Goal: Download file/media

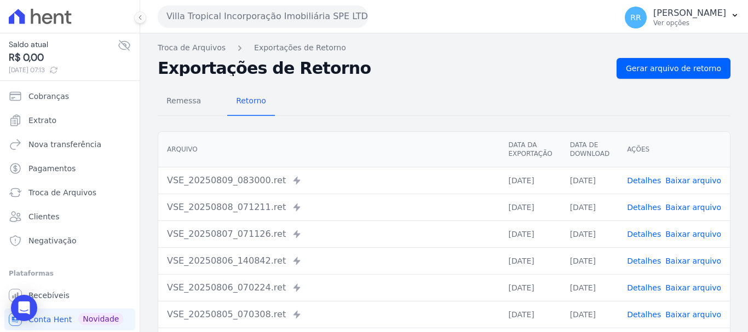
click at [232, 14] on button "Villa Tropical Incorporação Imobiliária SPE LTDA" at bounding box center [263, 16] width 210 height 22
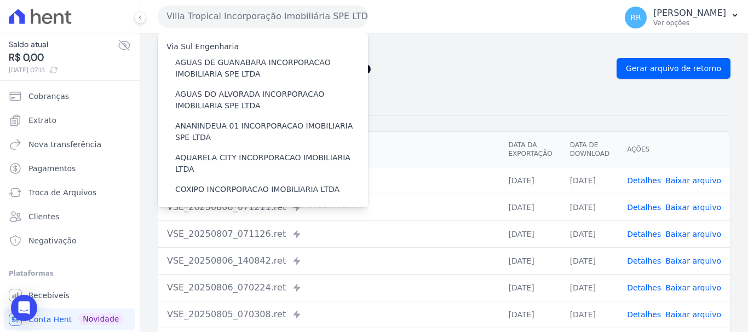
drag, startPoint x: 238, startPoint y: 59, endPoint x: 167, endPoint y: 50, distance: 72.4
click at [238, 59] on label "AGUAS DE GUANABARA INCORPORACAO IMOBILIARIA SPE LTDA" at bounding box center [271, 68] width 193 height 23
click at [0, 0] on input "AGUAS DE GUANABARA INCORPORACAO IMOBILIARIA SPE LTDA" at bounding box center [0, 0] width 0 height 0
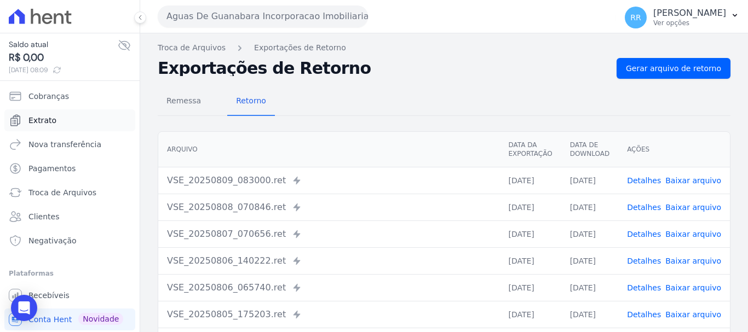
click at [49, 126] on link "Extrato" at bounding box center [69, 121] width 131 height 22
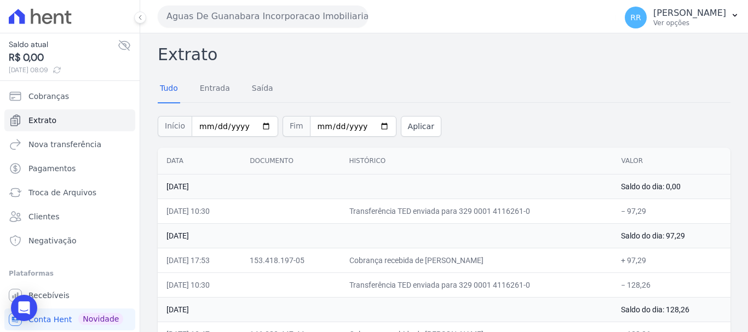
click at [495, 42] on div "Extrato Tudo Entrada [GEOGRAPHIC_DATA] Início [DATE] Fim [DATE] Aplicar Data Do…" at bounding box center [444, 231] width 608 height 397
click at [253, 14] on button "Aguas De Guanabara Incorporacao Imobiliaria SPE LTDA" at bounding box center [263, 16] width 210 height 22
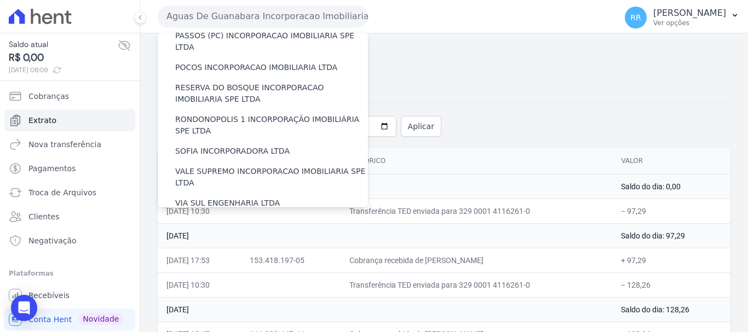
scroll to position [478, 0]
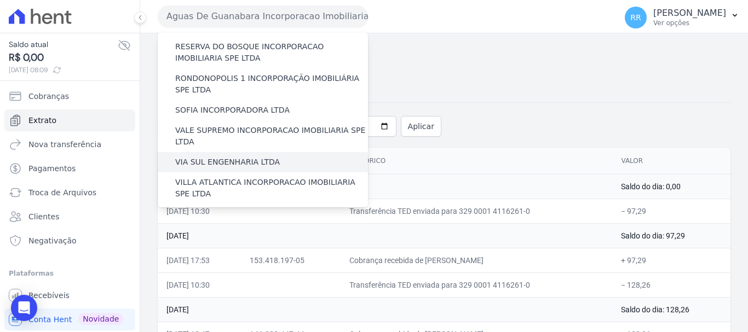
click at [244, 157] on label "VIA SUL ENGENHARIA LTDA" at bounding box center [227, 163] width 105 height 12
click at [0, 0] on input "VIA SUL ENGENHARIA LTDA" at bounding box center [0, 0] width 0 height 0
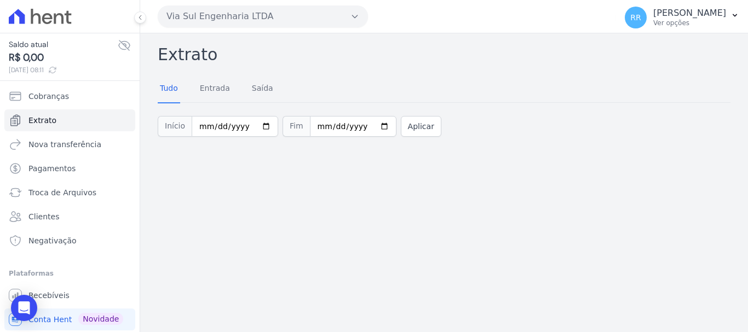
click at [233, 21] on button "Via Sul Engenharia LTDA" at bounding box center [263, 16] width 210 height 22
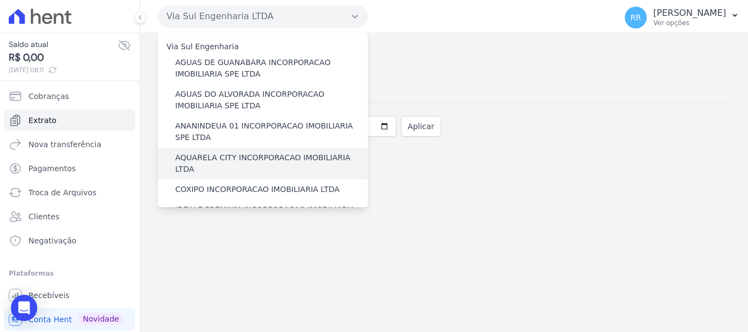
click at [228, 155] on label "AQUARELA CITY INCORPORACAO IMOBILIARIA LTDA" at bounding box center [271, 163] width 193 height 23
click at [0, 0] on input "AQUARELA CITY INCORPORACAO IMOBILIARIA LTDA" at bounding box center [0, 0] width 0 height 0
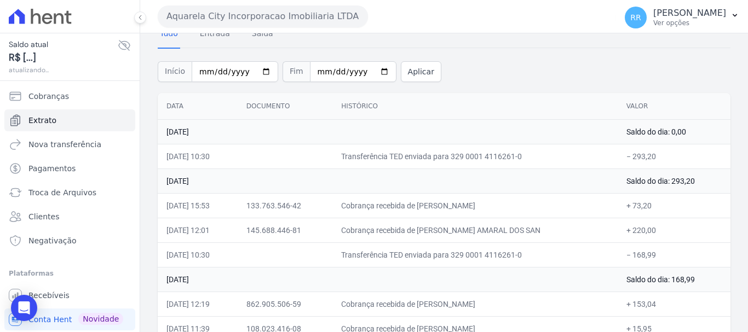
scroll to position [110, 0]
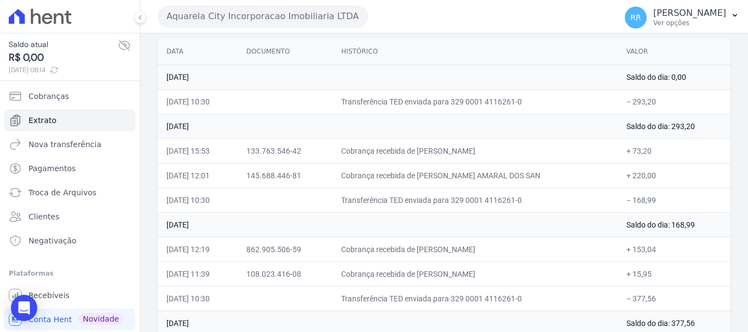
click at [268, 7] on button "Aquarela City Incorporacao Imobiliaria LTDA" at bounding box center [263, 16] width 210 height 22
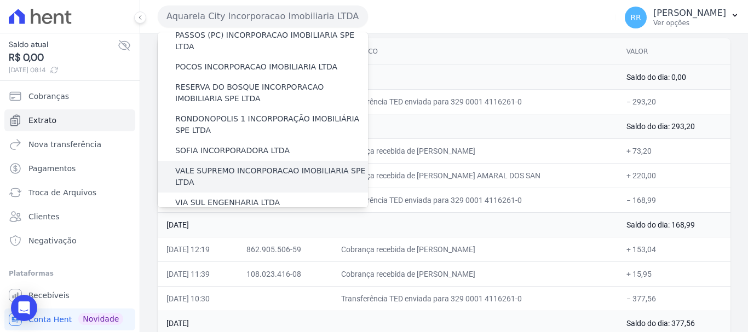
scroll to position [369, 0]
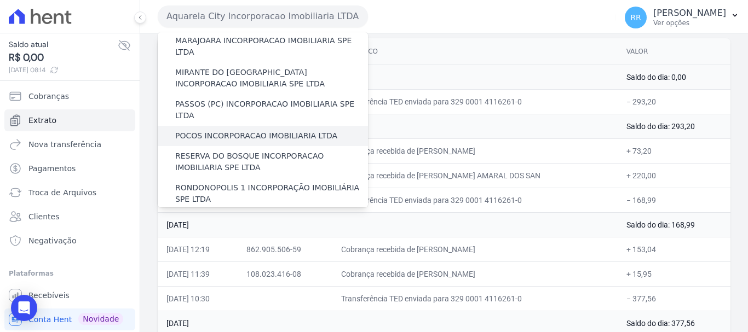
click at [233, 130] on label "POCOS INCORPORACAO IMOBILIARIA LTDA" at bounding box center [256, 136] width 162 height 12
click at [0, 0] on input "POCOS INCORPORACAO IMOBILIARIA LTDA" at bounding box center [0, 0] width 0 height 0
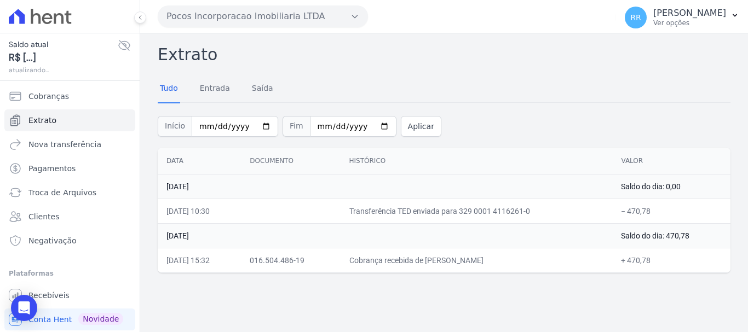
click at [337, 10] on button "Pocos Incorporacao Imobiliaria LTDA" at bounding box center [263, 16] width 210 height 22
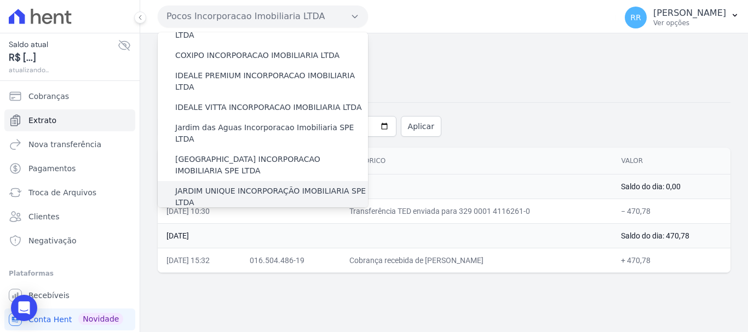
scroll to position [110, 0]
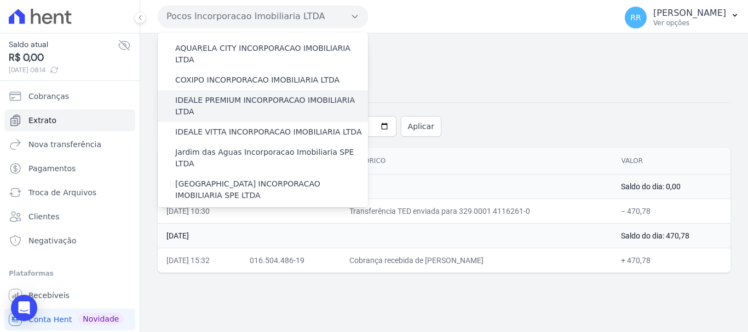
click at [238, 95] on label "IDEALE PREMIUM INCORPORACAO IMOBILIARIA LTDA" at bounding box center [271, 106] width 193 height 23
click at [0, 0] on input "IDEALE PREMIUM INCORPORACAO IMOBILIARIA LTDA" at bounding box center [0, 0] width 0 height 0
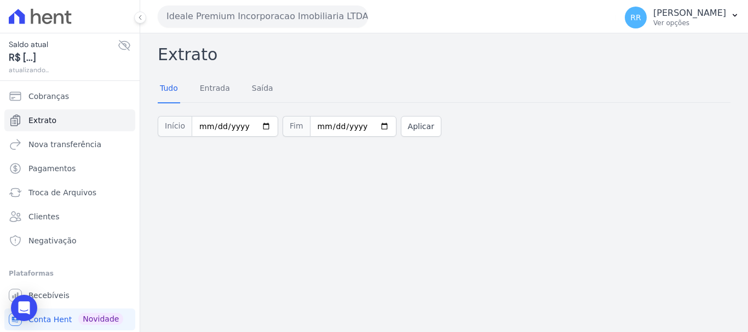
click at [242, 24] on button "Ideale Premium Incorporacao Imobiliaria LTDA" at bounding box center [263, 16] width 210 height 22
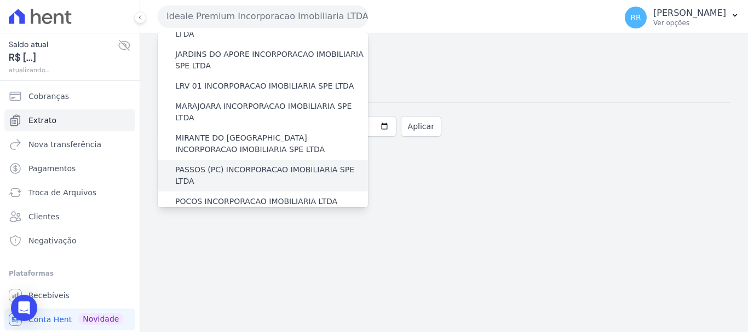
scroll to position [329, 0]
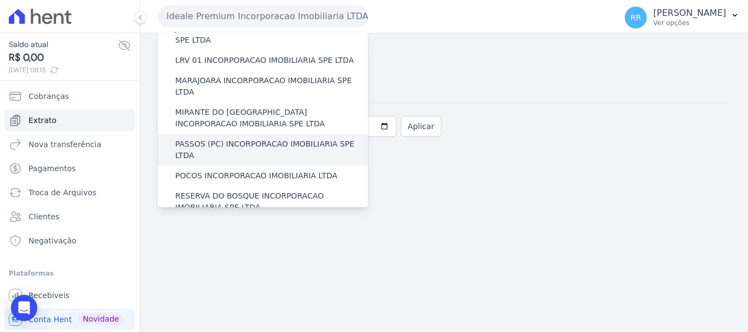
click at [239, 139] on label "PASSOS (PC) INCORPORACAO IMOBILIARIA SPE LTDA" at bounding box center [271, 150] width 193 height 23
click at [0, 0] on input "PASSOS (PC) INCORPORACAO IMOBILIARIA SPE LTDA" at bounding box center [0, 0] width 0 height 0
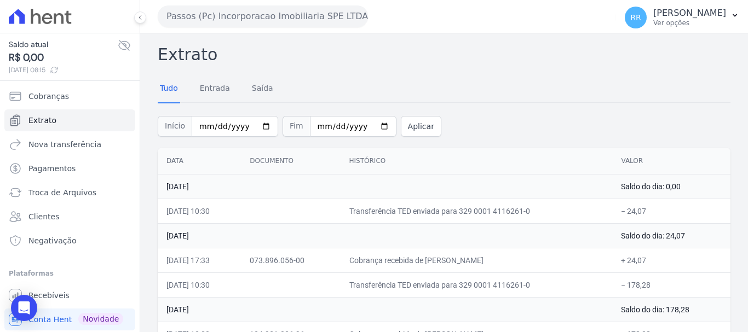
drag, startPoint x: 231, startPoint y: 32, endPoint x: 239, endPoint y: 28, distance: 8.6
click at [232, 32] on div "Passos (Pc) Incorporacao Imobiliaria SPE LTDA Via Sul Engenharia AGUAS DE [GEOG…" at bounding box center [385, 16] width 454 height 34
click at [249, 19] on button "Passos (Pc) Incorporacao Imobiliaria SPE LTDA" at bounding box center [263, 16] width 210 height 22
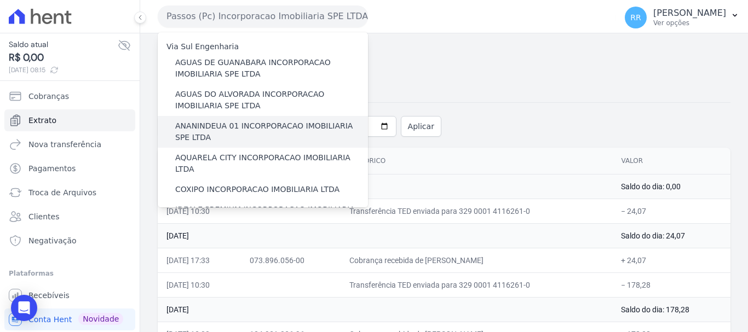
scroll to position [55, 0]
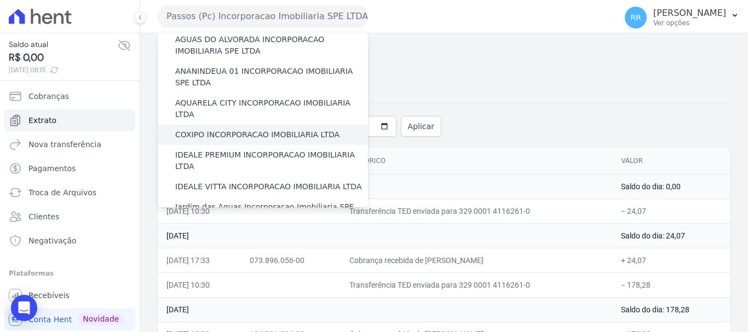
click at [234, 129] on label "COXIPO INCORPORACAO IMOBILIARIA LTDA" at bounding box center [257, 135] width 164 height 12
click at [0, 0] on input "COXIPO INCORPORACAO IMOBILIARIA LTDA" at bounding box center [0, 0] width 0 height 0
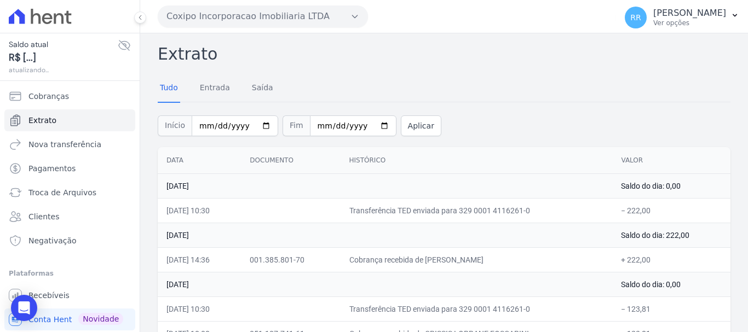
scroll to position [0, 0]
drag, startPoint x: 223, startPoint y: 16, endPoint x: 248, endPoint y: 49, distance: 41.5
click at [223, 16] on button "Coxipo Incorporacao Imobiliaria LTDA" at bounding box center [263, 16] width 210 height 22
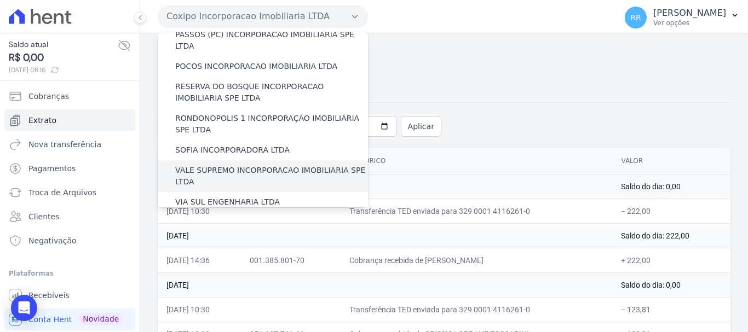
scroll to position [478, 0]
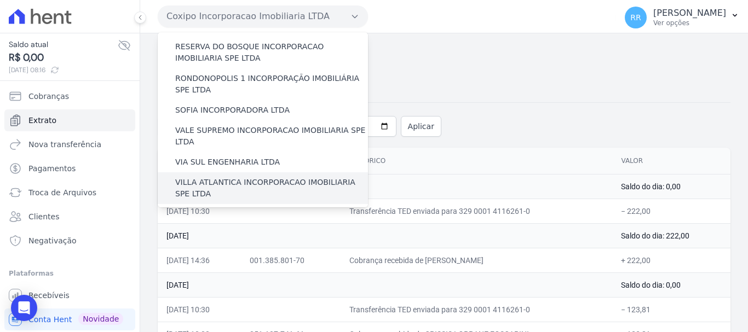
click at [244, 177] on label "VILLA ATLANTICA INCORPORACAO IMOBILIARIA SPE LTDA" at bounding box center [271, 188] width 193 height 23
click at [0, 0] on input "VILLA ATLANTICA INCORPORACAO IMOBILIARIA SPE LTDA" at bounding box center [0, 0] width 0 height 0
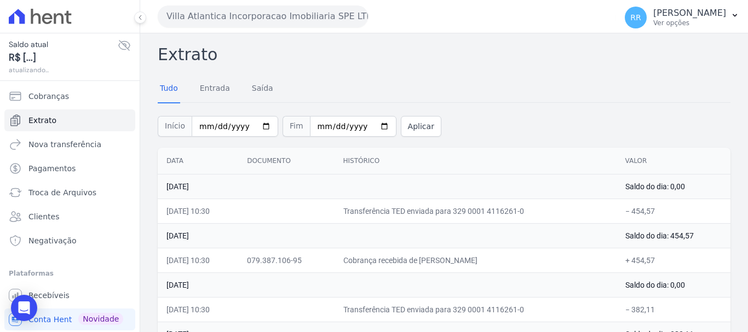
click at [246, 20] on button "Villa Atlantica Incorporacao Imobiliaria SPE LTDA" at bounding box center [263, 16] width 210 height 22
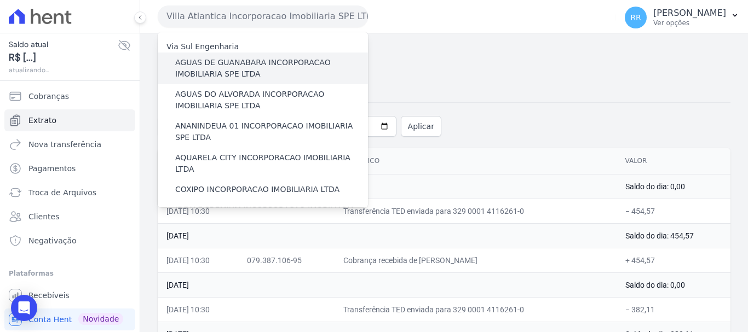
click at [261, 78] on label "AGUAS DE GUANABARA INCORPORACAO IMOBILIARIA SPE LTDA" at bounding box center [271, 68] width 193 height 23
click at [0, 0] on input "AGUAS DE GUANABARA INCORPORACAO IMOBILIARIA SPE LTDA" at bounding box center [0, 0] width 0 height 0
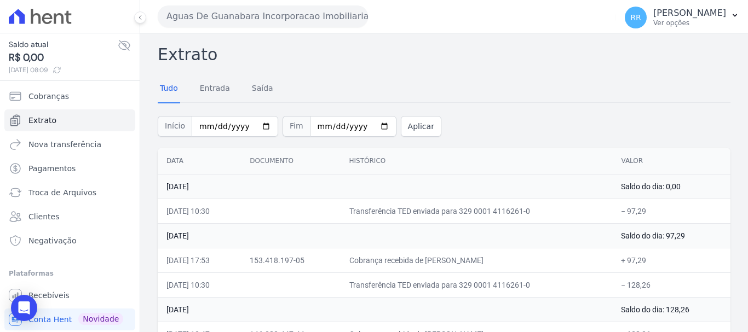
click at [285, 17] on button "Aguas De Guanabara Incorporacao Imobiliaria SPE LTDA" at bounding box center [263, 16] width 210 height 22
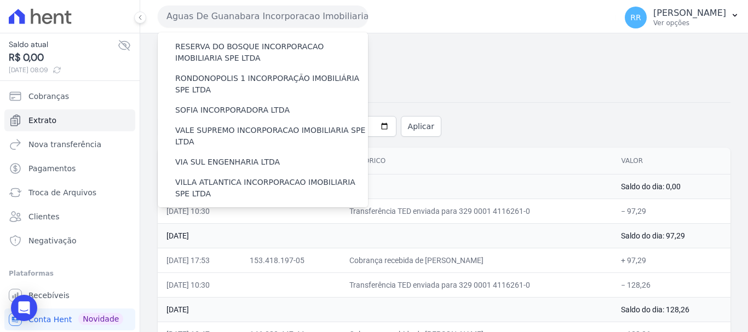
click at [252, 240] on label "VILLA TROPICAL INCORPORAÇÃO IMOBILIÁRIA SPE LTDA" at bounding box center [271, 251] width 193 height 23
click at [0, 0] on input "VILLA TROPICAL INCORPORAÇÃO IMOBILIÁRIA SPE LTDA" at bounding box center [0, 0] width 0 height 0
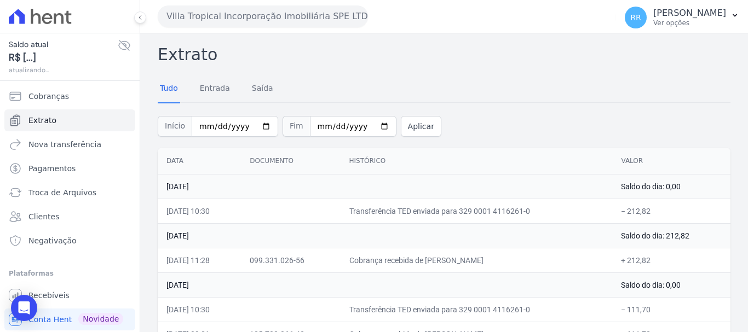
click at [265, 11] on button "Villa Tropical Incorporação Imobiliária SPE LTDA" at bounding box center [263, 16] width 210 height 22
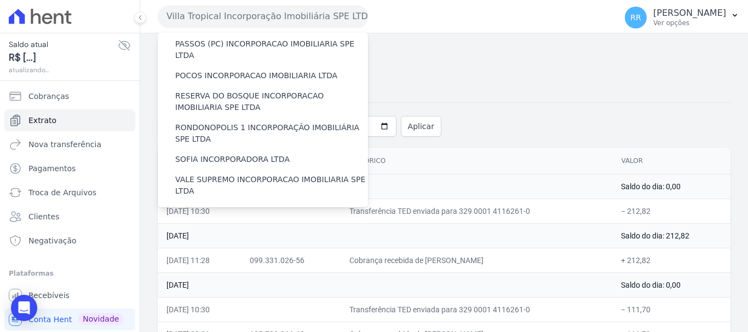
scroll to position [438, 0]
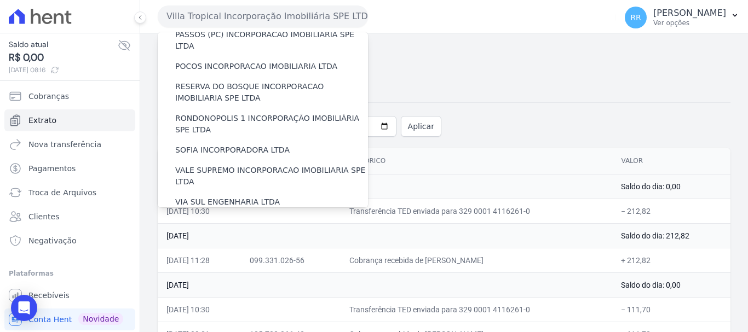
click at [213, 249] on label "[GEOGRAPHIC_DATA] INCORPORACAO IMOBILIARIA SPE LTDA" at bounding box center [271, 260] width 193 height 23
click at [0, 0] on input "[GEOGRAPHIC_DATA] INCORPORACAO IMOBILIARIA SPE LTDA" at bounding box center [0, 0] width 0 height 0
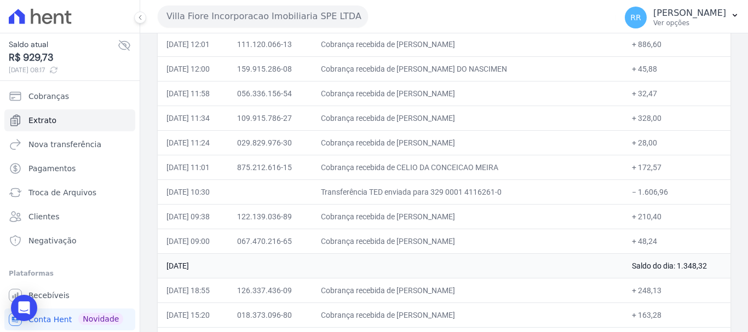
click at [315, 15] on button "Villa Fiore Incorporacao Imobiliaria SPE LTDA" at bounding box center [263, 16] width 210 height 22
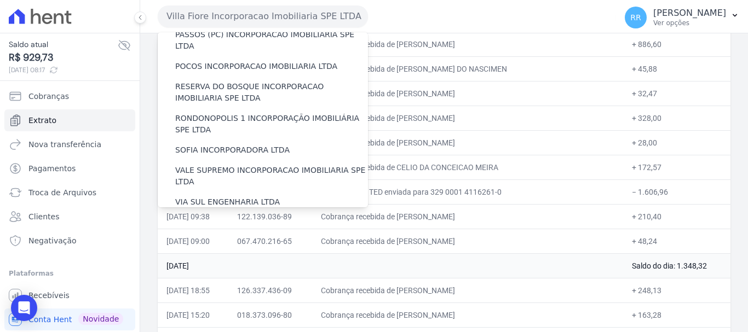
scroll to position [478, 0]
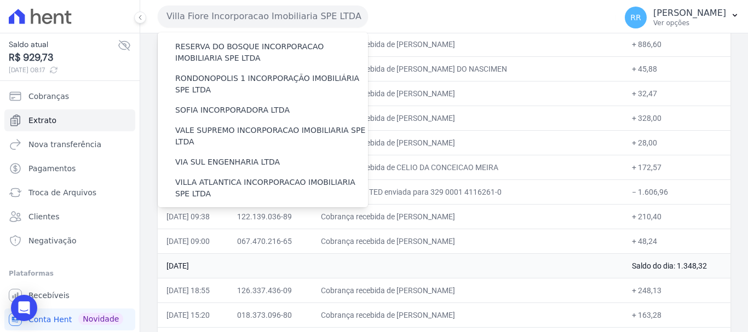
click at [240, 240] on label "VILLA TROPICAL INCORPORAÇÃO IMOBILIÁRIA SPE LTDA" at bounding box center [271, 251] width 193 height 23
click at [0, 0] on input "VILLA TROPICAL INCORPORAÇÃO IMOBILIÁRIA SPE LTDA" at bounding box center [0, 0] width 0 height 0
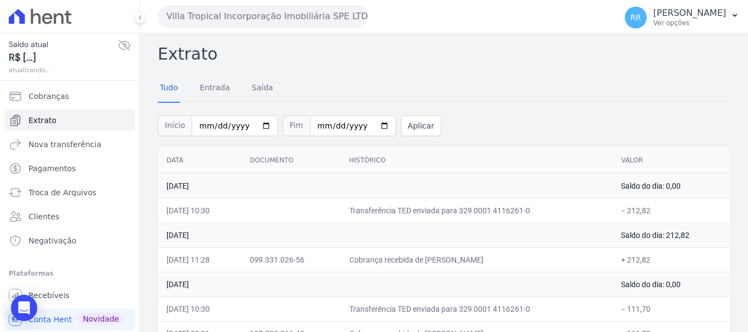
scroll to position [0, 0]
click at [277, 10] on button "Villa Tropical Incorporação Imobiliária SPE LTDA" at bounding box center [263, 16] width 210 height 22
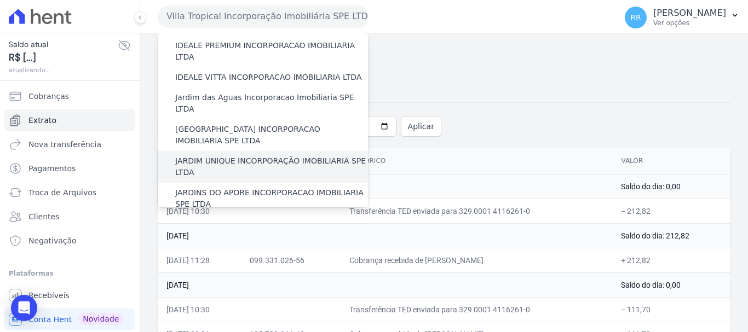
scroll to position [219, 0]
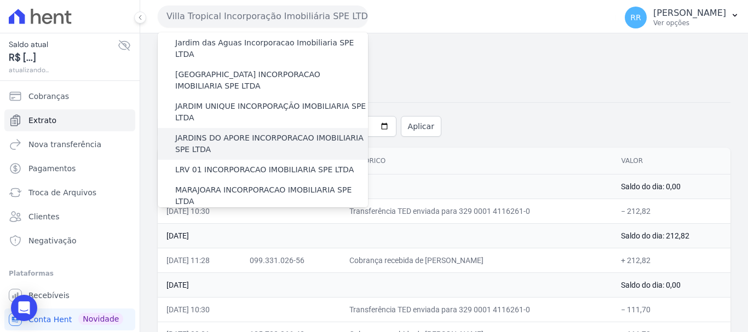
click at [275, 133] on label "JARDINS DO APORE INCORPORACAO IMOBILIARIA SPE LTDA" at bounding box center [271, 144] width 193 height 23
click at [0, 0] on input "JARDINS DO APORE INCORPORACAO IMOBILIARIA SPE LTDA" at bounding box center [0, 0] width 0 height 0
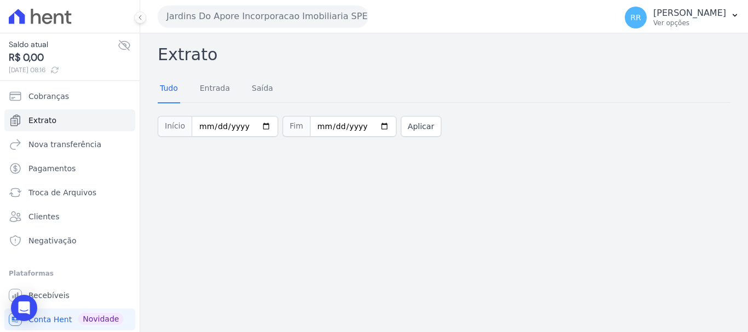
drag, startPoint x: 222, startPoint y: 16, endPoint x: 219, endPoint y: 21, distance: 5.9
click at [222, 16] on button "Jardins Do Apore Incorporacao Imobiliaria SPE LTDA" at bounding box center [263, 16] width 210 height 22
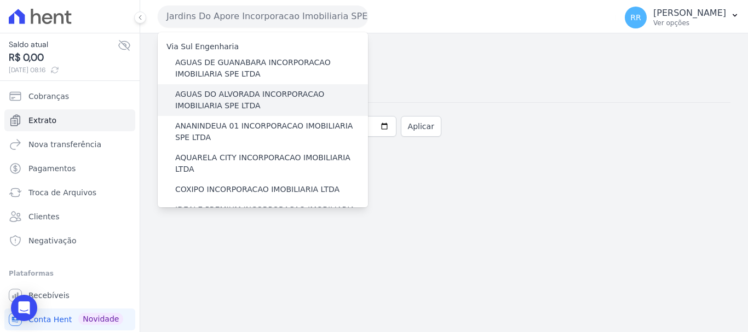
click at [236, 103] on label "AGUAS DO ALVORADA INCORPORACAO IMOBILIARIA SPE LTDA" at bounding box center [271, 100] width 193 height 23
click at [0, 0] on input "AGUAS DO ALVORADA INCORPORACAO IMOBILIARIA SPE LTDA" at bounding box center [0, 0] width 0 height 0
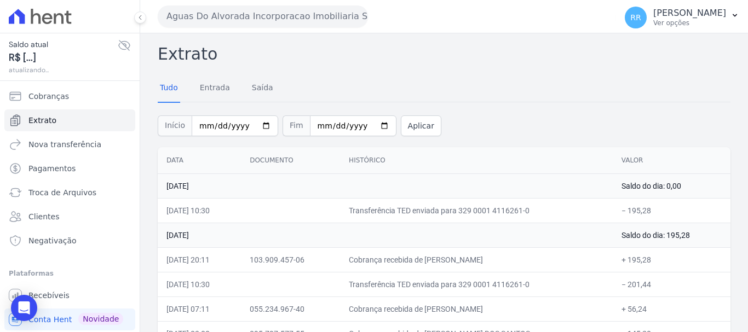
scroll to position [0, 0]
click at [282, 10] on button "Aguas Do Alvorada Incorporacao Imobiliaria SPE LTDA" at bounding box center [263, 16] width 210 height 22
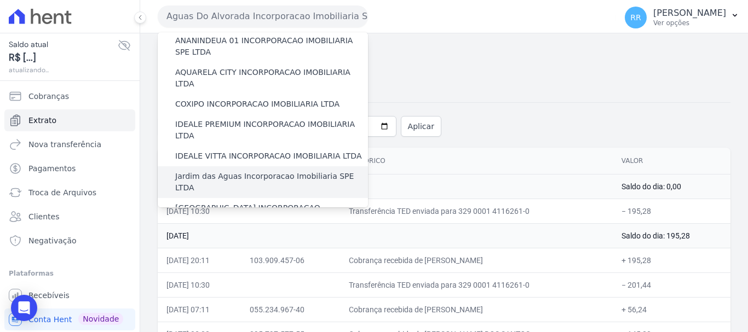
scroll to position [164, 0]
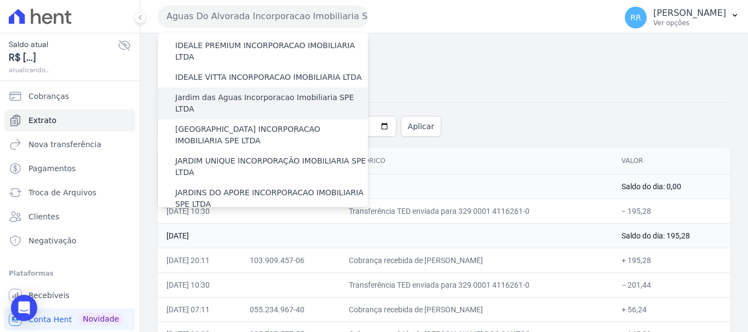
click at [244, 92] on label "Jardim das Aguas Incorporacao Imobiliaria SPE LTDA" at bounding box center [271, 103] width 193 height 23
click at [0, 0] on input "Jardim das Aguas Incorporacao Imobiliaria SPE LTDA" at bounding box center [0, 0] width 0 height 0
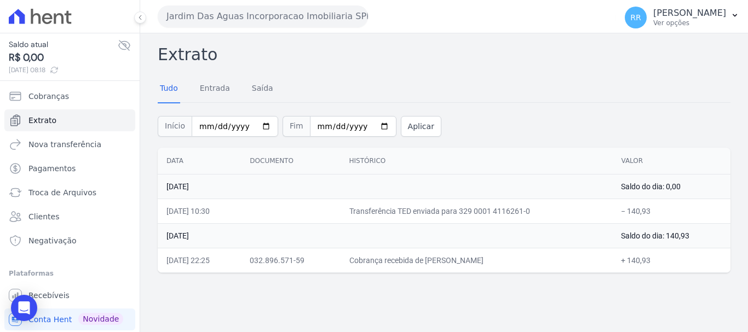
click at [324, 20] on button "Jardim Das Aguas Incorporacao Imobiliaria SPE LTDA" at bounding box center [263, 16] width 210 height 22
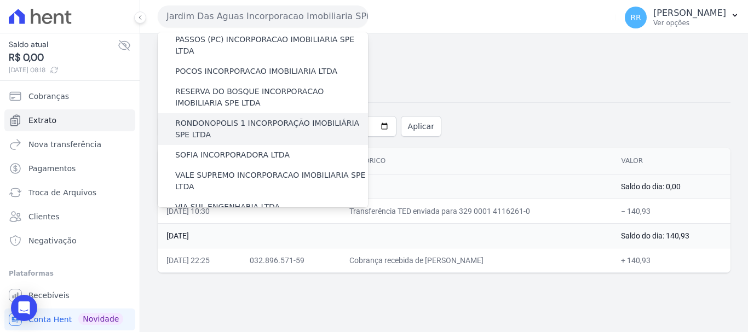
scroll to position [478, 0]
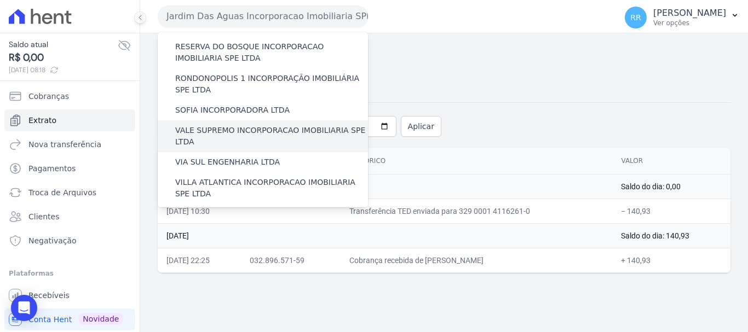
click at [252, 125] on label "VALE SUPREMO INCORPORACAO IMOBILIARIA SPE LTDA" at bounding box center [271, 136] width 193 height 23
click at [0, 0] on input "VALE SUPREMO INCORPORACAO IMOBILIARIA SPE LTDA" at bounding box center [0, 0] width 0 height 0
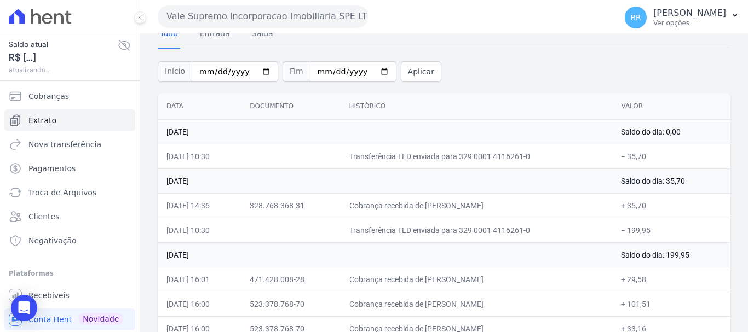
scroll to position [110, 0]
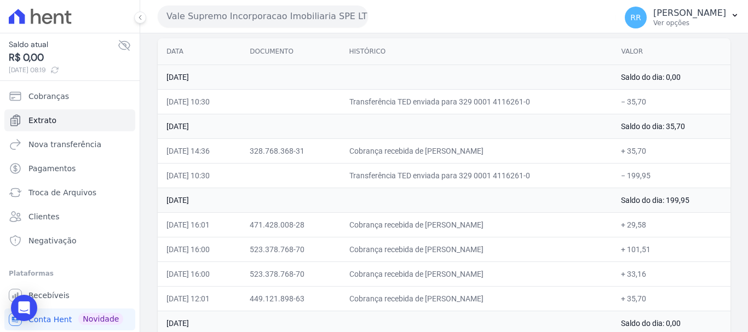
click at [330, 21] on button "Vale Supremo Incorporacao Imobiliaria SPE LTDA" at bounding box center [263, 16] width 210 height 22
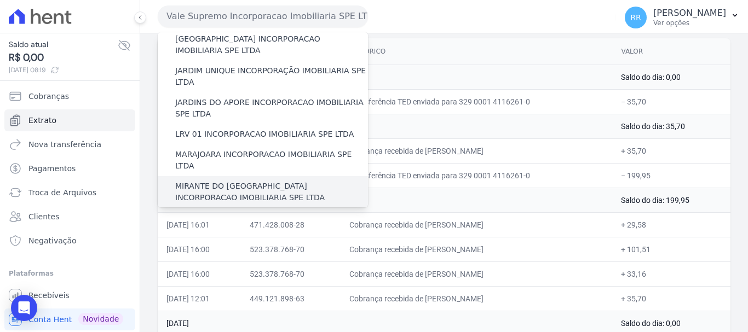
scroll to position [274, 0]
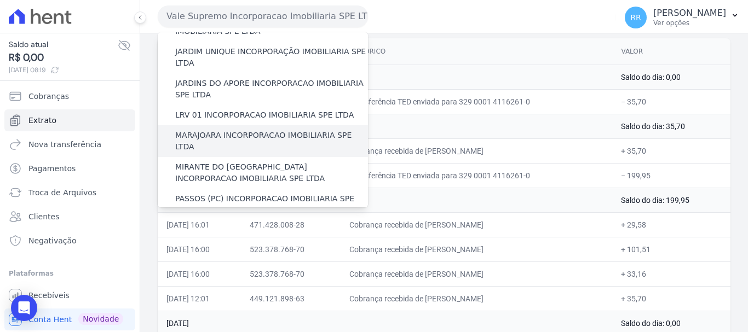
click at [271, 130] on label "MARAJOARA INCORPORACAO IMOBILIARIA SPE LTDA" at bounding box center [271, 141] width 193 height 23
click at [0, 0] on input "MARAJOARA INCORPORACAO IMOBILIARIA SPE LTDA" at bounding box center [0, 0] width 0 height 0
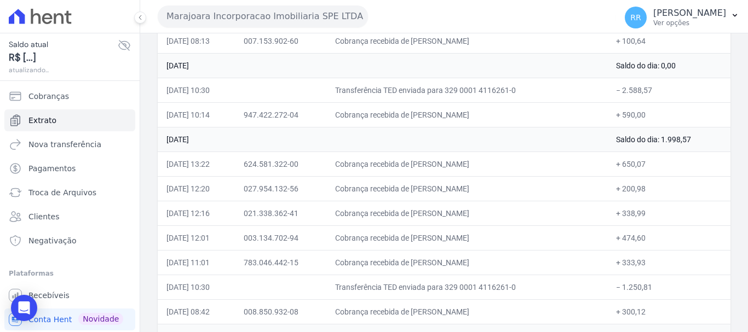
scroll to position [219, 0]
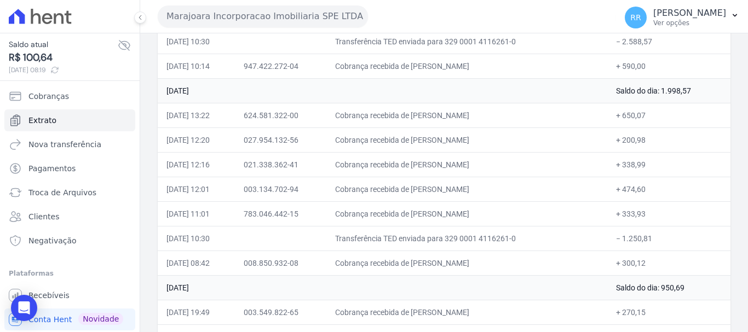
click at [342, 11] on button "Marajoara Incorporacao Imobiliaria SPE LTDA" at bounding box center [263, 16] width 210 height 22
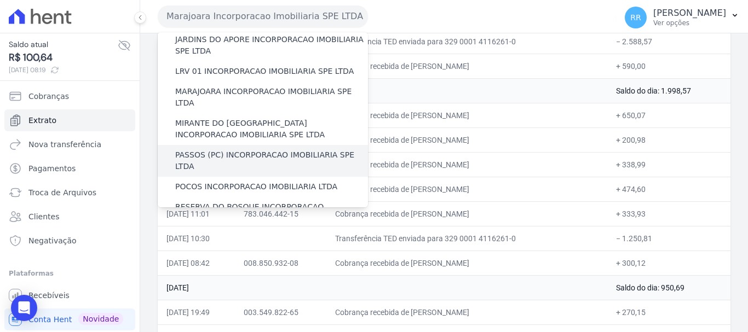
scroll to position [383, 0]
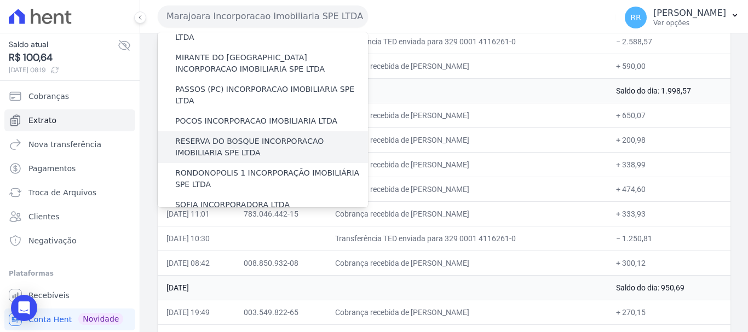
click at [249, 136] on label "RESERVA DO BOSQUE INCORPORACAO IMOBILIARIA SPE LTDA" at bounding box center [271, 147] width 193 height 23
click at [0, 0] on input "RESERVA DO BOSQUE INCORPORACAO IMOBILIARIA SPE LTDA" at bounding box center [0, 0] width 0 height 0
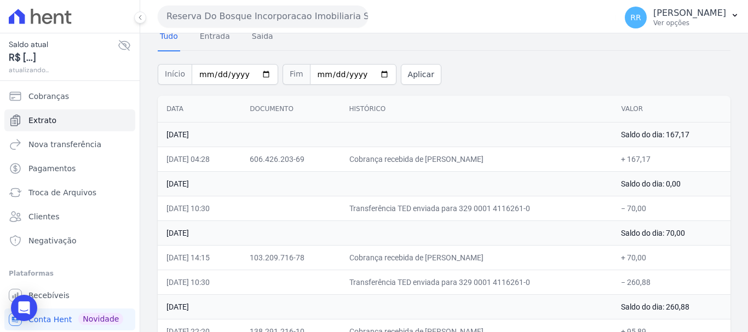
scroll to position [122, 0]
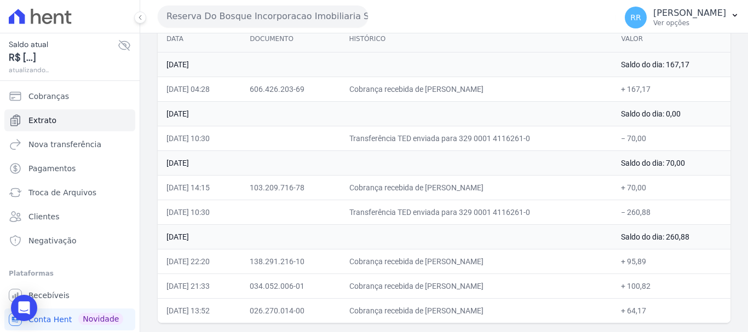
click at [212, 16] on button "Reserva Do Bosque Incorporacao Imobiliaria SPE LTDA" at bounding box center [263, 16] width 210 height 22
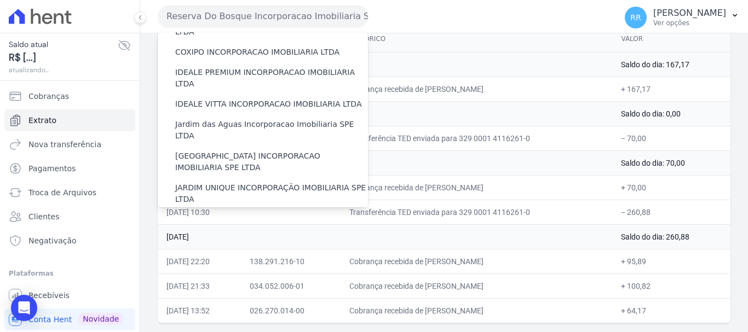
scroll to position [219, 0]
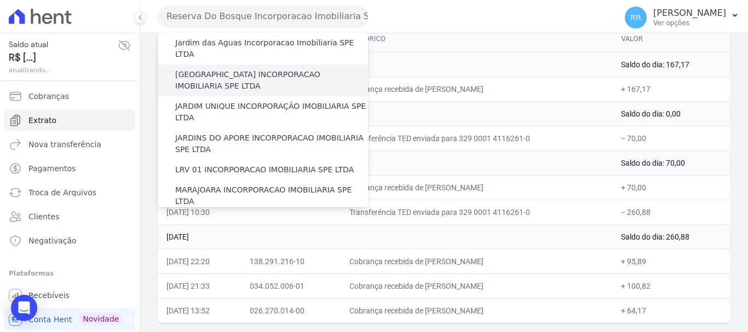
click at [245, 69] on label "[GEOGRAPHIC_DATA] INCORPORACAO IMOBILIARIA SPE LTDA" at bounding box center [271, 80] width 193 height 23
click at [0, 0] on input "[GEOGRAPHIC_DATA] INCORPORACAO IMOBILIARIA SPE LTDA" at bounding box center [0, 0] width 0 height 0
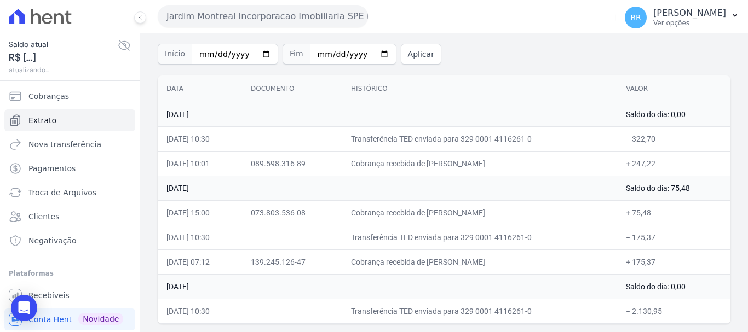
scroll to position [73, 0]
click at [257, 1] on div "Jardim Montreal Incorporacao Imobiliaria SPE LTDA Via Sul Engenharia AGUAS DE […" at bounding box center [385, 16] width 454 height 34
click at [259, 13] on button "Jardim Montreal Incorporacao Imobiliaria SPE LTDA" at bounding box center [263, 16] width 210 height 22
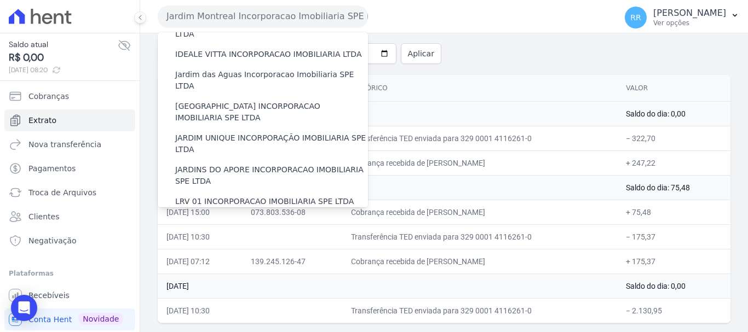
scroll to position [383, 0]
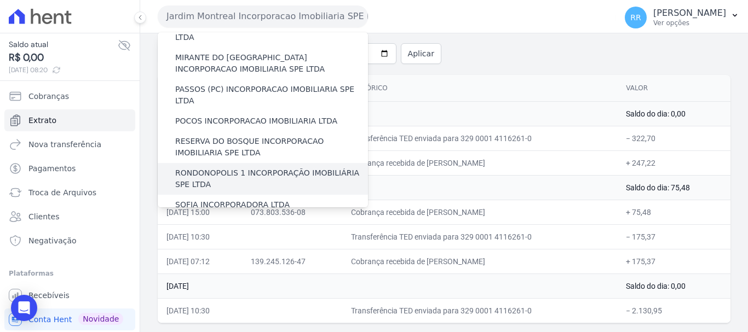
click at [227, 168] on label "RONDONOPOLIS 1 INCORPORAÇÃO IMOBILIÁRIA SPE LTDA" at bounding box center [271, 179] width 193 height 23
click at [0, 0] on input "RONDONOPOLIS 1 INCORPORAÇÃO IMOBILIÁRIA SPE LTDA" at bounding box center [0, 0] width 0 height 0
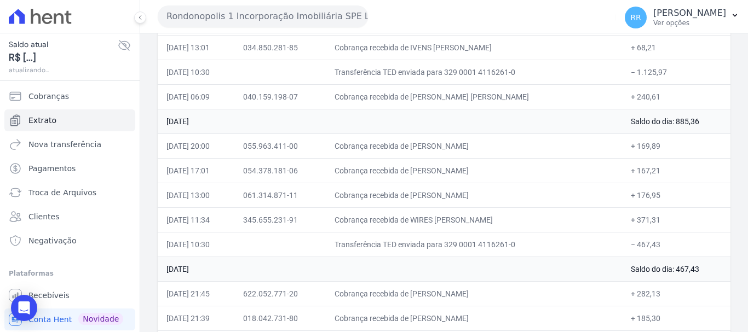
scroll to position [274, 0]
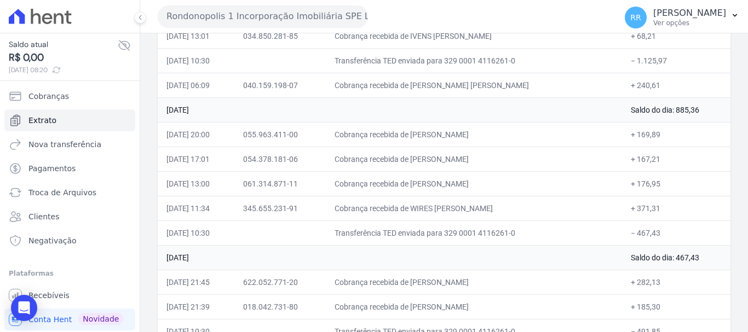
click at [264, 31] on div "Rondonopolis 1 Incorporação Imobiliária SPE LTDA Via Sul Engenharia AGUAS DE [G…" at bounding box center [385, 16] width 454 height 34
click at [265, 10] on button "Rondonopolis 1 Incorporação Imobiliária SPE LTDA" at bounding box center [263, 16] width 210 height 22
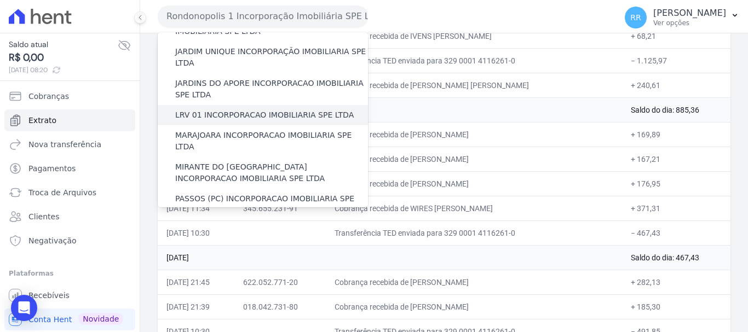
scroll to position [219, 0]
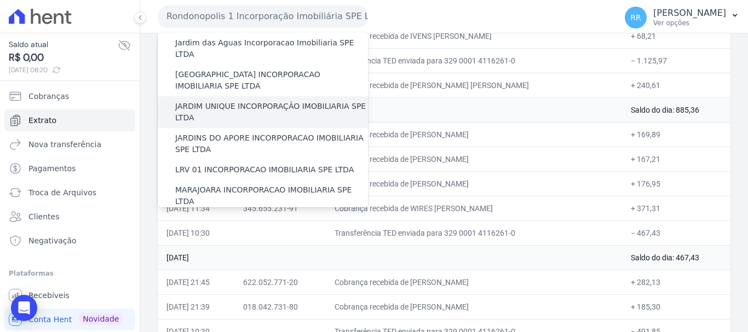
click at [248, 101] on label "JARDIM UNIQUE INCORPORAÇÃO IMOBILIARIA SPE LTDA" at bounding box center [271, 112] width 193 height 23
click at [0, 0] on input "JARDIM UNIQUE INCORPORAÇÃO IMOBILIARIA SPE LTDA" at bounding box center [0, 0] width 0 height 0
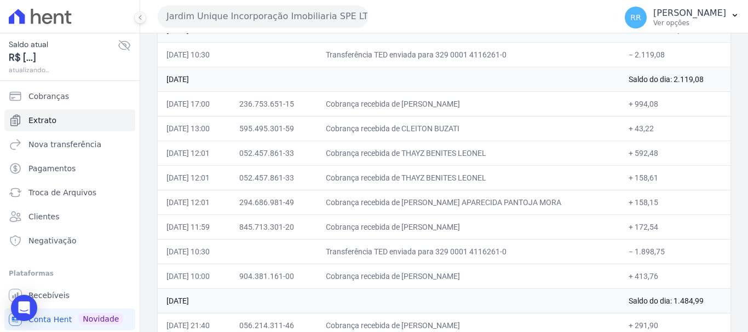
scroll to position [164, 0]
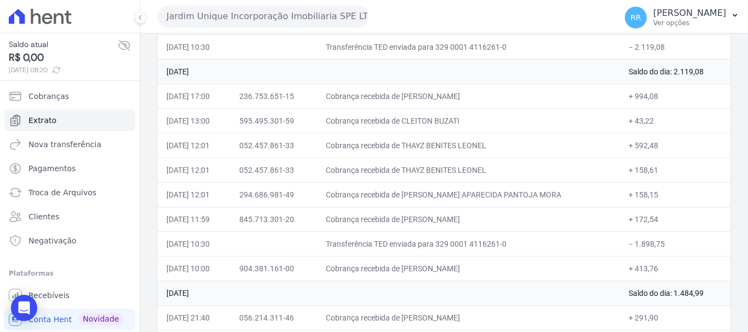
click at [301, 15] on button "Jardim Unique Incorporação Imobiliaria SPE LTDA" at bounding box center [263, 16] width 210 height 22
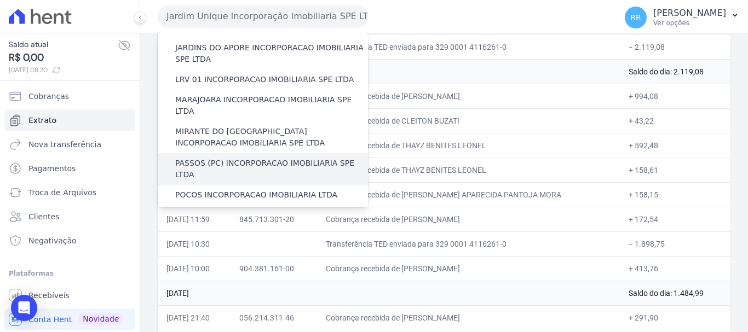
scroll to position [329, 0]
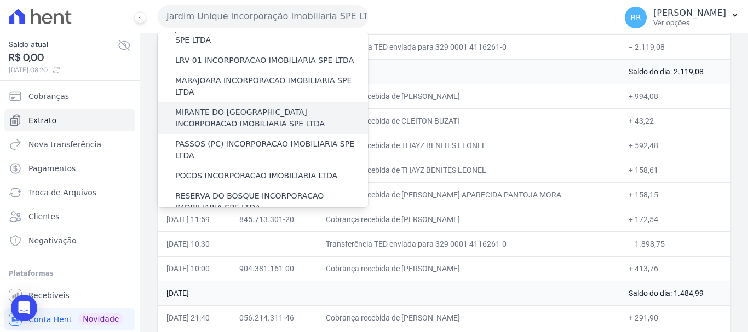
click at [277, 107] on label "MIRANTE DO [GEOGRAPHIC_DATA] INCORPORACAO IMOBILIARIA SPE LTDA" at bounding box center [271, 118] width 193 height 23
click at [0, 0] on input "MIRANTE DO [GEOGRAPHIC_DATA] INCORPORACAO IMOBILIARIA SPE LTDA" at bounding box center [0, 0] width 0 height 0
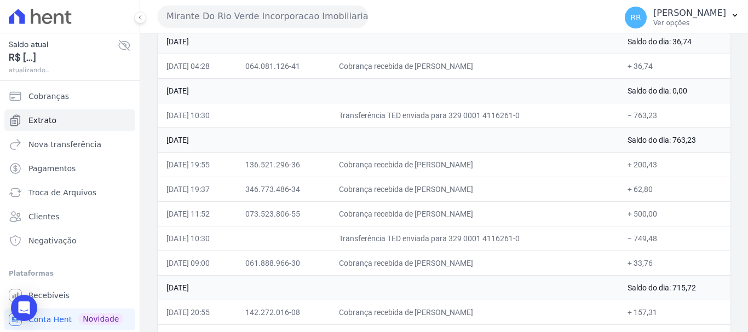
scroll to position [164, 0]
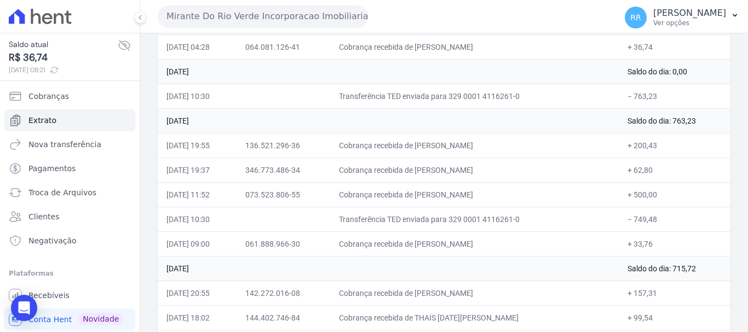
click at [584, 223] on td "Transferência TED enviada para 329 0001 4116261-0" at bounding box center [474, 219] width 289 height 25
click at [255, 14] on button "Mirante Do Rio Verde Incorporacao Imobiliaria SPE LTDA" at bounding box center [263, 16] width 210 height 22
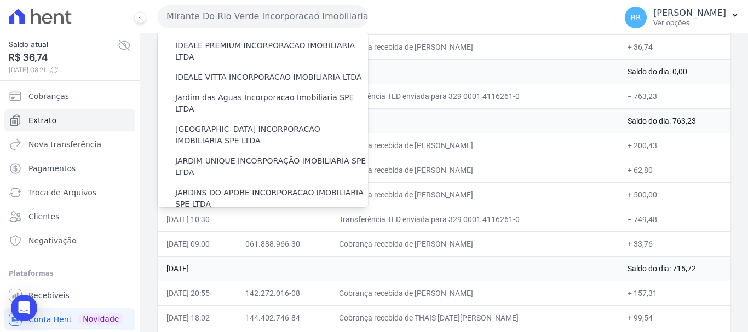
click at [204, 219] on label "LRV 01 INCORPORACAO IMOBILIARIA SPE LTDA" at bounding box center [264, 225] width 179 height 12
click at [0, 0] on input "LRV 01 INCORPORACAO IMOBILIARIA SPE LTDA" at bounding box center [0, 0] width 0 height 0
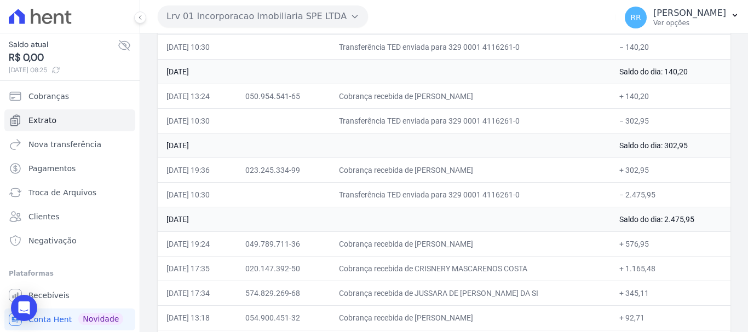
click at [281, 14] on button "Lrv 01 Incorporacao Imobiliaria SPE LTDA" at bounding box center [263, 16] width 210 height 22
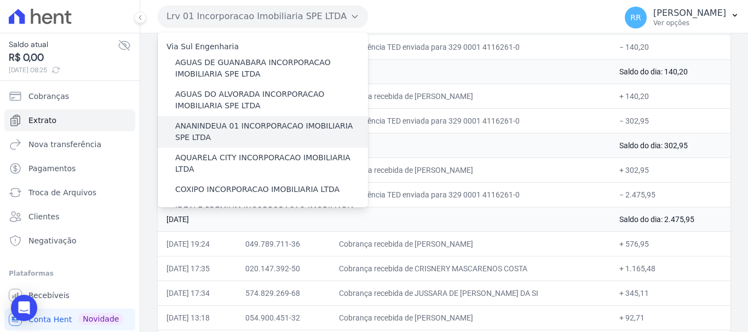
click at [255, 133] on label "ANANINDEUA 01 INCORPORACAO IMOBILIARIA SPE LTDA" at bounding box center [271, 132] width 193 height 23
click at [0, 0] on input "ANANINDEUA 01 INCORPORACAO IMOBILIARIA SPE LTDA" at bounding box center [0, 0] width 0 height 0
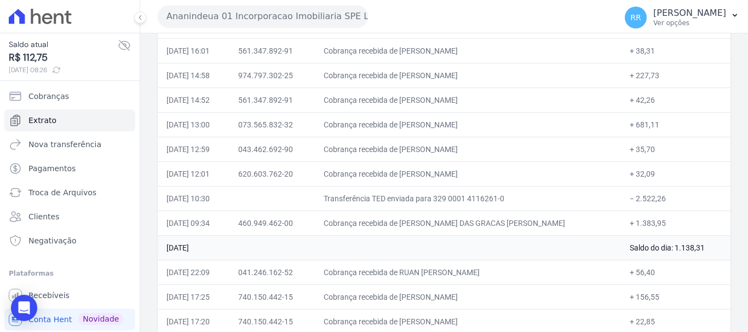
scroll to position [383, 0]
drag, startPoint x: 352, startPoint y: 60, endPoint x: 342, endPoint y: 20, distance: 41.7
click at [352, 60] on td "Cobrança recebida de [PERSON_NAME]" at bounding box center [468, 49] width 306 height 25
click at [342, 19] on button "Ananindeua 01 Incorporacao Imobiliaria SPE LTDA" at bounding box center [263, 16] width 210 height 22
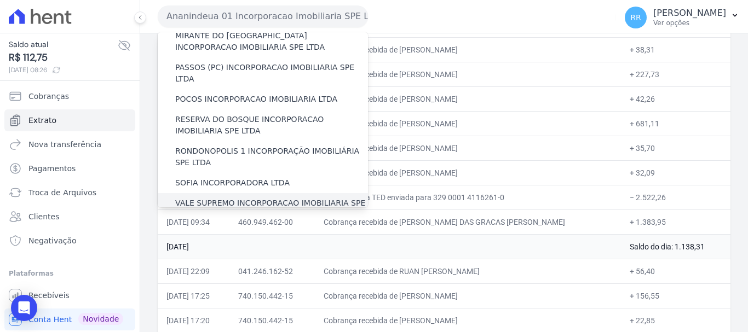
scroll to position [423, 0]
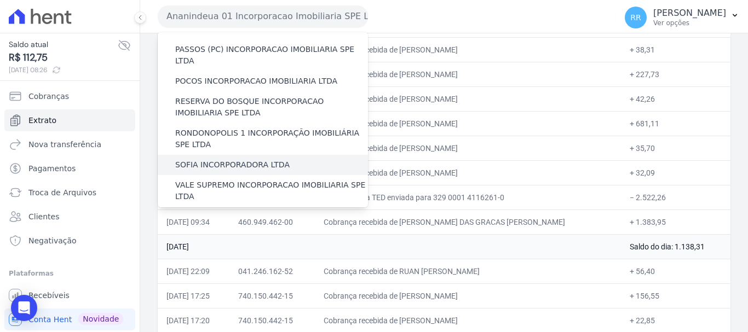
click at [231, 155] on div "SOFIA INCORPORADORA LTDA" at bounding box center [263, 165] width 210 height 20
drag, startPoint x: 231, startPoint y: 108, endPoint x: 223, endPoint y: 108, distance: 7.7
click at [231, 159] on label "SOFIA INCORPORADORA LTDA" at bounding box center [232, 165] width 114 height 12
click at [0, 0] on input "SOFIA INCORPORADORA LTDA" at bounding box center [0, 0] width 0 height 0
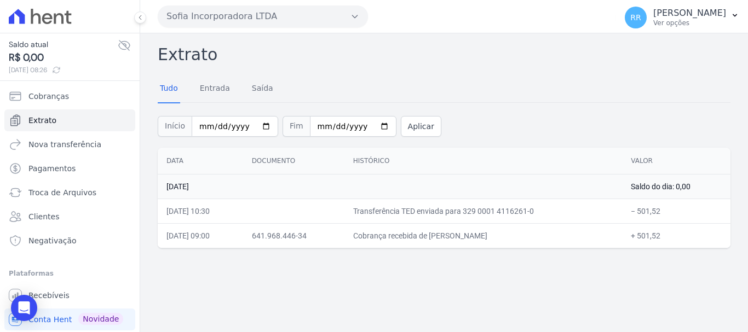
click at [236, 14] on button "Sofia Incorporadora LTDA" at bounding box center [263, 16] width 210 height 22
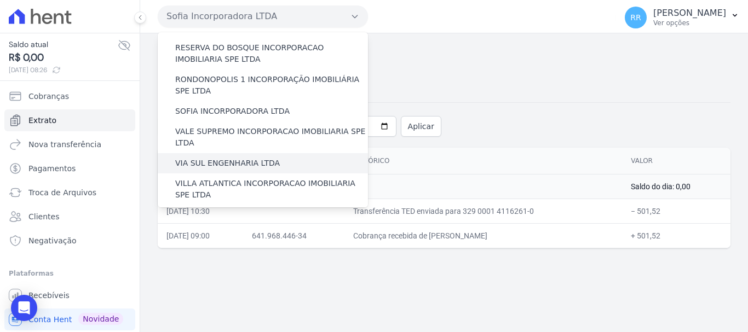
scroll to position [478, 0]
click at [225, 209] on label "[GEOGRAPHIC_DATA] INCORPORACAO IMOBILIARIA SPE LTDA" at bounding box center [271, 220] width 193 height 23
click at [0, 0] on input "[GEOGRAPHIC_DATA] INCORPORACAO IMOBILIARIA SPE LTDA" at bounding box center [0, 0] width 0 height 0
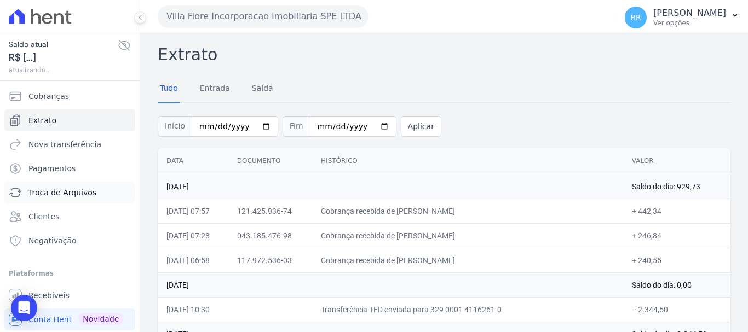
click at [50, 195] on span "Troca de Arquivos" at bounding box center [62, 192] width 68 height 11
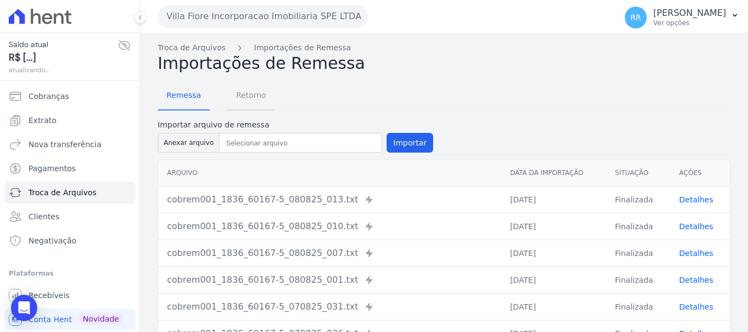
click at [248, 96] on span "Retorno" at bounding box center [251, 95] width 43 height 22
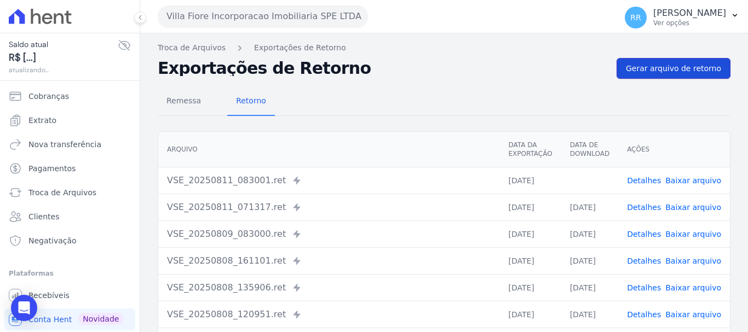
click at [635, 71] on span "Gerar arquivo de retorno" at bounding box center [673, 68] width 95 height 11
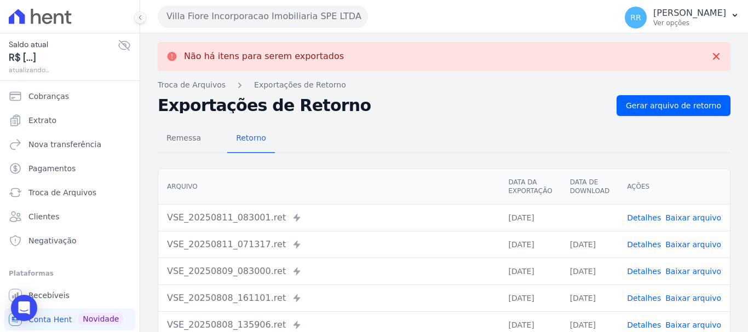
drag, startPoint x: 702, startPoint y: 217, endPoint x: 691, endPoint y: 219, distance: 11.1
click at [702, 217] on link "Baixar arquivo" at bounding box center [693, 218] width 56 height 9
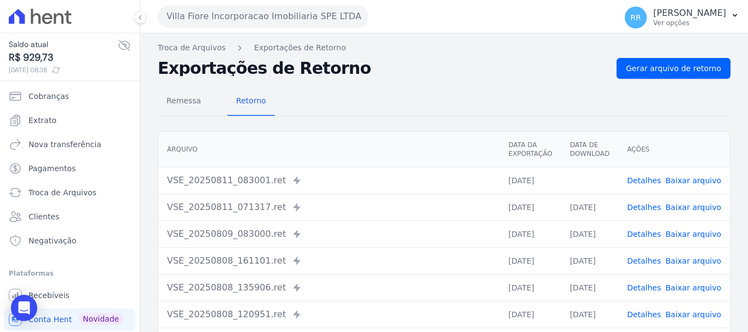
click at [689, 201] on td "Detalhes Baixar arquivo" at bounding box center [674, 207] width 112 height 27
click at [679, 211] on link "Baixar arquivo" at bounding box center [693, 207] width 56 height 9
click at [692, 233] on link "Baixar arquivo" at bounding box center [693, 234] width 56 height 9
click at [234, 14] on button "Villa Fiore Incorporacao Imobiliaria SPE LTDA" at bounding box center [263, 16] width 210 height 22
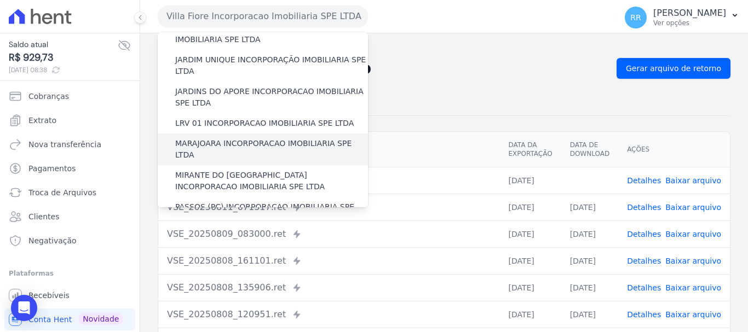
scroll to position [259, 0]
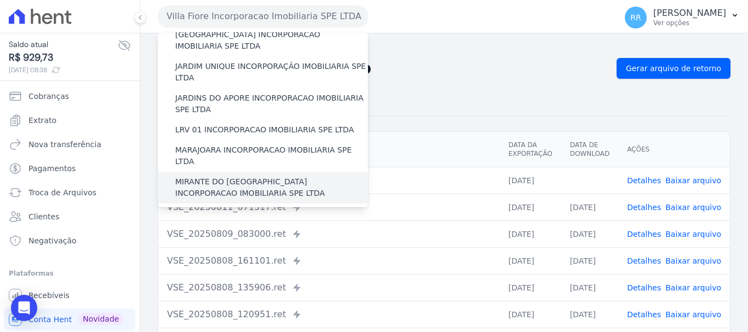
click at [221, 176] on label "MIRANTE DO [GEOGRAPHIC_DATA] INCORPORACAO IMOBILIARIA SPE LTDA" at bounding box center [271, 187] width 193 height 23
click at [0, 0] on input "MIRANTE DO [GEOGRAPHIC_DATA] INCORPORACAO IMOBILIARIA SPE LTDA" at bounding box center [0, 0] width 0 height 0
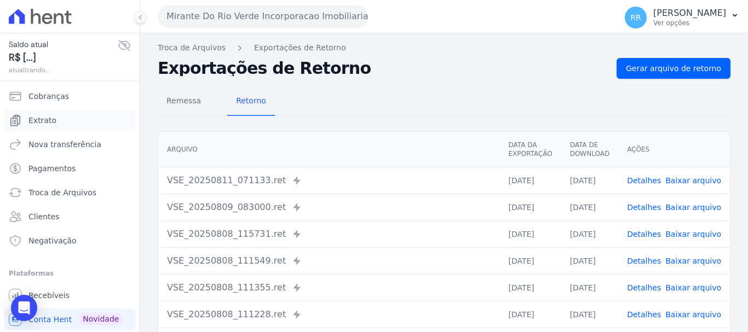
drag, startPoint x: 45, startPoint y: 119, endPoint x: 1, endPoint y: 111, distance: 45.1
click at [45, 120] on span "Extrato" at bounding box center [42, 120] width 28 height 11
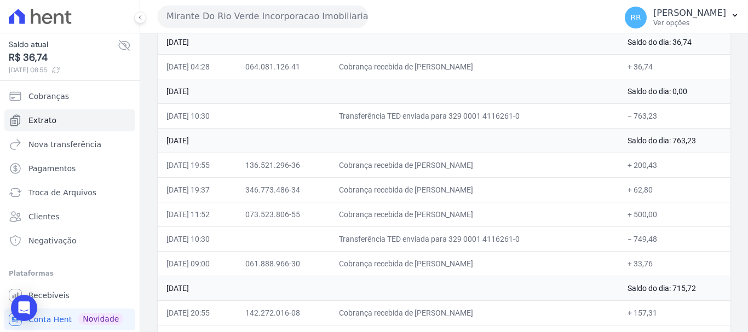
scroll to position [164, 0]
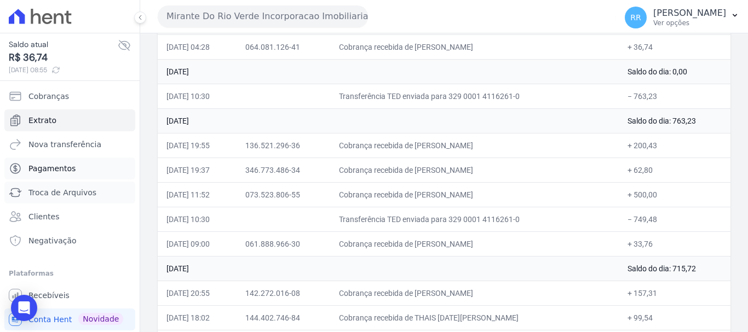
drag, startPoint x: 60, startPoint y: 189, endPoint x: 78, endPoint y: 160, distance: 33.7
click at [60, 189] on span "Troca de Arquivos" at bounding box center [62, 192] width 68 height 11
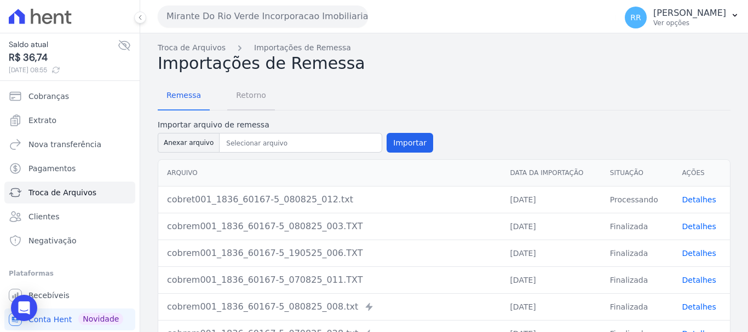
click at [253, 94] on span "Retorno" at bounding box center [251, 95] width 43 height 22
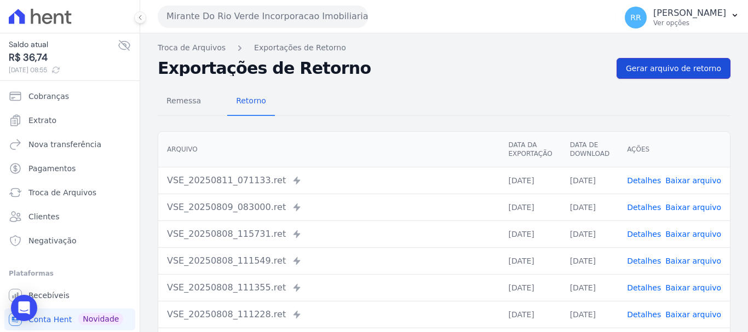
click at [678, 74] on link "Gerar arquivo de retorno" at bounding box center [674, 68] width 114 height 21
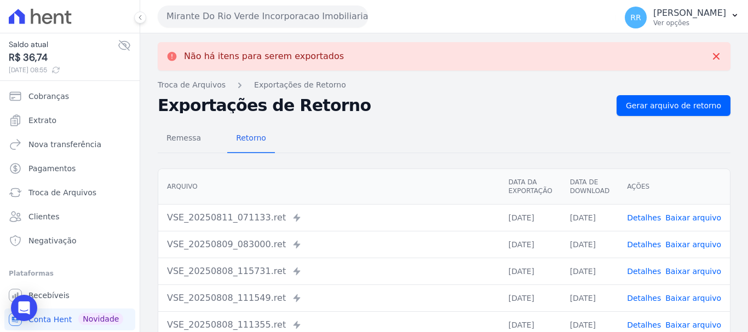
click at [695, 241] on link "Baixar arquivo" at bounding box center [693, 244] width 56 height 9
click at [409, 123] on div "Remessa Retorno [GEOGRAPHIC_DATA] Data da Exportação Data de Download Ações VSE…" at bounding box center [444, 314] width 573 height 396
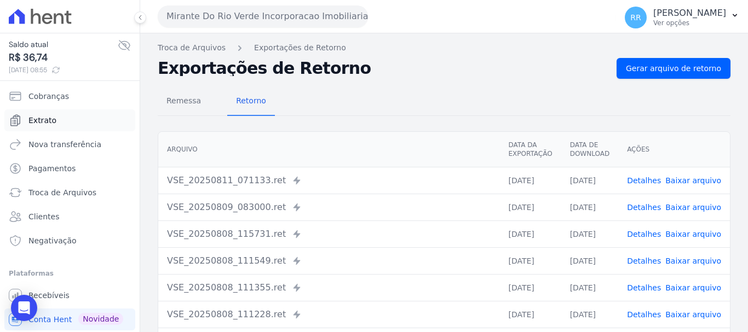
click at [33, 127] on link "Extrato" at bounding box center [69, 121] width 131 height 22
click at [38, 121] on span "Extrato" at bounding box center [42, 120] width 28 height 11
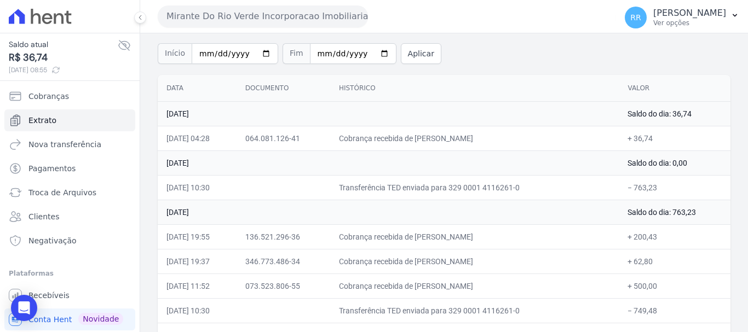
scroll to position [219, 0]
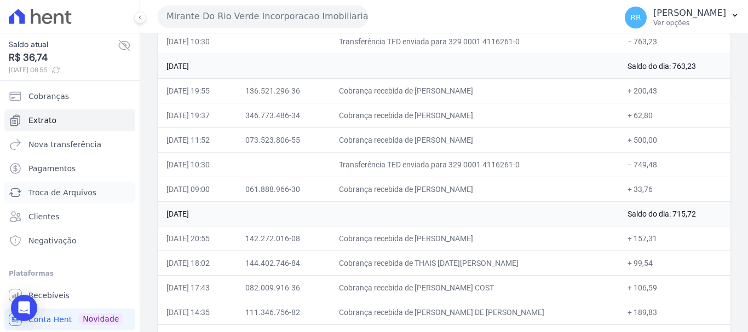
drag, startPoint x: 41, startPoint y: 187, endPoint x: 47, endPoint y: 181, distance: 8.6
click at [41, 187] on link "Troca de Arquivos" at bounding box center [69, 193] width 131 height 22
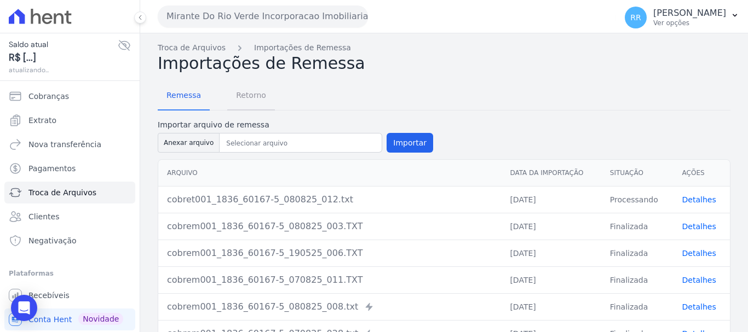
click at [255, 95] on span "Retorno" at bounding box center [251, 95] width 43 height 22
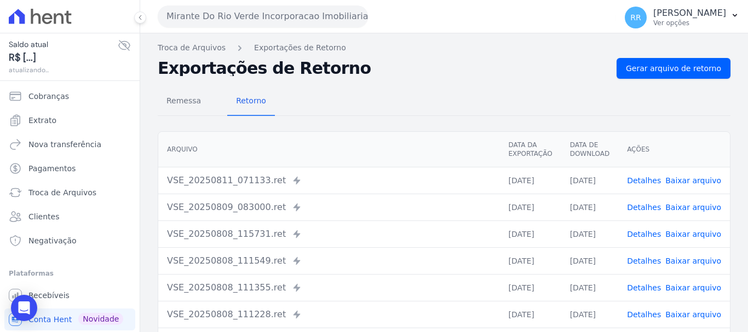
scroll to position [55, 0]
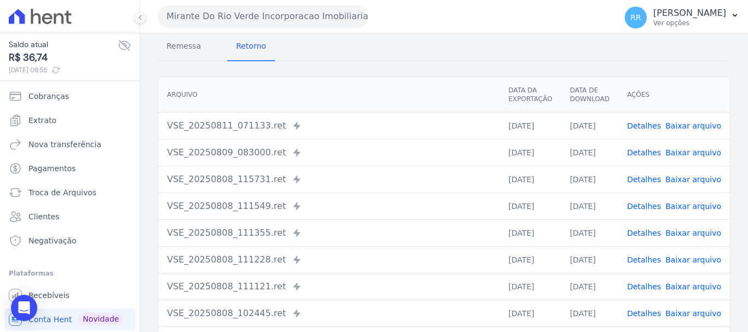
click at [650, 127] on link "Detalhes" at bounding box center [644, 126] width 34 height 9
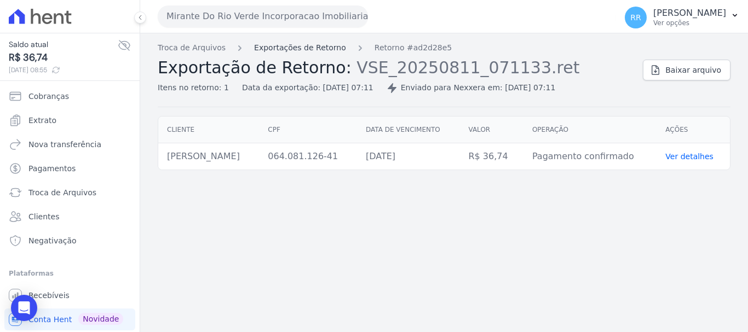
click at [318, 50] on link "Exportações de Retorno" at bounding box center [300, 48] width 92 height 12
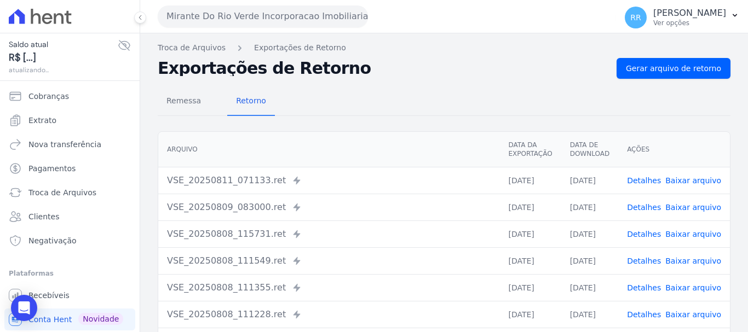
click at [640, 206] on link "Detalhes" at bounding box center [644, 207] width 34 height 9
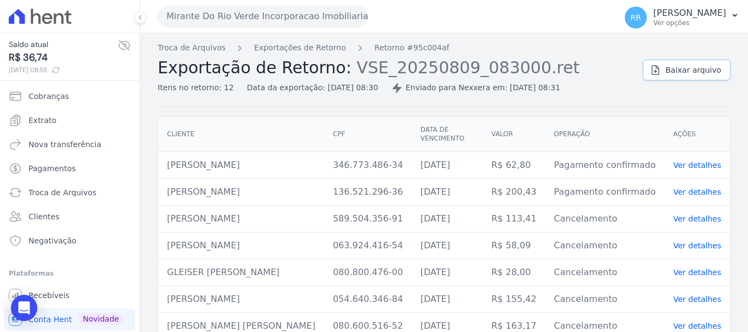
click at [698, 69] on span "Baixar arquivo" at bounding box center [693, 70] width 56 height 11
click at [305, 7] on button "Mirante Do Rio Verde Incorporacao Imobiliaria SPE LTDA" at bounding box center [263, 16] width 210 height 22
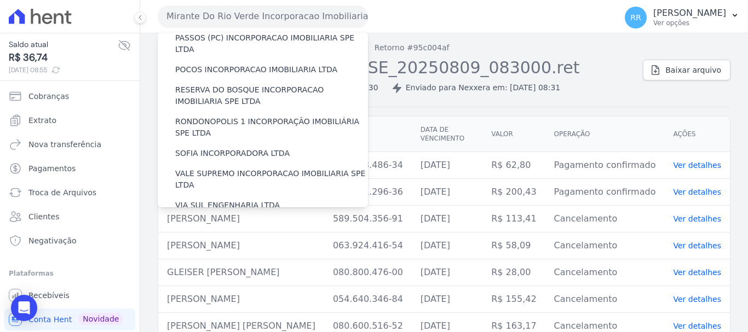
scroll to position [478, 0]
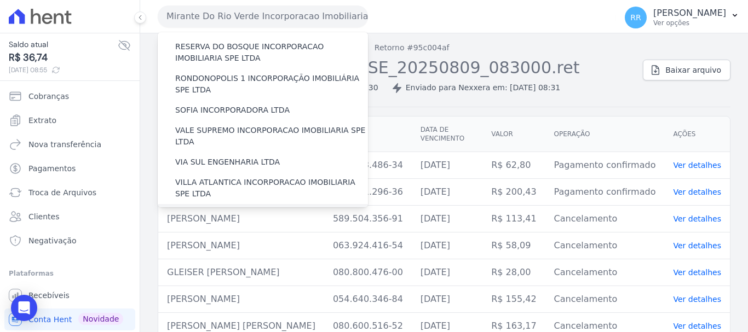
click at [239, 209] on label "[GEOGRAPHIC_DATA] INCORPORACAO IMOBILIARIA SPE LTDA" at bounding box center [271, 220] width 193 height 23
click at [0, 0] on input "[GEOGRAPHIC_DATA] INCORPORACAO IMOBILIARIA SPE LTDA" at bounding box center [0, 0] width 0 height 0
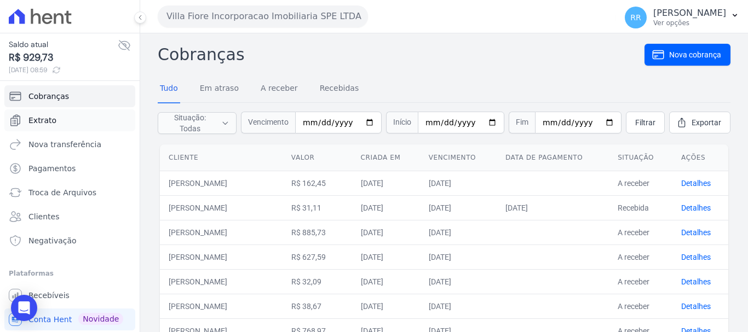
click at [45, 122] on span "Extrato" at bounding box center [42, 120] width 28 height 11
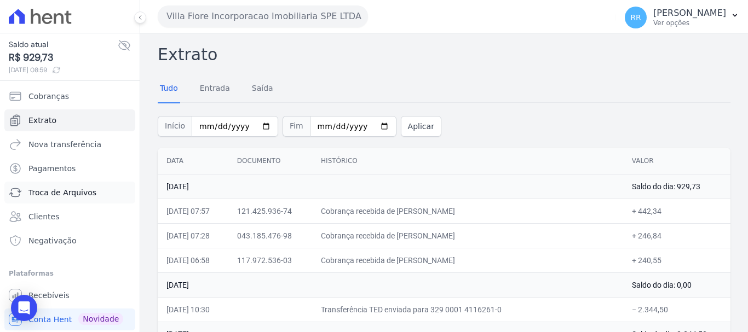
click at [65, 192] on span "Troca de Arquivos" at bounding box center [62, 192] width 68 height 11
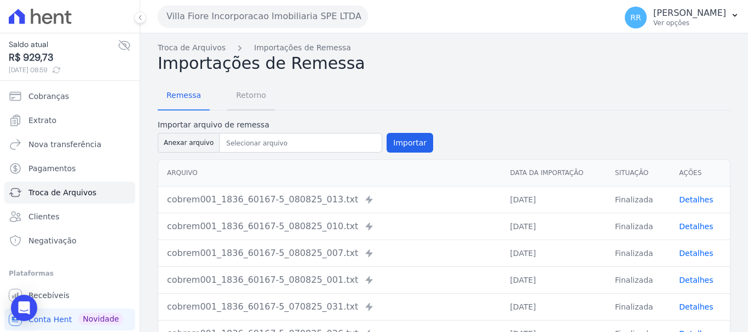
click at [230, 90] on span "Retorno" at bounding box center [251, 95] width 43 height 22
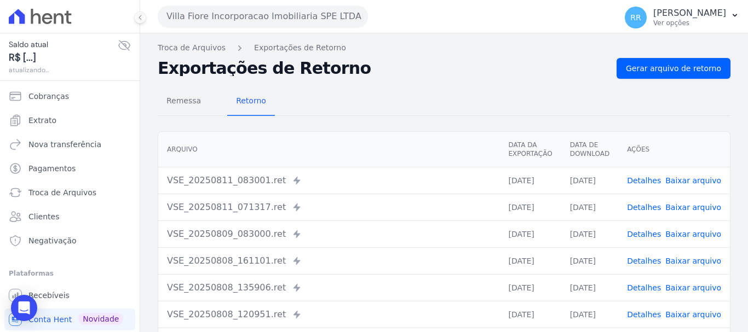
click at [255, 90] on span "Retorno" at bounding box center [251, 101] width 43 height 22
click at [645, 177] on link "Detalhes" at bounding box center [644, 180] width 34 height 9
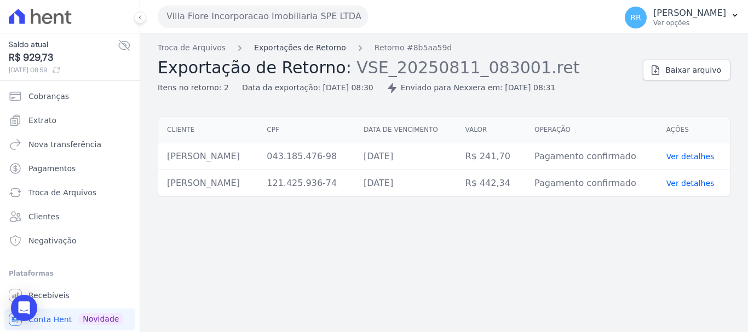
click at [325, 50] on link "Exportações de Retorno" at bounding box center [300, 48] width 92 height 12
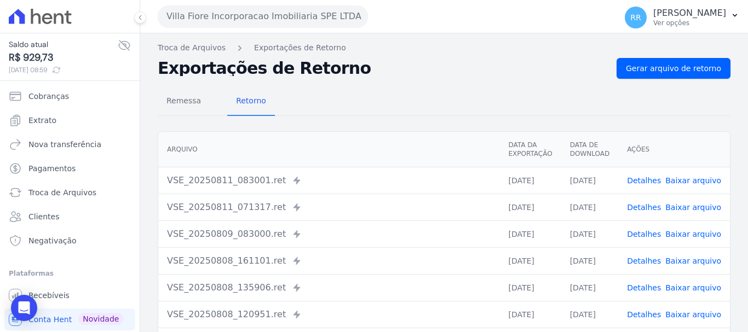
click at [654, 209] on link "Detalhes" at bounding box center [644, 207] width 34 height 9
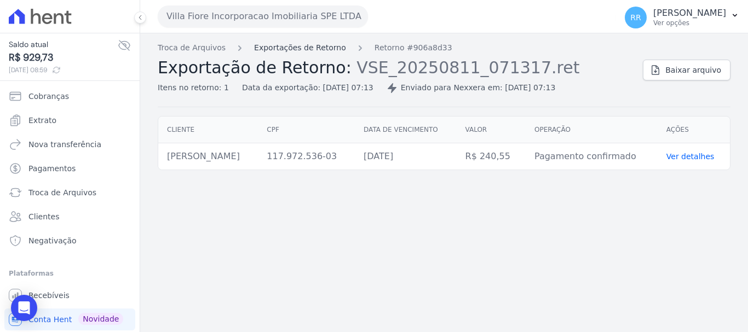
click at [291, 45] on link "Exportações de Retorno" at bounding box center [300, 48] width 92 height 12
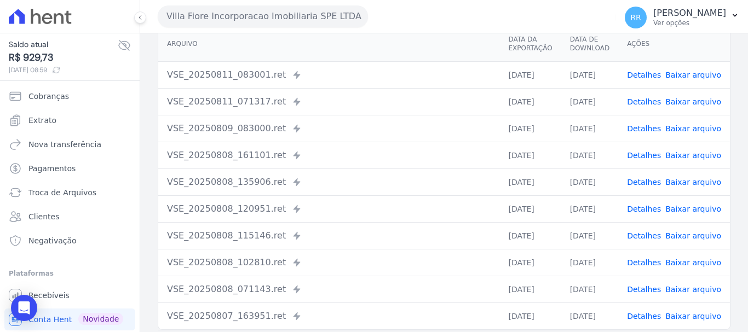
scroll to position [151, 0]
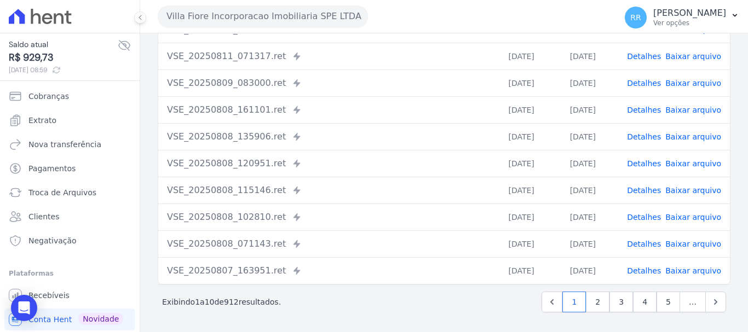
click at [650, 81] on link "Detalhes" at bounding box center [644, 83] width 34 height 9
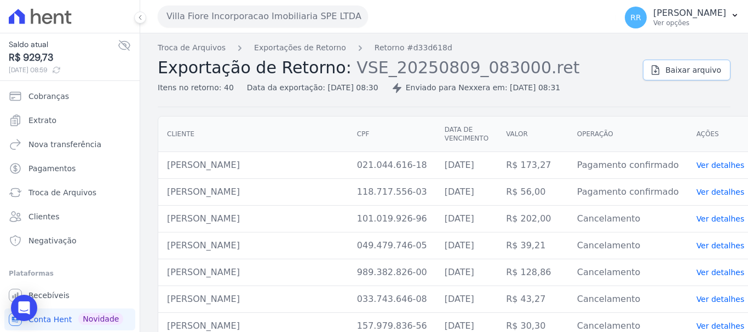
click at [663, 73] on link "Baixar arquivo" at bounding box center [687, 70] width 88 height 21
click at [319, 50] on link "Exportações de Retorno" at bounding box center [300, 48] width 92 height 12
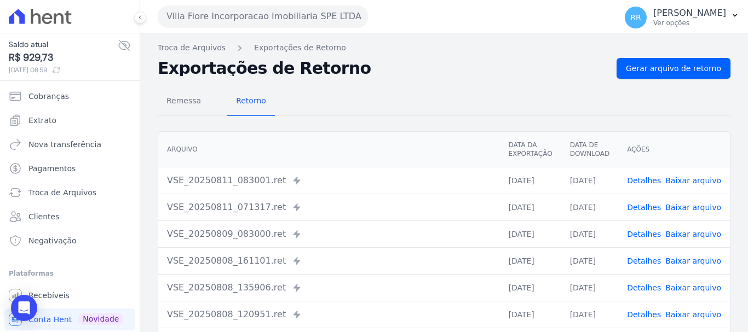
drag, startPoint x: 646, startPoint y: 262, endPoint x: 600, endPoint y: 264, distance: 46.1
click at [645, 262] on link "Detalhes" at bounding box center [644, 261] width 34 height 9
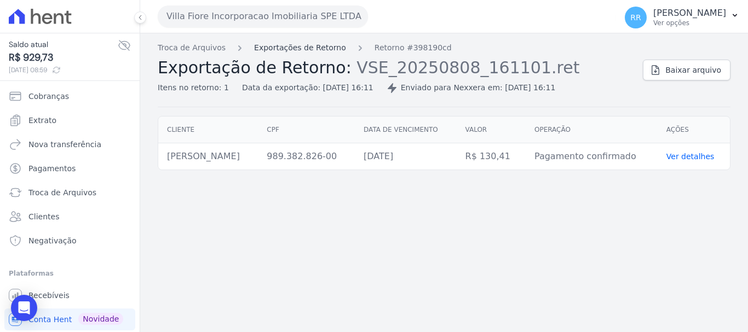
click at [314, 50] on link "Exportações de Retorno" at bounding box center [300, 48] width 92 height 12
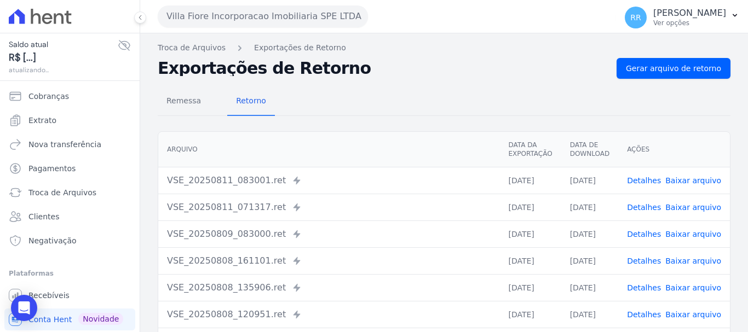
click at [646, 207] on link "Detalhes" at bounding box center [644, 207] width 34 height 9
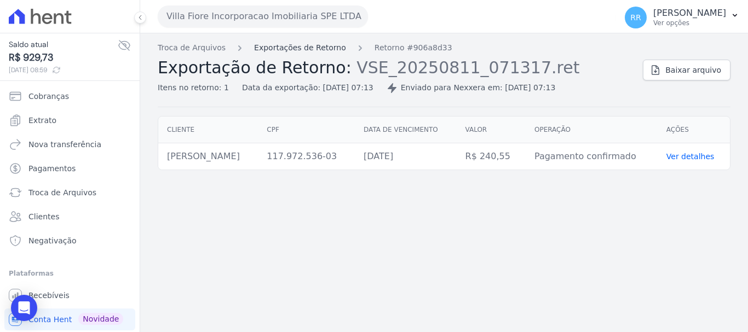
click at [304, 47] on link "Exportações de Retorno" at bounding box center [300, 48] width 92 height 12
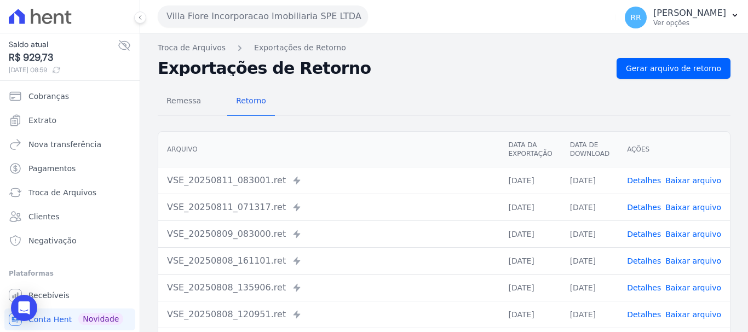
click at [653, 230] on link "Detalhes" at bounding box center [644, 234] width 34 height 9
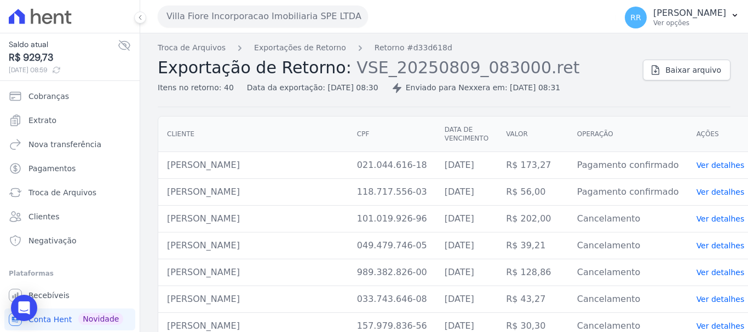
click at [308, 58] on div "Troca de Arquivos Exportações de Retorno Retorno #d33d618d Exportação de Retorn…" at bounding box center [396, 67] width 477 height 51
click at [308, 53] on link "Exportações de Retorno" at bounding box center [300, 48] width 92 height 12
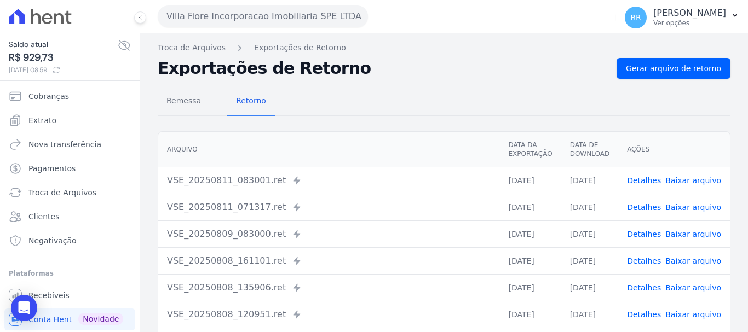
click at [644, 179] on link "Detalhes" at bounding box center [644, 180] width 34 height 9
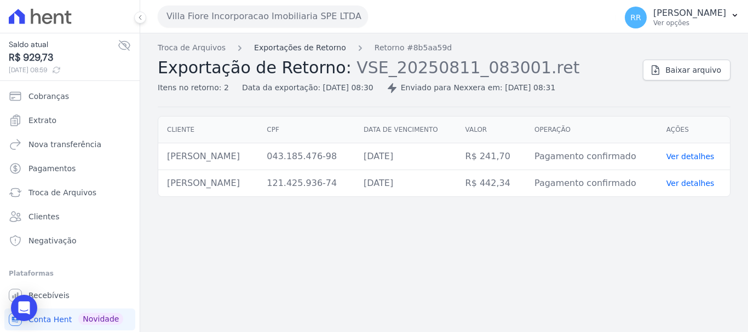
click at [300, 50] on link "Exportações de Retorno" at bounding box center [300, 48] width 92 height 12
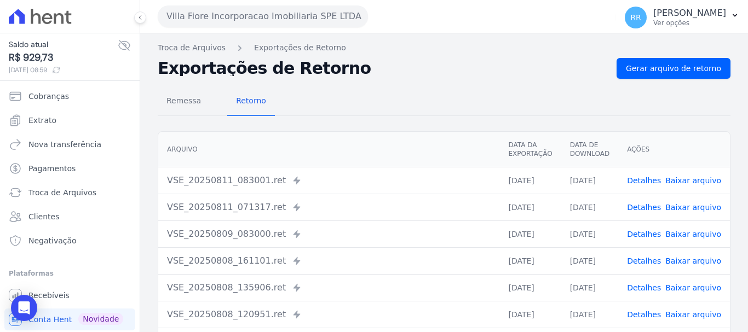
click at [642, 205] on link "Detalhes" at bounding box center [644, 207] width 34 height 9
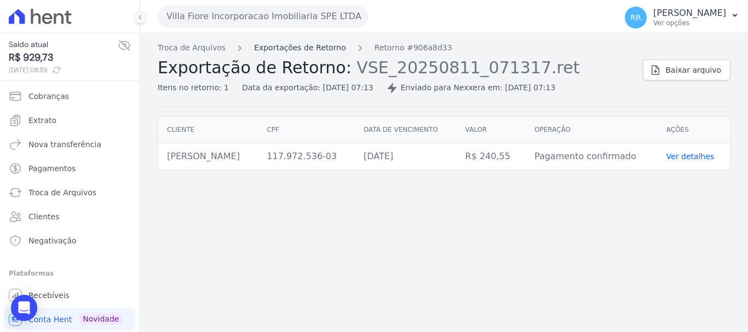
click at [275, 47] on link "Exportações de Retorno" at bounding box center [300, 48] width 92 height 12
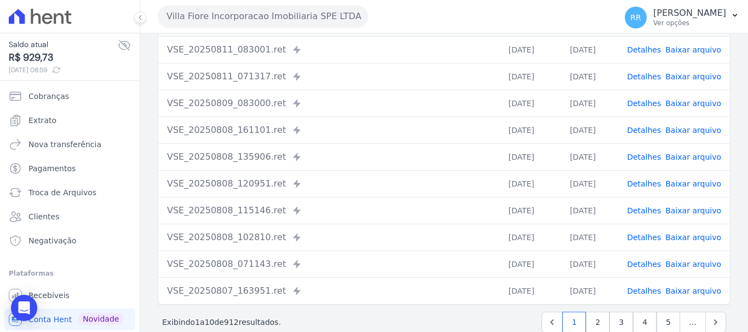
scroll to position [151, 0]
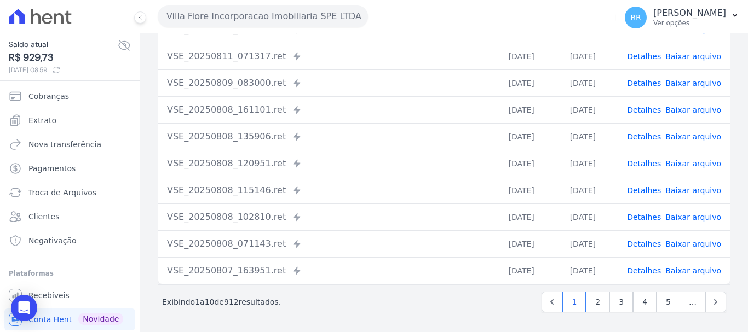
click at [652, 164] on link "Detalhes" at bounding box center [644, 163] width 34 height 9
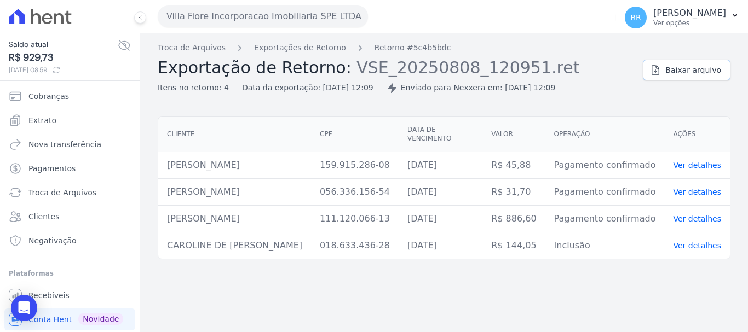
click at [695, 70] on span "Baixar arquivo" at bounding box center [693, 70] width 56 height 11
click at [278, 41] on div "Troca de Arquivos Exportações de Retorno Retorno #5c4b5bdc Exportação de Retorn…" at bounding box center [444, 182] width 608 height 299
click at [308, 50] on link "Exportações de Retorno" at bounding box center [300, 48] width 92 height 12
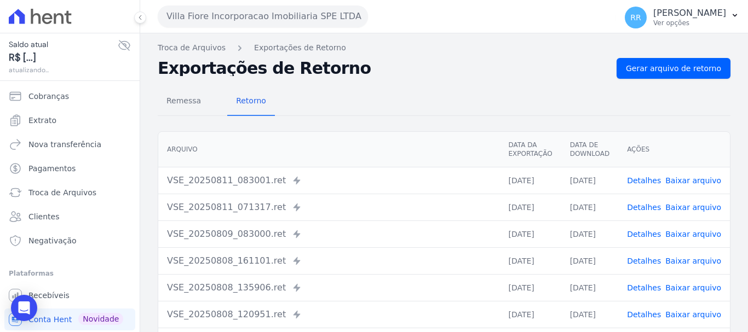
click at [650, 209] on link "Detalhes" at bounding box center [644, 207] width 34 height 9
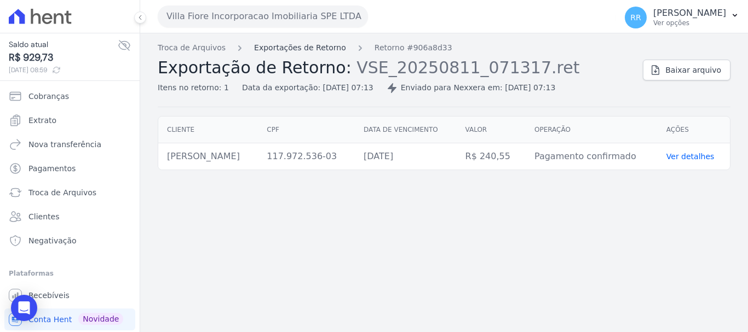
click at [296, 49] on link "Exportações de Retorno" at bounding box center [300, 48] width 92 height 12
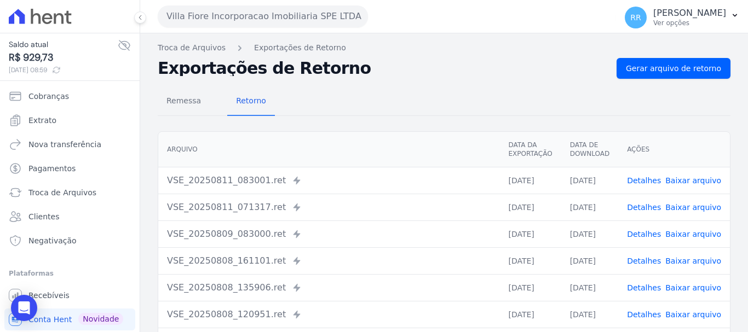
click at [643, 259] on link "Detalhes" at bounding box center [644, 261] width 34 height 9
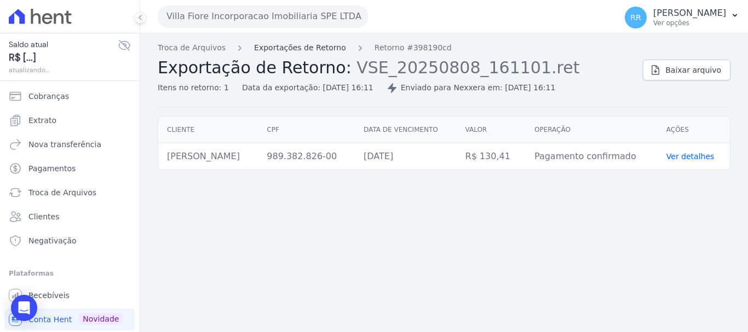
click at [290, 53] on link "Exportações de Retorno" at bounding box center [300, 48] width 92 height 12
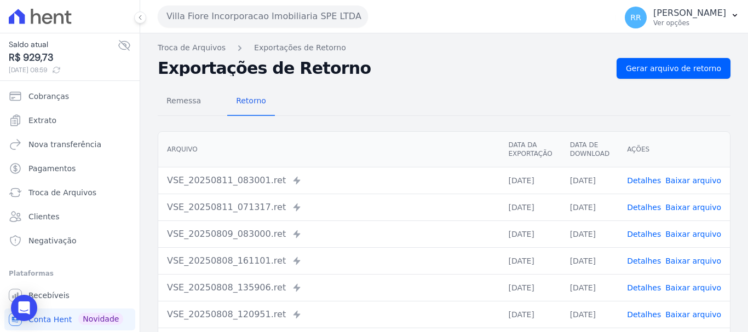
click at [648, 236] on link "Detalhes" at bounding box center [644, 234] width 34 height 9
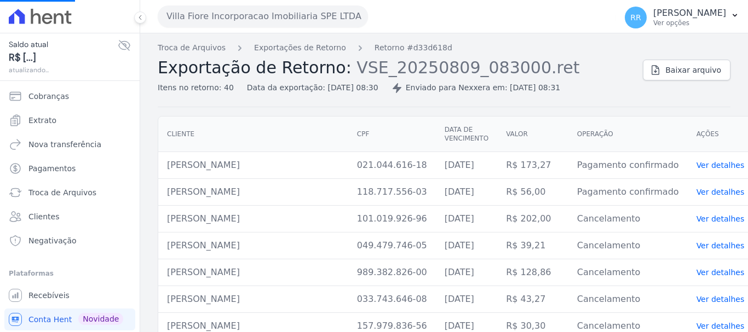
click at [672, 82] on div "Troca de Arquivos Exportações de Retorno Retorno #d33d618d Exportação de Retorn…" at bounding box center [444, 74] width 573 height 65
click at [314, 45] on link "Exportações de Retorno" at bounding box center [300, 48] width 92 height 12
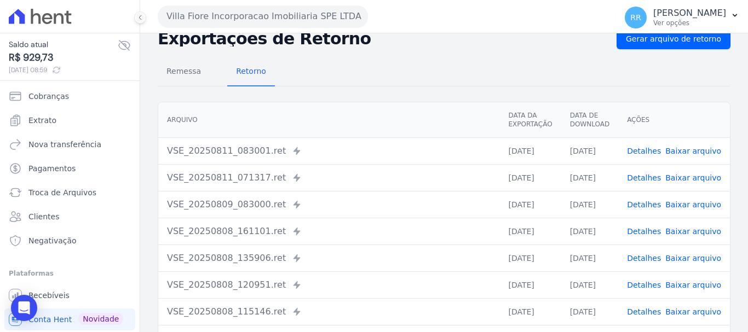
scroll to position [110, 0]
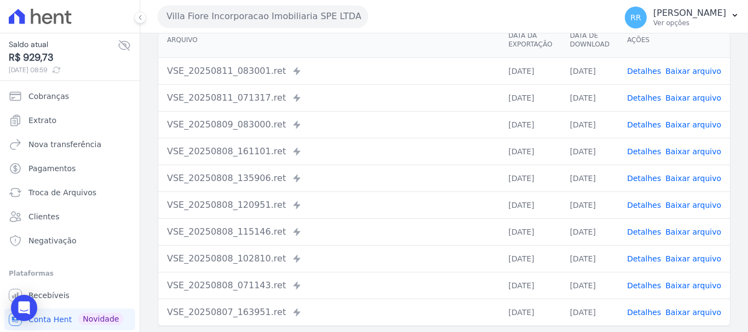
click at [645, 203] on link "Detalhes" at bounding box center [644, 205] width 34 height 9
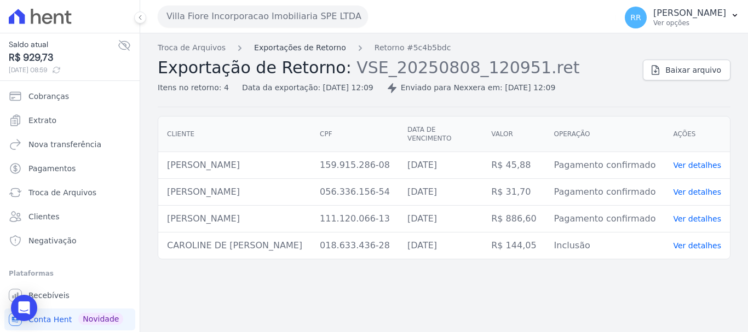
click at [315, 48] on link "Exportações de Retorno" at bounding box center [300, 48] width 92 height 12
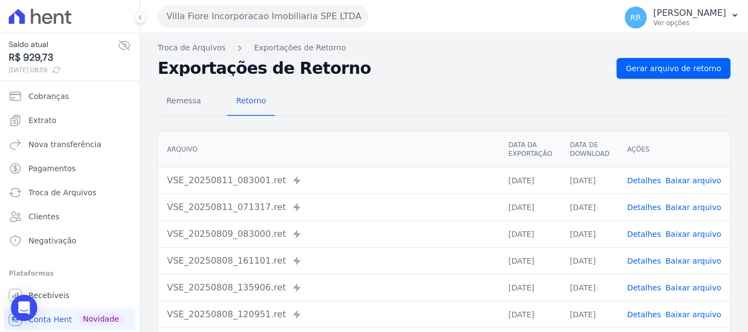
click at [649, 290] on link "Detalhes" at bounding box center [644, 288] width 34 height 9
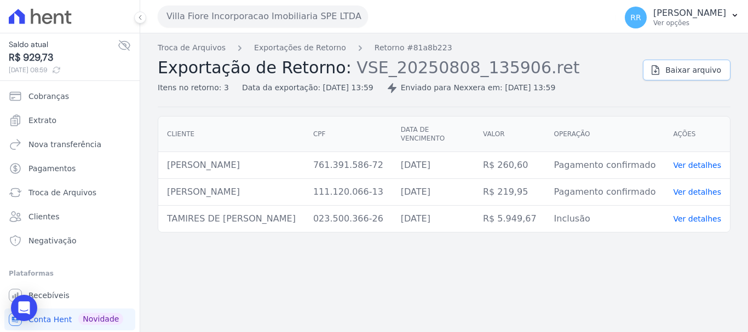
click at [687, 70] on span "Baixar arquivo" at bounding box center [693, 70] width 56 height 11
click at [307, 56] on div "Troca de Arquivos Exportações de Retorno Retorno #81a8b223 Exportação de Retorn…" at bounding box center [396, 67] width 477 height 51
click at [314, 45] on link "Exportações de Retorno" at bounding box center [300, 48] width 92 height 12
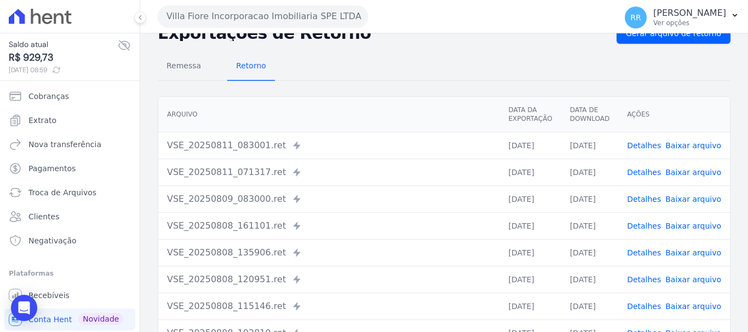
scroll to position [55, 0]
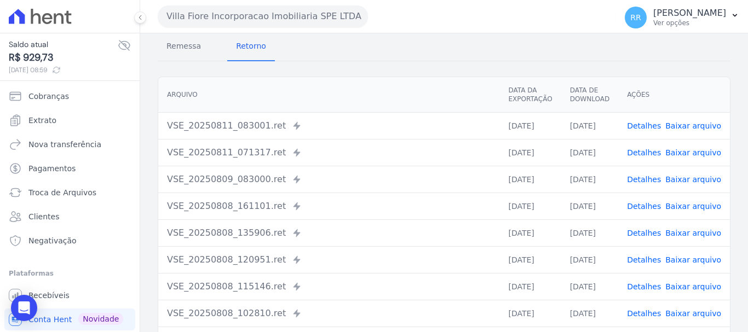
click at [645, 204] on link "Detalhes" at bounding box center [644, 206] width 34 height 9
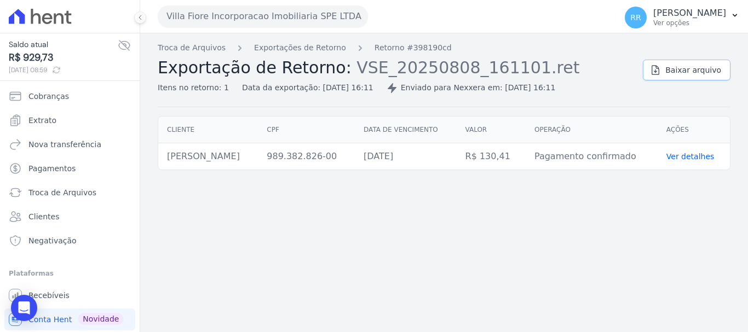
click at [660, 73] on icon at bounding box center [655, 70] width 11 height 11
click at [261, 16] on button "Villa Fiore Incorporacao Imobiliaria SPE LTDA" at bounding box center [263, 16] width 210 height 22
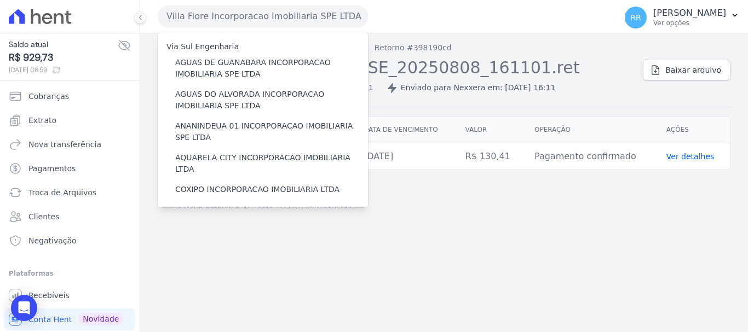
click at [580, 207] on div "Troca de Arquivos Exportações de Retorno Retorno #398190cd Exportação de Retorn…" at bounding box center [444, 182] width 608 height 299
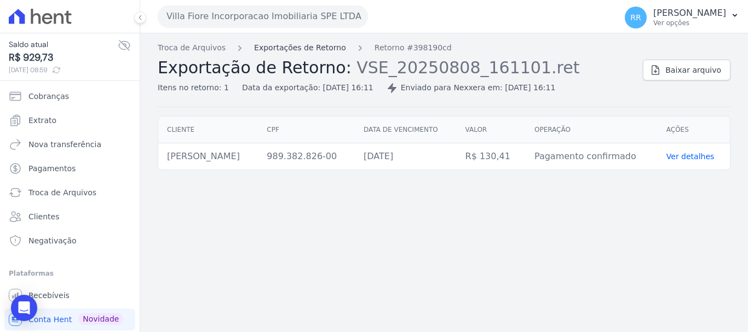
click at [319, 50] on link "Exportações de Retorno" at bounding box center [300, 48] width 92 height 12
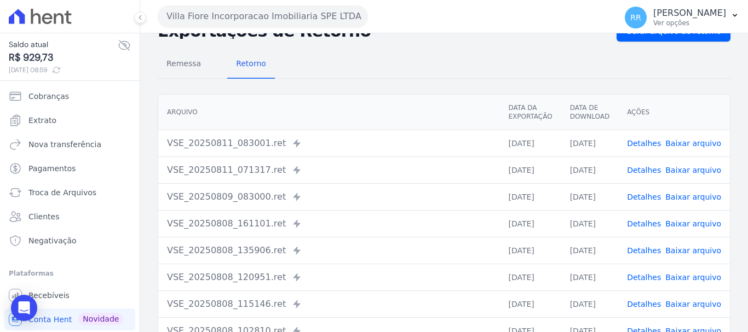
scroll to position [55, 0]
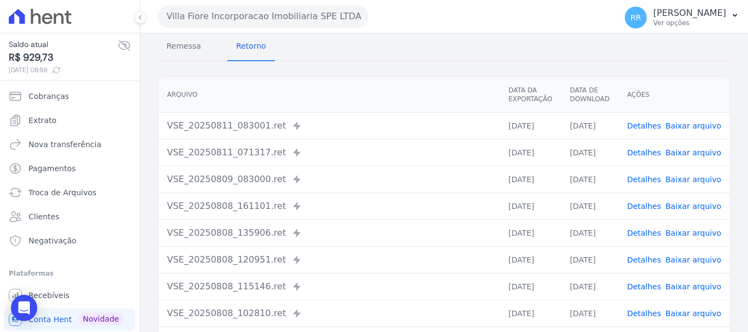
drag, startPoint x: 651, startPoint y: 285, endPoint x: 638, endPoint y: 287, distance: 12.8
click at [650, 285] on link "Detalhes" at bounding box center [644, 287] width 34 height 9
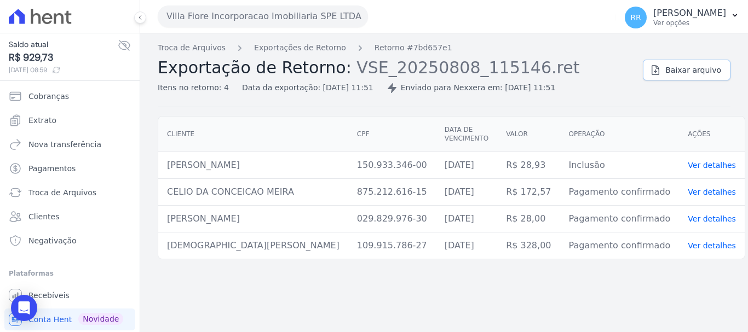
click at [678, 68] on span "Baixar arquivo" at bounding box center [693, 70] width 56 height 11
click at [300, 20] on button "Villa Fiore Incorporacao Imobiliaria SPE LTDA" at bounding box center [263, 16] width 210 height 22
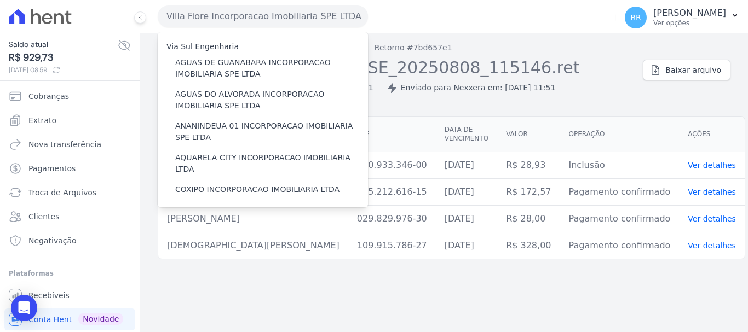
click at [438, 90] on div "Enviado para Nexxera em: [DATE] 11:51" at bounding box center [471, 88] width 169 height 12
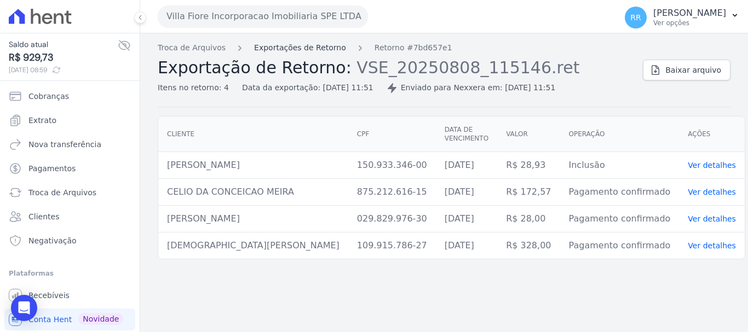
click at [329, 48] on link "Exportações de Retorno" at bounding box center [300, 48] width 92 height 12
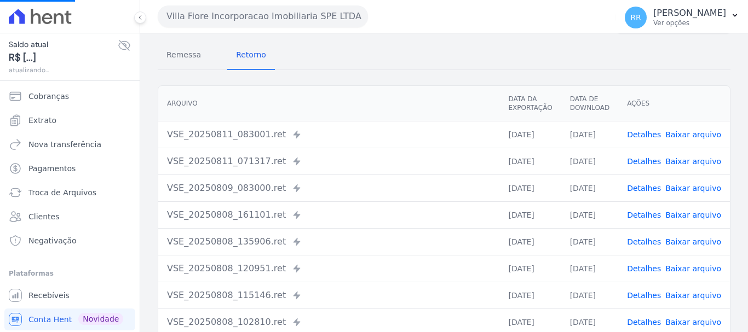
scroll to position [110, 0]
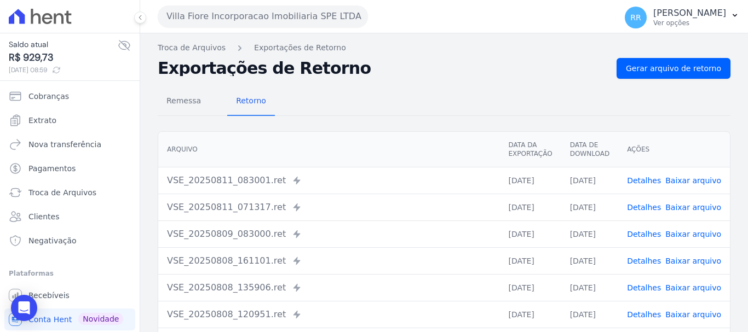
click at [650, 287] on link "Detalhes" at bounding box center [644, 288] width 34 height 9
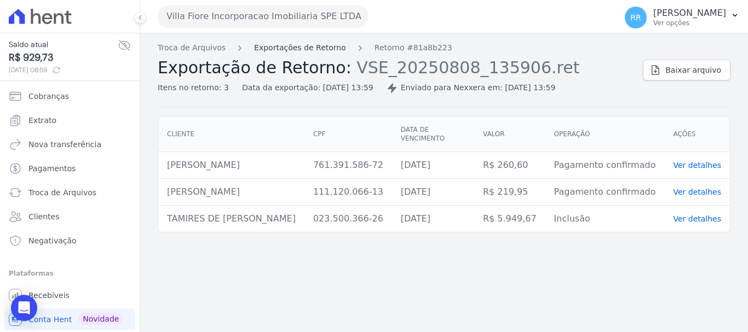
click at [315, 49] on link "Exportações de Retorno" at bounding box center [300, 48] width 92 height 12
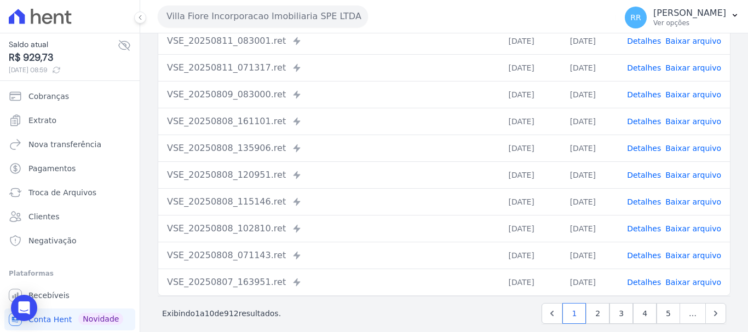
scroll to position [151, 0]
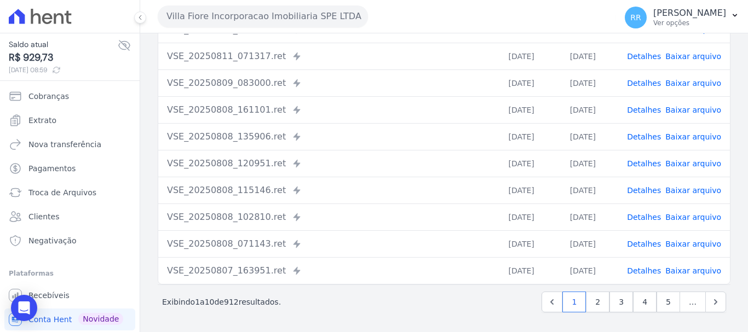
click at [650, 247] on link "Detalhes" at bounding box center [644, 244] width 34 height 9
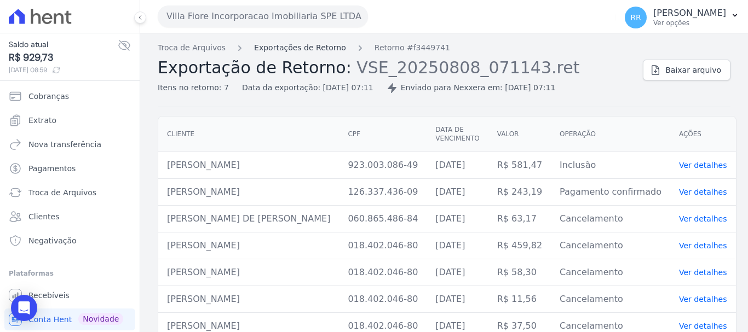
click at [317, 46] on link "Exportações de Retorno" at bounding box center [300, 48] width 92 height 12
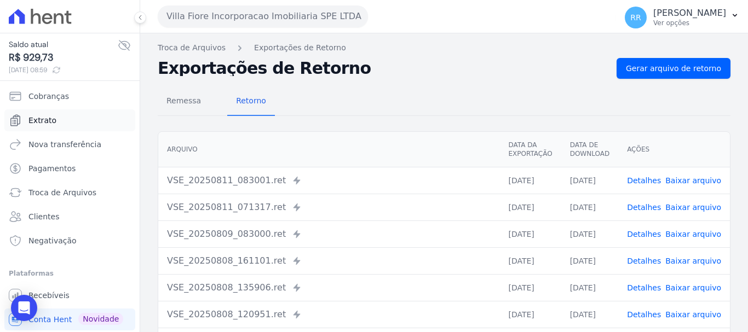
click at [46, 118] on span "Extrato" at bounding box center [42, 120] width 28 height 11
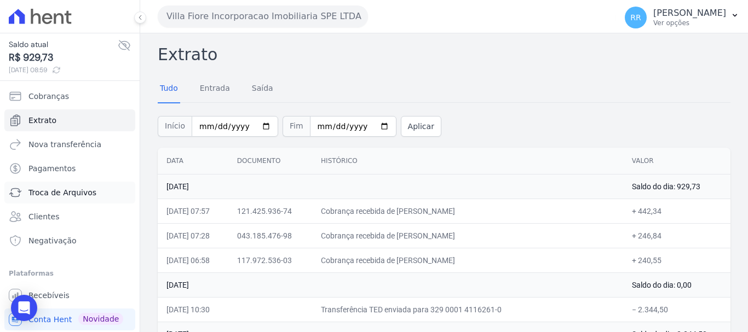
click at [52, 187] on link "Troca de Arquivos" at bounding box center [69, 193] width 131 height 22
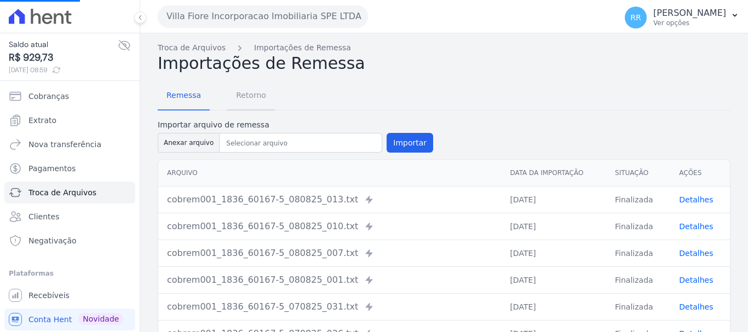
click at [244, 90] on span "Retorno" at bounding box center [251, 95] width 43 height 22
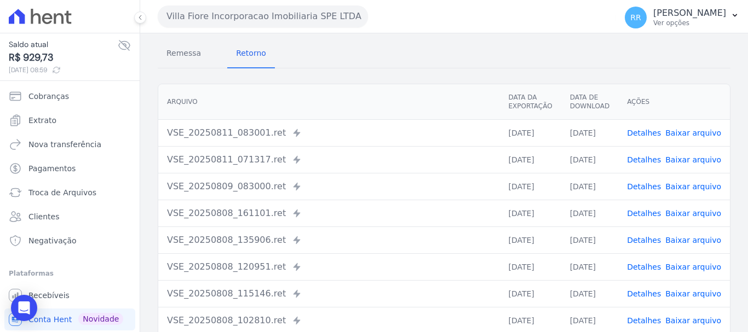
scroll to position [55, 0]
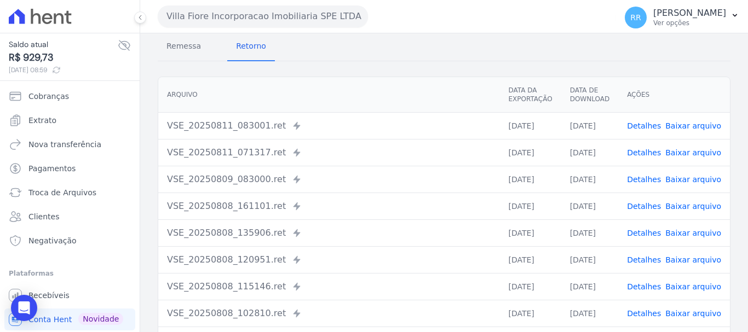
click at [649, 152] on link "Detalhes" at bounding box center [644, 152] width 34 height 9
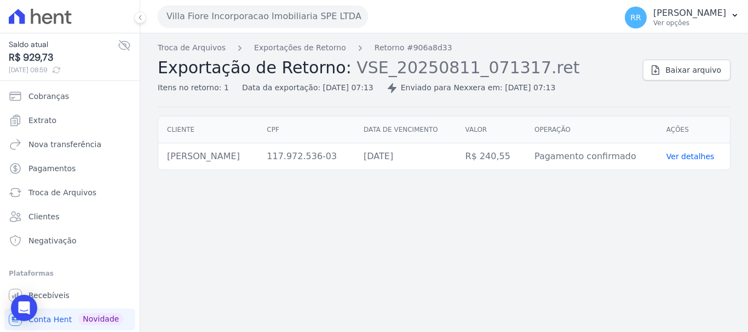
click at [334, 49] on ol "Troca de Arquivos Exportações de Retorno Retorno #906a8d33" at bounding box center [305, 48] width 295 height 12
click at [297, 47] on link "Exportações de Retorno" at bounding box center [300, 48] width 92 height 12
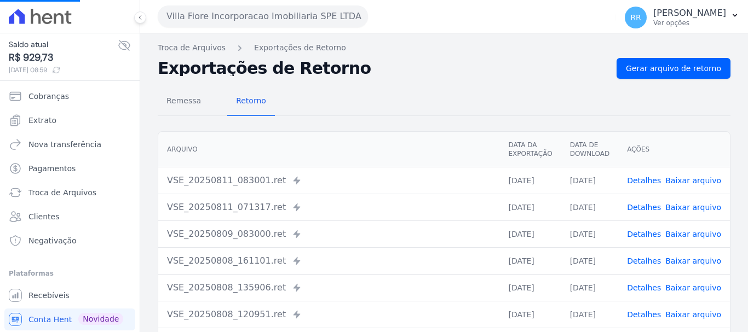
click at [648, 232] on link "Detalhes" at bounding box center [644, 234] width 34 height 9
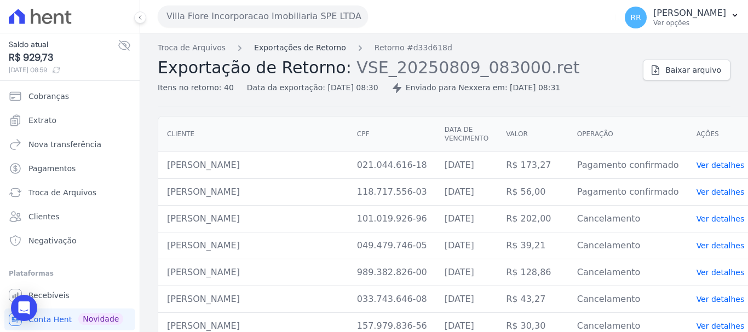
click at [328, 50] on link "Exportações de Retorno" at bounding box center [300, 48] width 92 height 12
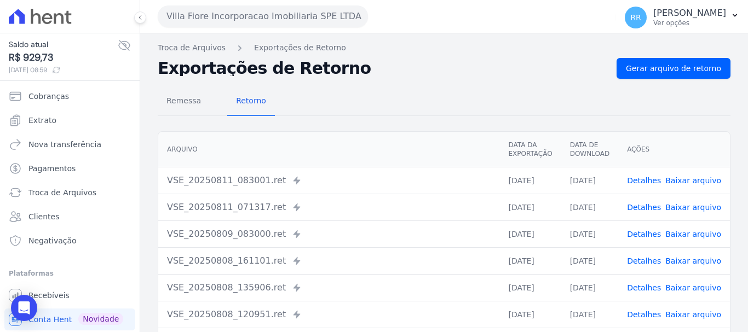
click at [647, 279] on td "Detalhes Baixar arquivo" at bounding box center [674, 287] width 112 height 27
click at [647, 289] on link "Detalhes" at bounding box center [644, 288] width 34 height 9
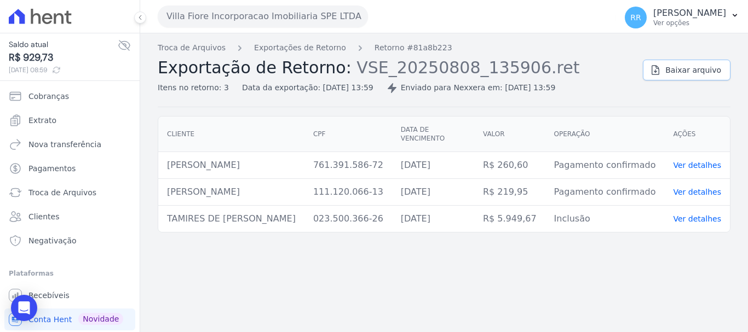
click at [670, 63] on link "Baixar arquivo" at bounding box center [687, 70] width 88 height 21
drag, startPoint x: 202, startPoint y: 14, endPoint x: 212, endPoint y: 27, distance: 16.0
click at [202, 14] on button "Villa Fiore Incorporacao Imobiliaria SPE LTDA" at bounding box center [263, 16] width 210 height 22
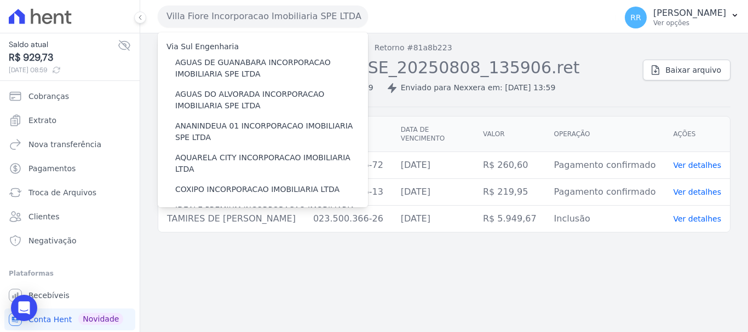
click at [451, 33] on div "Villa Fiore Incorporacao Imobiliaria SPE LTDA Via Sul Engenharia AGUAS DE [GEOG…" at bounding box center [385, 16] width 454 height 34
click at [512, 13] on div "Villa Fiore Incorporacao Imobiliaria SPE LTDA Via Sul Engenharia AGUAS DE [GEOG…" at bounding box center [385, 16] width 454 height 34
click at [552, 48] on nav "Troca de Arquivos Exportações de Retorno Retorno #81a8b223" at bounding box center [396, 48] width 477 height 12
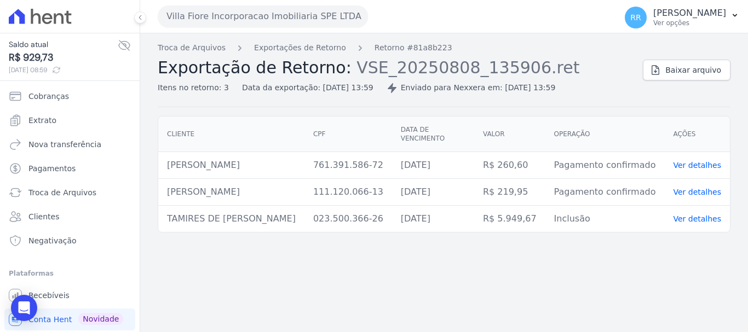
click at [312, 56] on div "Troca de Arquivos Exportações de Retorno Retorno #81a8b223 Exportação de Retorn…" at bounding box center [396, 67] width 477 height 51
click at [316, 49] on link "Exportações de Retorno" at bounding box center [300, 48] width 92 height 12
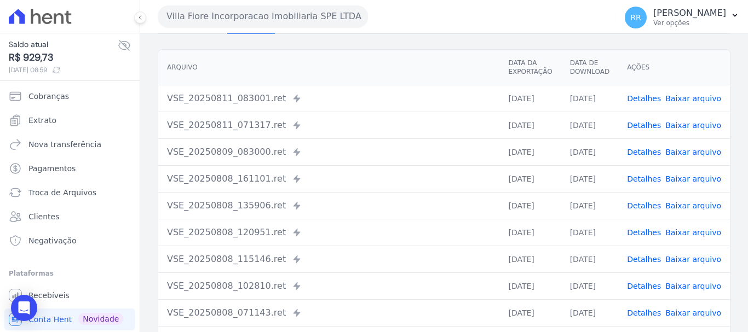
scroll to position [110, 0]
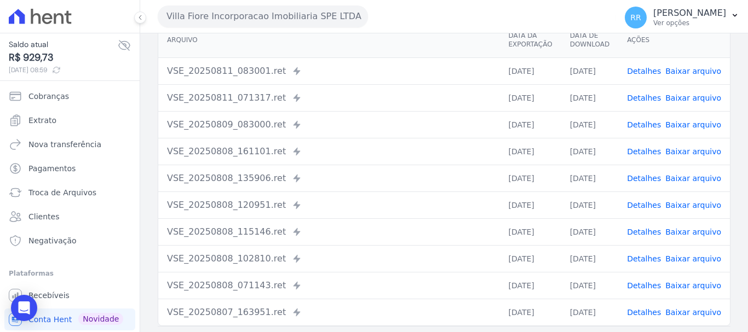
click at [646, 179] on link "Detalhes" at bounding box center [644, 178] width 34 height 9
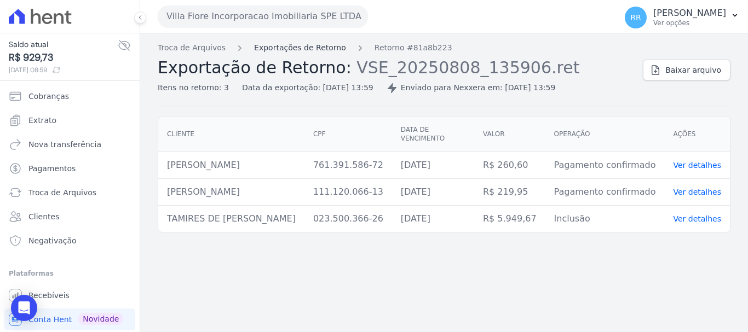
click at [303, 51] on link "Exportações de Retorno" at bounding box center [300, 48] width 92 height 12
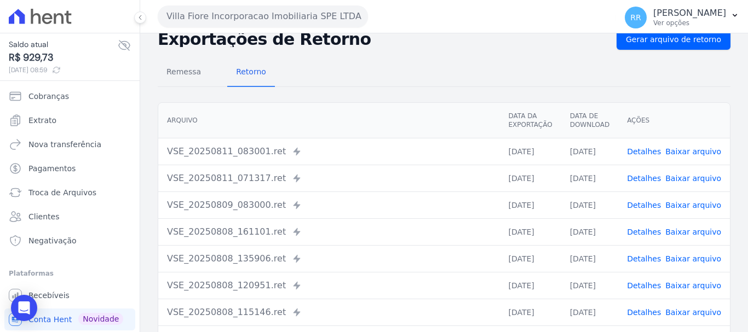
scroll to position [55, 0]
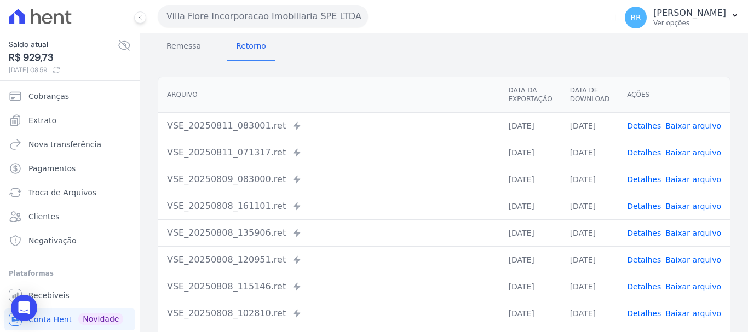
click at [650, 283] on link "Detalhes" at bounding box center [644, 287] width 34 height 9
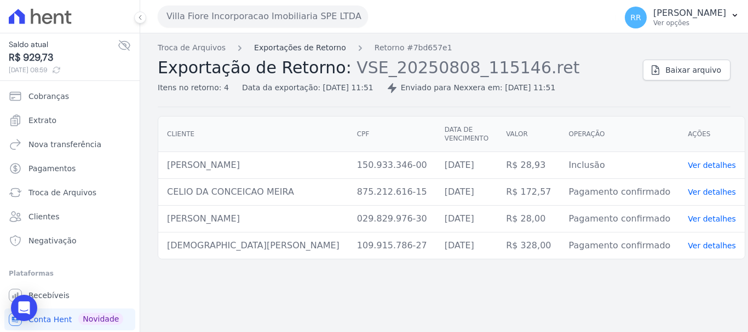
click at [302, 48] on link "Exportações de Retorno" at bounding box center [300, 48] width 92 height 12
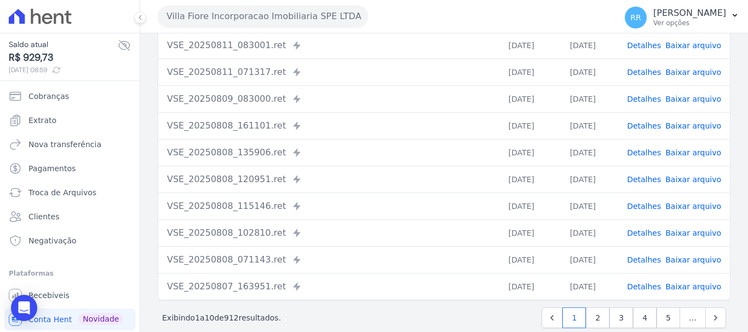
scroll to position [151, 0]
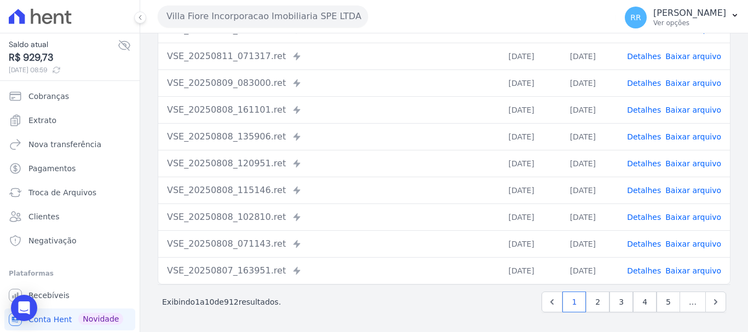
click at [649, 223] on td "Detalhes Baixar arquivo" at bounding box center [674, 217] width 112 height 27
click at [648, 219] on link "Detalhes" at bounding box center [644, 217] width 34 height 9
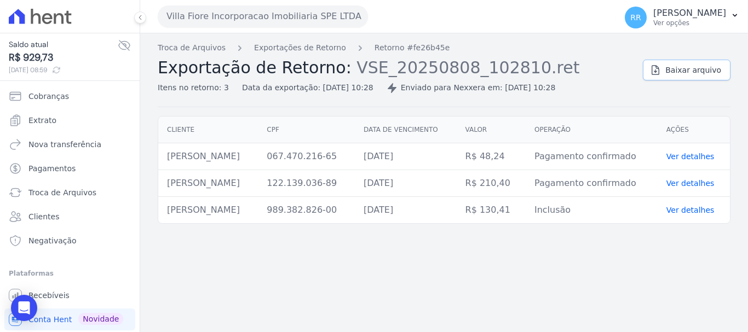
click at [672, 75] on span "Baixar arquivo" at bounding box center [693, 70] width 56 height 11
click at [308, 46] on link "Exportações de Retorno" at bounding box center [300, 48] width 92 height 12
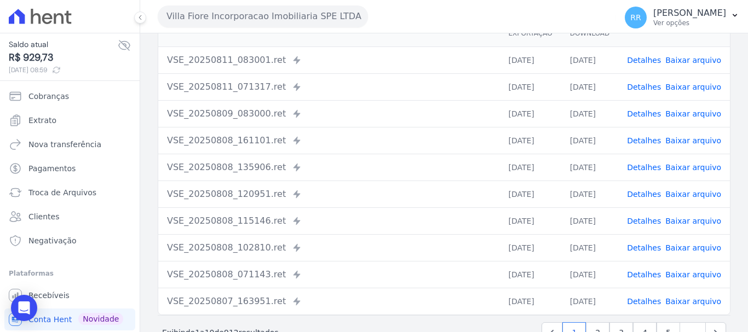
scroll to position [151, 0]
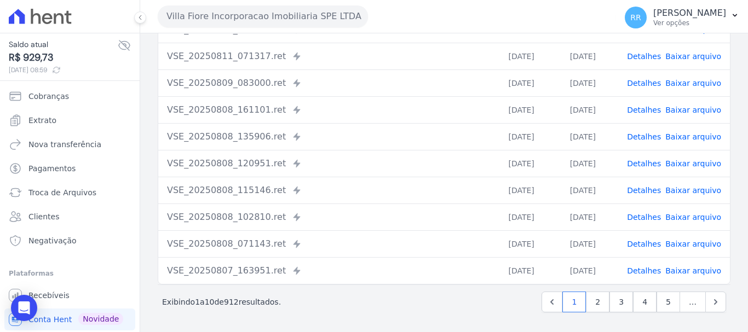
click at [394, 117] on td "VSE_20250808_161101.ret Enviado para Nexxera em: [DATE] 16:11" at bounding box center [328, 109] width 341 height 27
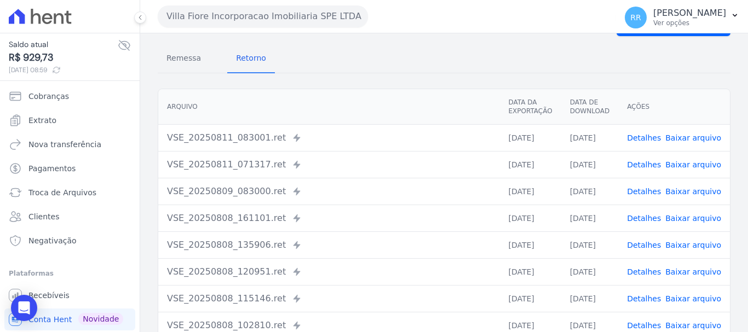
scroll to position [42, 0]
click at [645, 165] on link "Detalhes" at bounding box center [644, 166] width 34 height 9
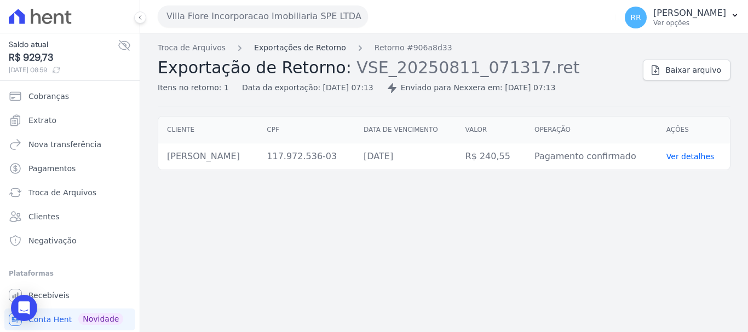
click at [325, 49] on link "Exportações de Retorno" at bounding box center [300, 48] width 92 height 12
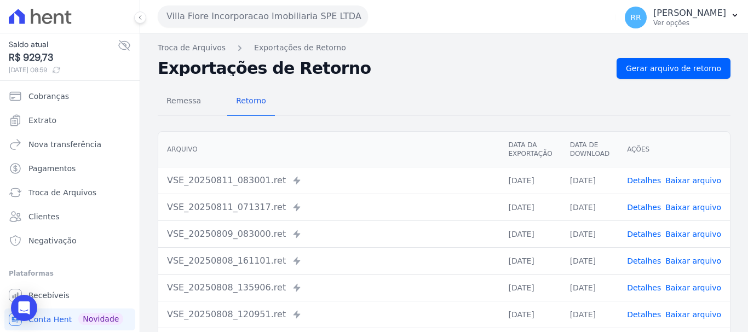
click at [642, 232] on link "Detalhes" at bounding box center [644, 234] width 34 height 9
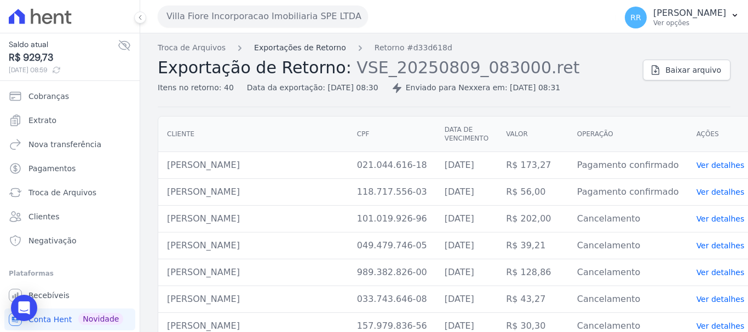
click at [322, 42] on link "Exportações de Retorno" at bounding box center [300, 48] width 92 height 12
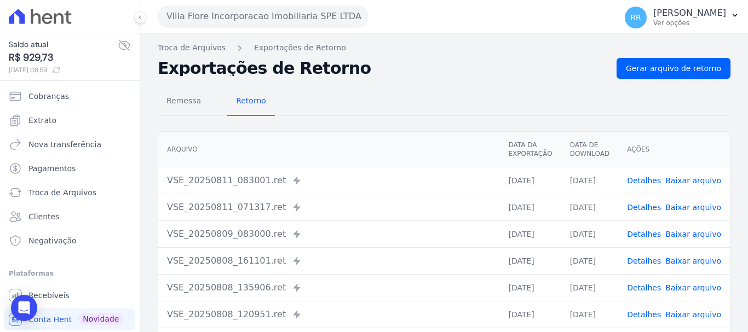
click at [660, 261] on link "Detalhes" at bounding box center [644, 261] width 34 height 9
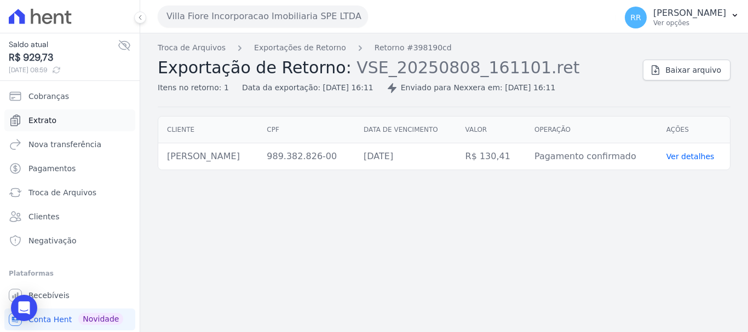
click at [46, 120] on span "Extrato" at bounding box center [42, 120] width 28 height 11
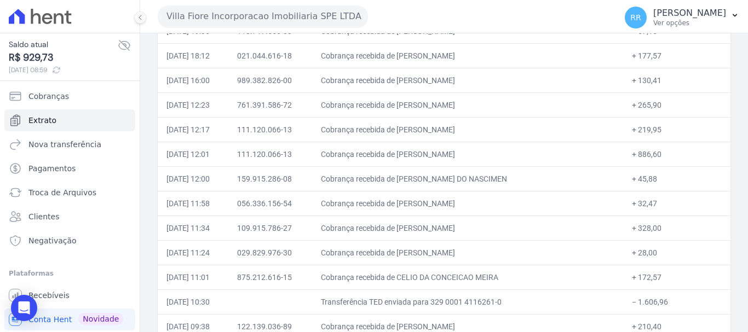
scroll to position [329, 0]
drag, startPoint x: 432, startPoint y: 59, endPoint x: 513, endPoint y: 86, distance: 85.0
click at [543, 62] on td "Cobrança recebida de [PERSON_NAME]" at bounding box center [467, 55] width 311 height 25
copy td "[PERSON_NAME]"
click at [263, 210] on td "056.336.156-54" at bounding box center [270, 203] width 84 height 25
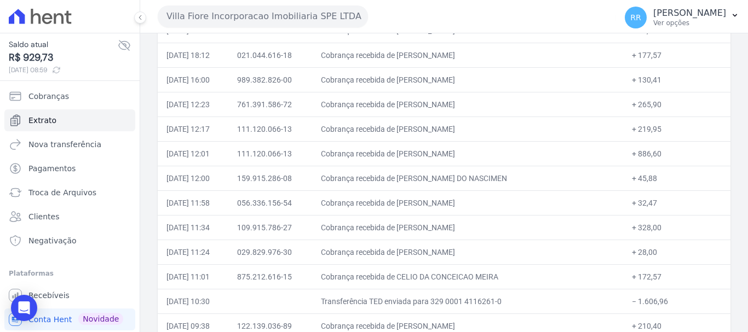
click at [217, 24] on button "Villa Fiore Incorporacao Imobiliaria SPE LTDA" at bounding box center [263, 16] width 210 height 22
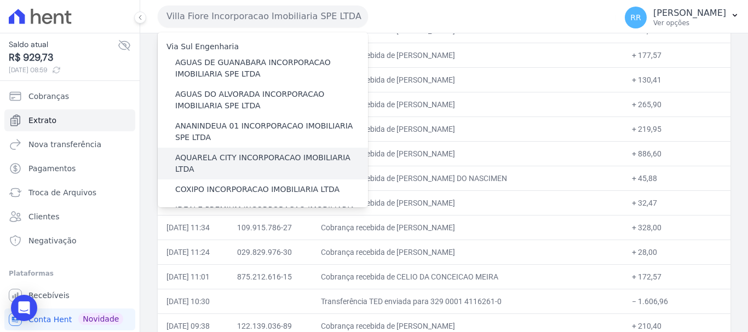
click at [223, 157] on label "AQUARELA CITY INCORPORACAO IMOBILIARIA LTDA" at bounding box center [271, 163] width 193 height 23
click at [0, 0] on input "AQUARELA CITY INCORPORACAO IMOBILIARIA LTDA" at bounding box center [0, 0] width 0 height 0
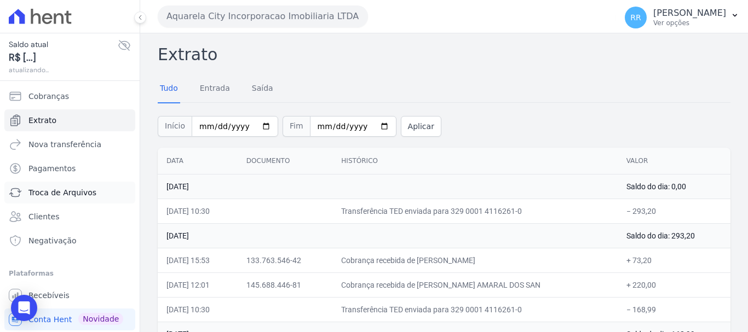
click at [61, 198] on span "Troca de Arquivos" at bounding box center [62, 192] width 68 height 11
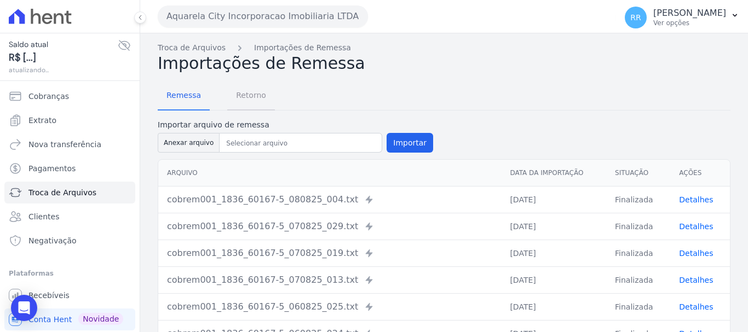
click at [246, 100] on span "Retorno" at bounding box center [251, 95] width 43 height 22
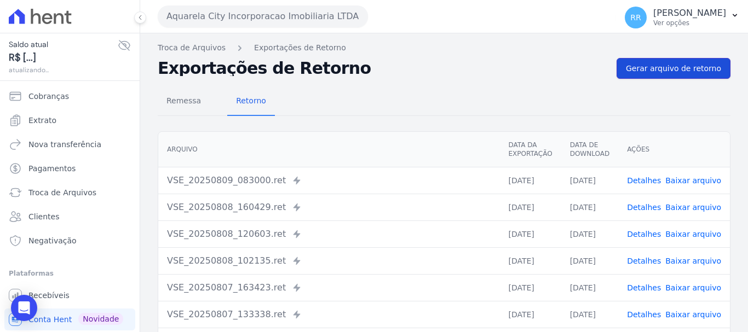
click at [650, 70] on span "Gerar arquivo de retorno" at bounding box center [673, 68] width 95 height 11
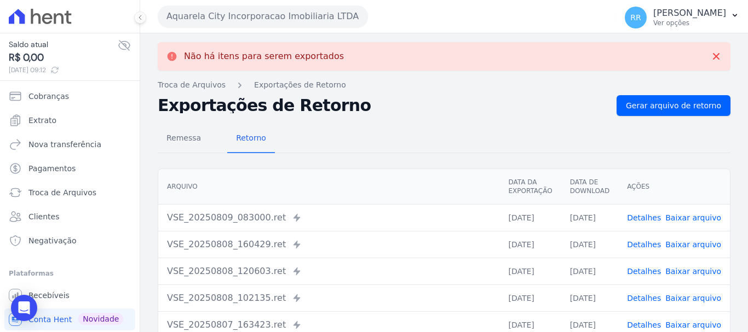
click at [643, 218] on link "Detalhes" at bounding box center [644, 218] width 34 height 9
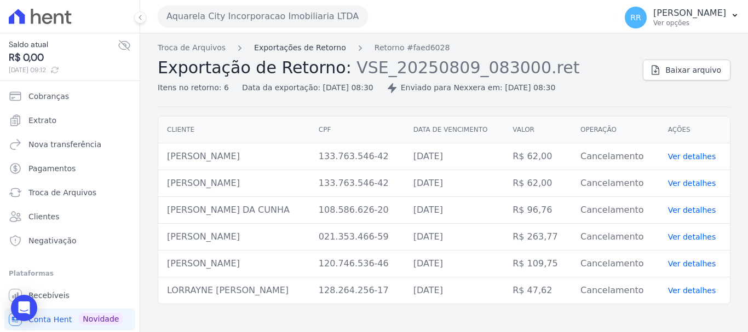
click at [314, 44] on link "Exportações de Retorno" at bounding box center [300, 48] width 92 height 12
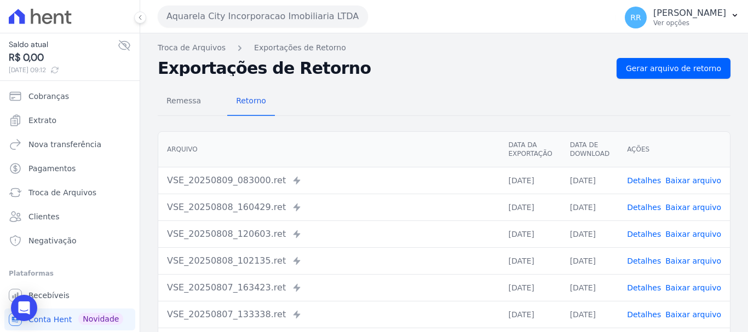
click at [651, 208] on link "Detalhes" at bounding box center [644, 207] width 34 height 9
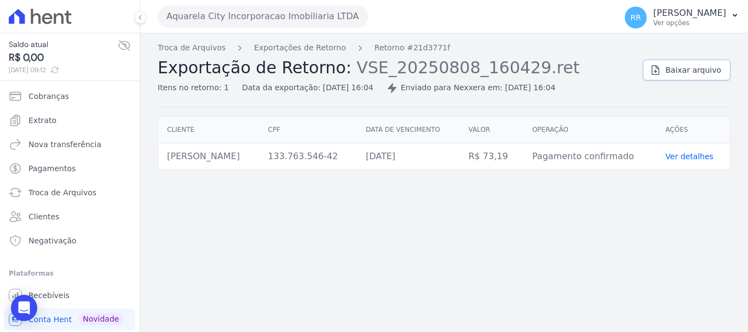
click at [680, 70] on span "Baixar arquivo" at bounding box center [693, 70] width 56 height 11
click at [444, 251] on div "Troca de Arquivos Exportações de Retorno Retorno #21d3771f Exportação de Retorn…" at bounding box center [444, 182] width 608 height 299
click at [320, 51] on link "Exportações de Retorno" at bounding box center [300, 48] width 92 height 12
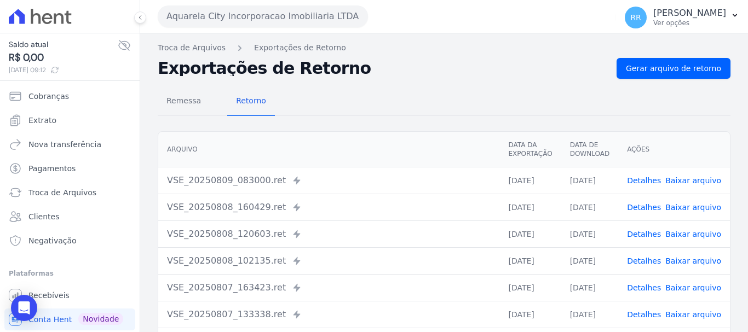
click at [650, 233] on link "Detalhes" at bounding box center [644, 234] width 34 height 9
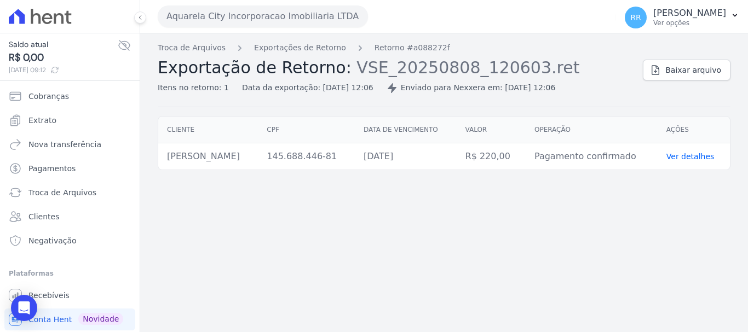
click at [176, 21] on button "Aquarela City Incorporacao Imobiliaria LTDA" at bounding box center [263, 16] width 210 height 22
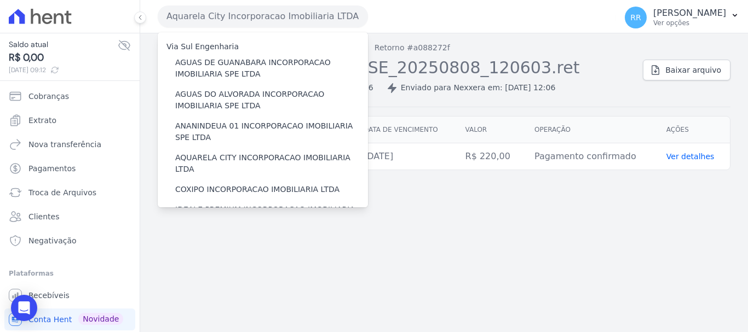
drag, startPoint x: 531, startPoint y: 207, endPoint x: 165, endPoint y: 201, distance: 365.9
click at [531, 208] on div "Troca de Arquivos Exportações de Retorno Retorno #a088272f Exportação de Retorn…" at bounding box center [444, 182] width 608 height 299
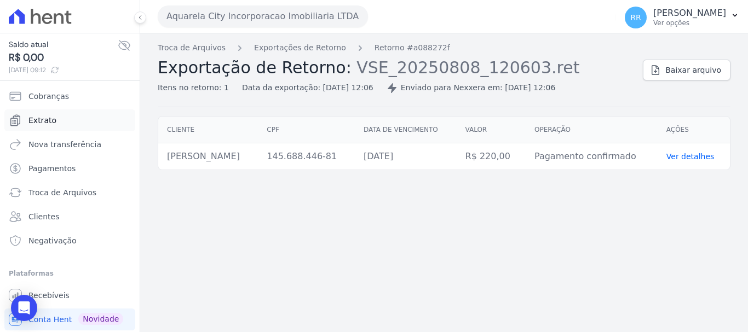
click at [35, 122] on span "Extrato" at bounding box center [42, 120] width 28 height 11
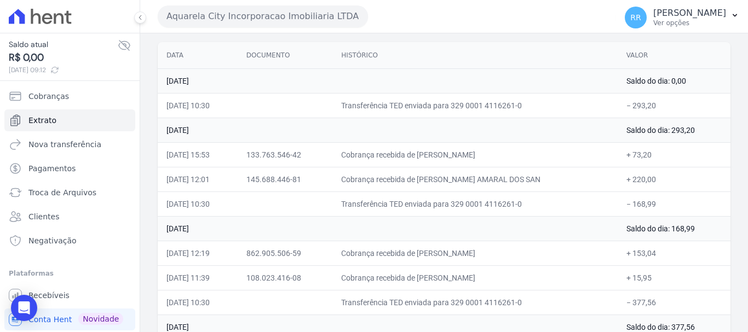
scroll to position [110, 0]
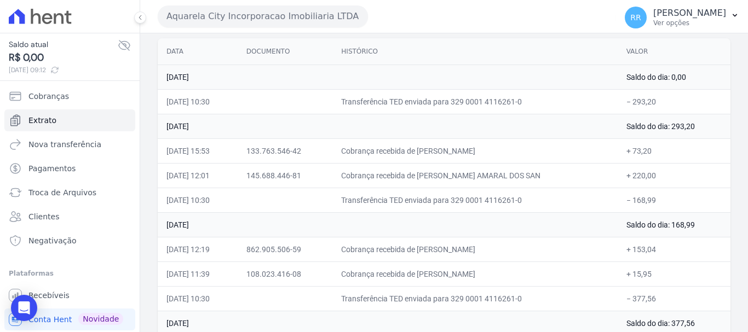
drag, startPoint x: 428, startPoint y: 150, endPoint x: 503, endPoint y: 153, distance: 75.1
click at [503, 153] on td "Cobrança recebida de [PERSON_NAME]" at bounding box center [474, 151] width 285 height 25
copy td "[PERSON_NAME]"
drag, startPoint x: 283, startPoint y: 18, endPoint x: 282, endPoint y: 30, distance: 12.2
click at [283, 18] on button "Aquarela City Incorporacao Imobiliaria LTDA" at bounding box center [263, 16] width 210 height 22
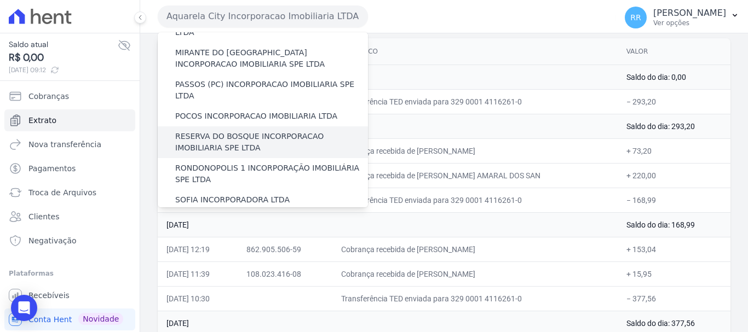
scroll to position [369, 0]
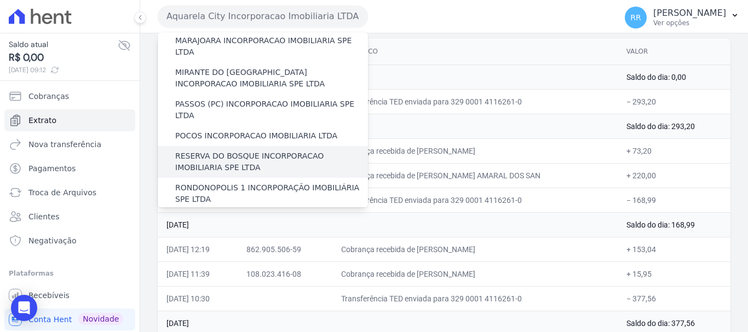
click at [226, 146] on div "RESERVA DO BOSQUE INCORPORACAO IMOBILIARIA SPE LTDA" at bounding box center [263, 162] width 210 height 32
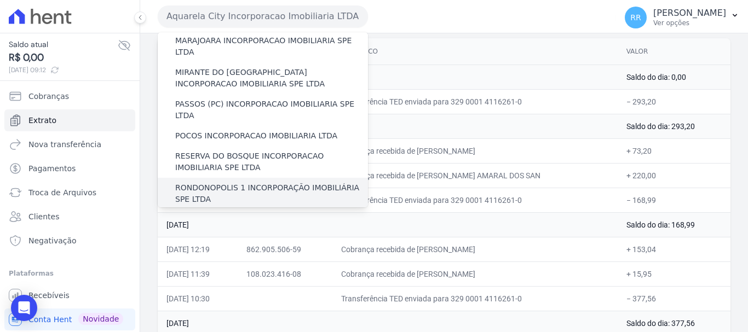
click at [224, 178] on div "RONDONOPOLIS 1 INCORPORAÇÃO IMOBILIÁRIA SPE LTDA" at bounding box center [263, 194] width 210 height 32
click at [215, 182] on label "RONDONOPOLIS 1 INCORPORAÇÃO IMOBILIÁRIA SPE LTDA" at bounding box center [271, 193] width 193 height 23
click at [0, 0] on input "RONDONOPOLIS 1 INCORPORAÇÃO IMOBILIÁRIA SPE LTDA" at bounding box center [0, 0] width 0 height 0
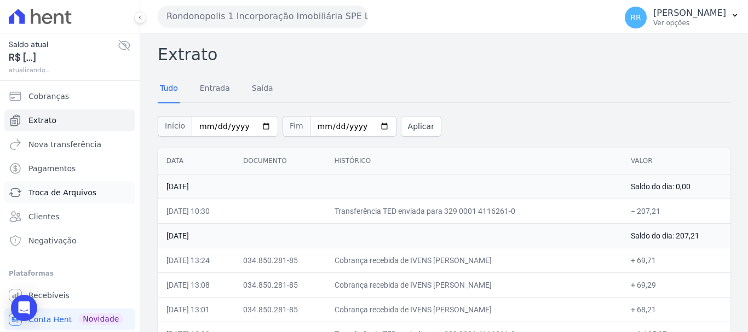
click at [53, 188] on span "Troca de Arquivos" at bounding box center [62, 192] width 68 height 11
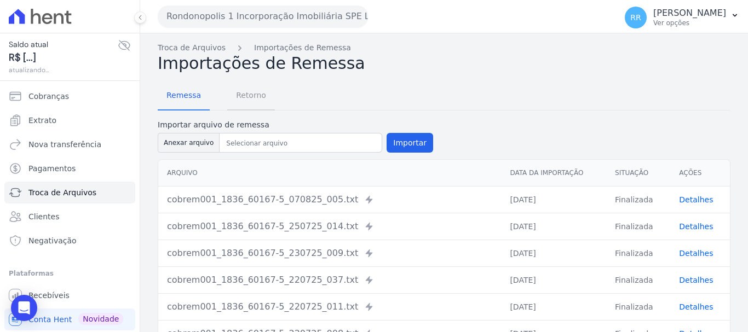
click at [255, 100] on span "Retorno" at bounding box center [251, 95] width 43 height 22
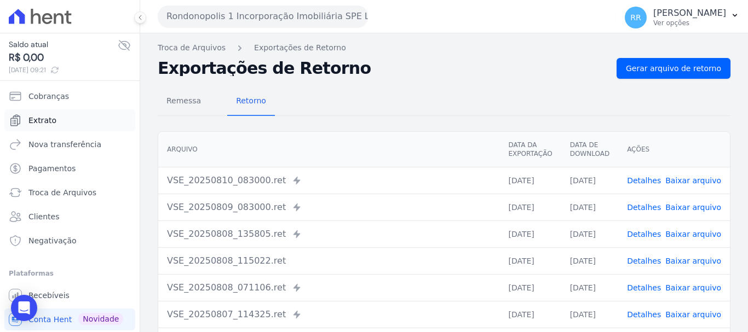
click at [42, 114] on link "Extrato" at bounding box center [69, 121] width 131 height 22
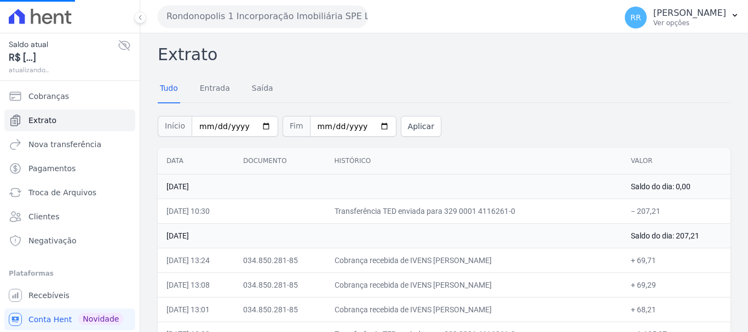
click at [306, 11] on button "Rondonopolis 1 Incorporação Imobiliária SPE LTDA" at bounding box center [263, 16] width 210 height 22
click at [530, 88] on div "Tudo Entrada [GEOGRAPHIC_DATA]" at bounding box center [444, 89] width 573 height 27
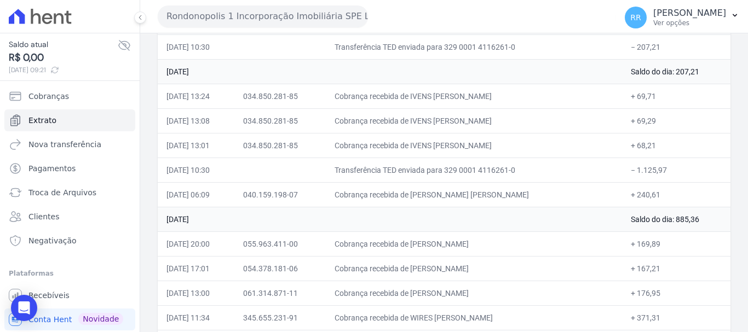
scroll to position [274, 0]
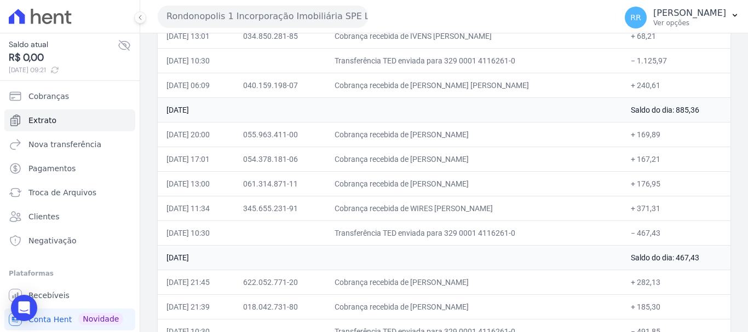
click at [643, 192] on td "+ 176,95" at bounding box center [676, 183] width 108 height 25
drag, startPoint x: 41, startPoint y: 173, endPoint x: 43, endPoint y: 167, distance: 6.2
click at [41, 173] on span "Pagamentos" at bounding box center [51, 168] width 47 height 11
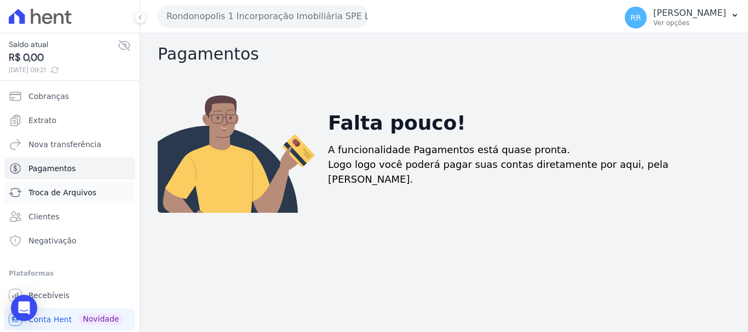
click at [72, 193] on span "Troca de Arquivos" at bounding box center [62, 192] width 68 height 11
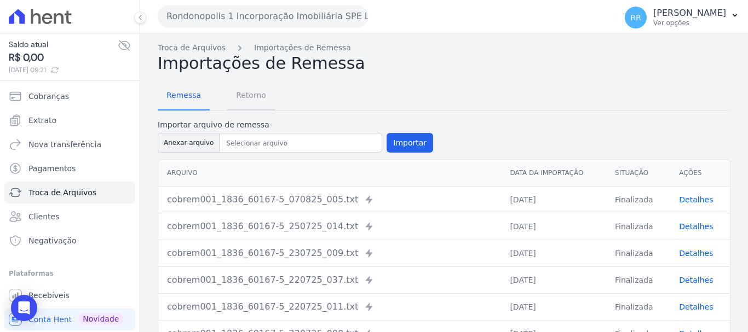
click at [255, 90] on span "Retorno" at bounding box center [251, 95] width 43 height 22
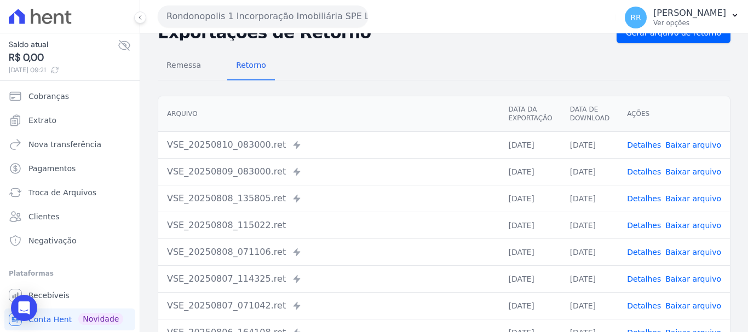
scroll to position [55, 0]
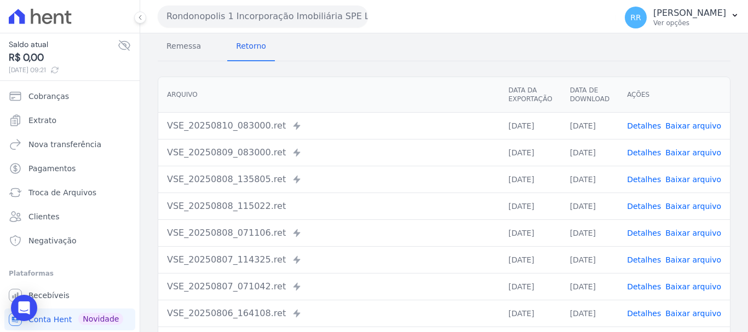
click at [646, 157] on link "Detalhes" at bounding box center [644, 152] width 34 height 9
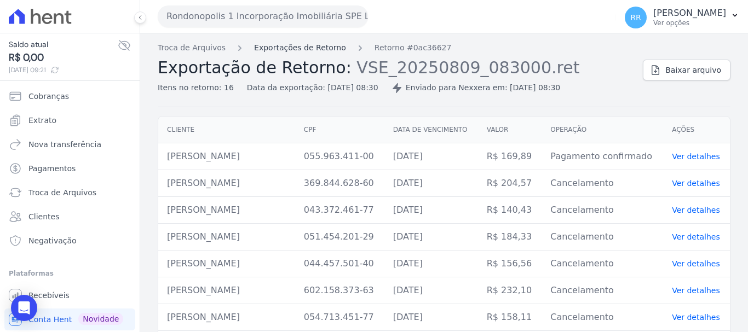
click at [325, 44] on link "Exportações de Retorno" at bounding box center [300, 48] width 92 height 12
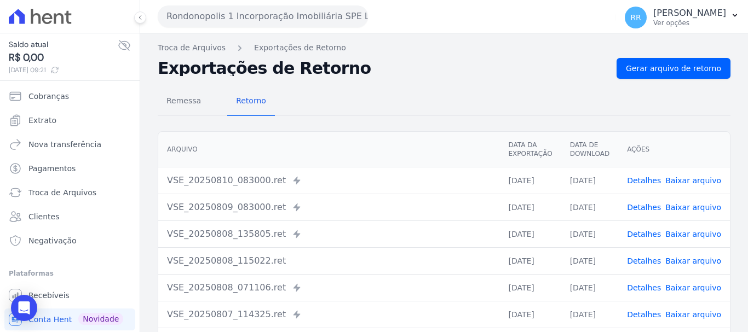
click at [642, 236] on link "Detalhes" at bounding box center [644, 234] width 34 height 9
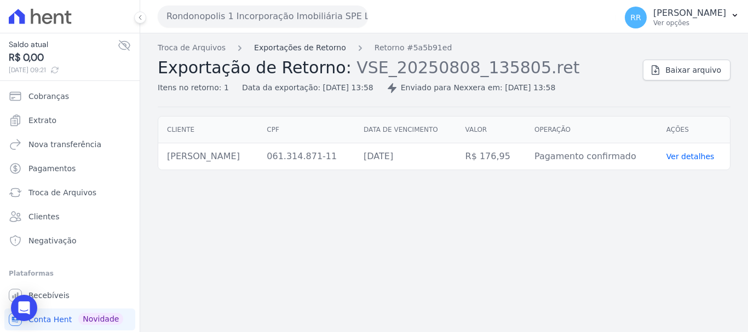
click at [297, 49] on link "Exportações de Retorno" at bounding box center [300, 48] width 92 height 12
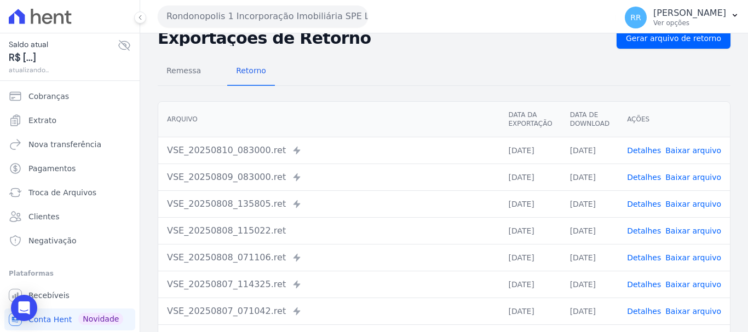
scroll to position [55, 0]
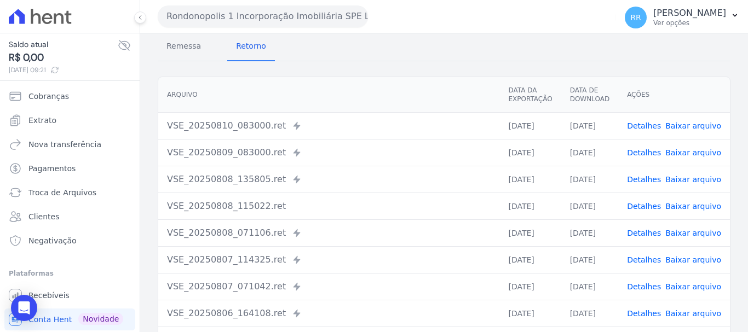
click at [646, 230] on link "Detalhes" at bounding box center [644, 233] width 34 height 9
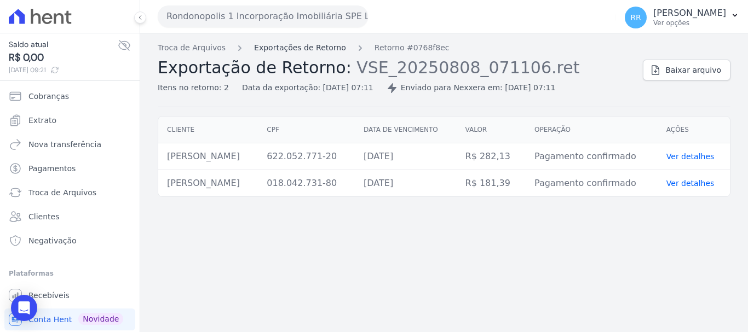
click at [294, 45] on link "Exportações de Retorno" at bounding box center [300, 48] width 92 height 12
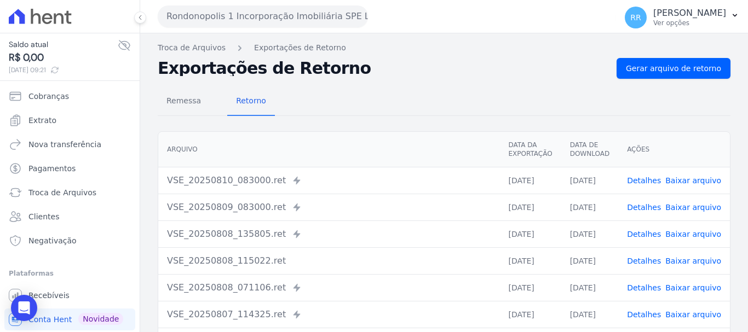
click at [646, 259] on link "Detalhes" at bounding box center [644, 261] width 34 height 9
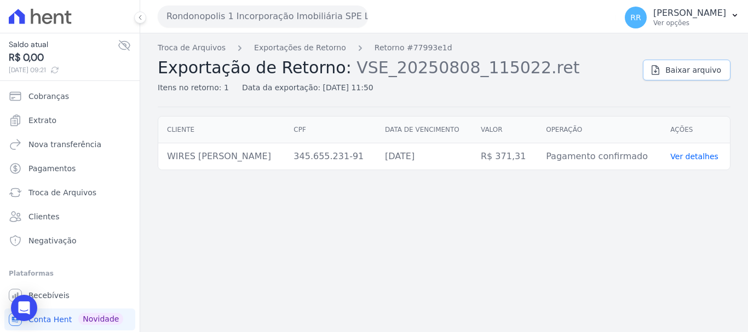
click at [690, 67] on span "Baixar arquivo" at bounding box center [693, 70] width 56 height 11
click at [287, 10] on button "Rondonopolis 1 Incorporação Imobiliária SPE LTDA" at bounding box center [263, 16] width 210 height 22
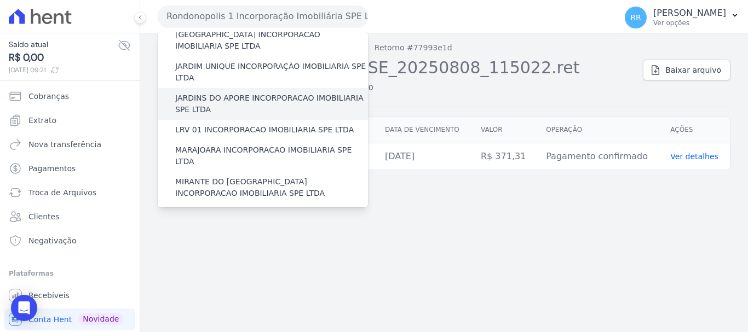
scroll to position [204, 0]
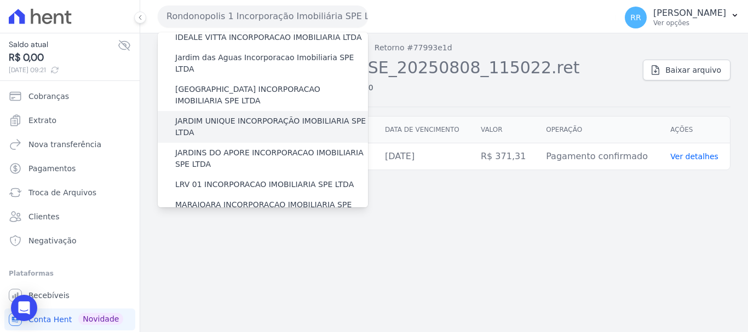
click at [236, 116] on label "JARDIM UNIQUE INCORPORAÇÃO IMOBILIARIA SPE LTDA" at bounding box center [271, 127] width 193 height 23
click at [0, 0] on input "JARDIM UNIQUE INCORPORAÇÃO IMOBILIARIA SPE LTDA" at bounding box center [0, 0] width 0 height 0
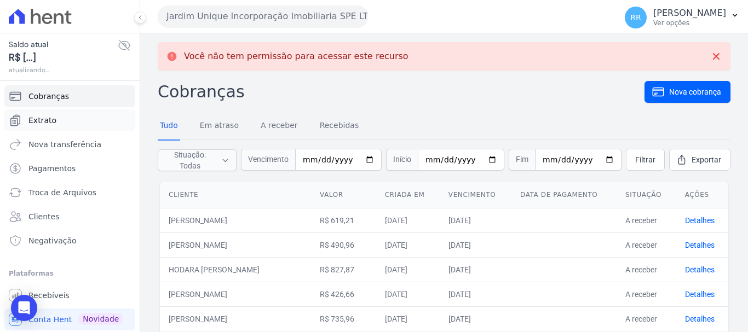
click at [47, 121] on span "Extrato" at bounding box center [42, 120] width 28 height 11
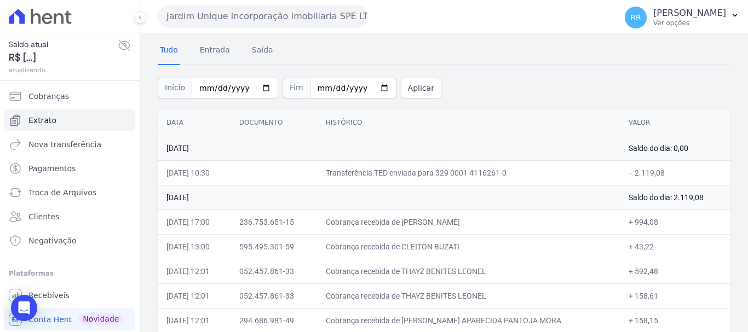
scroll to position [164, 0]
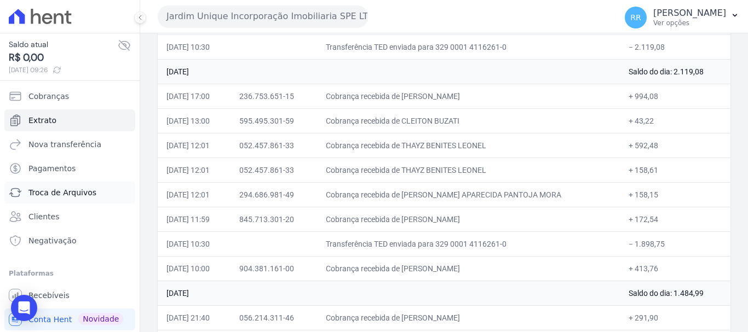
click at [51, 187] on span "Troca de Arquivos" at bounding box center [62, 192] width 68 height 11
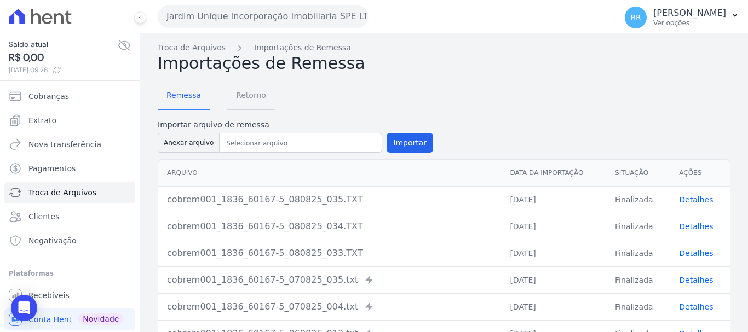
click at [254, 97] on span "Retorno" at bounding box center [251, 95] width 43 height 22
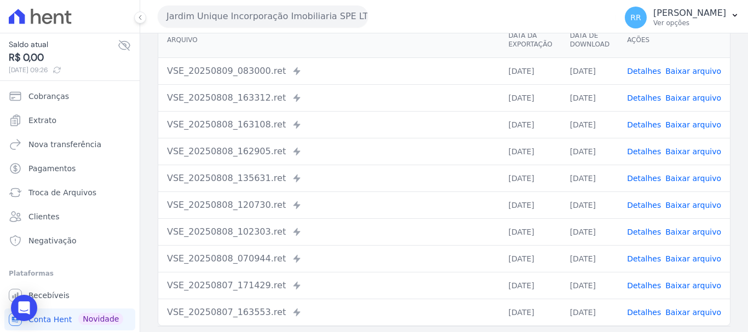
scroll to position [55, 0]
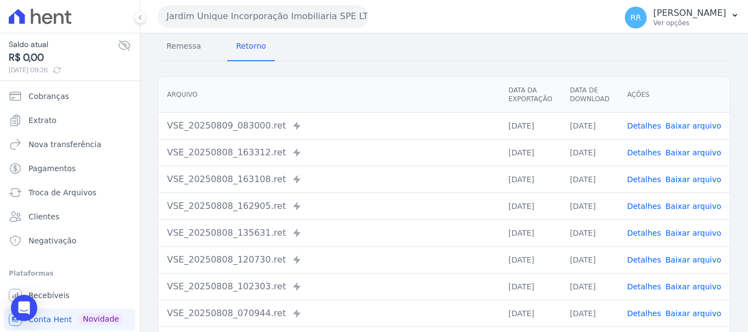
click at [644, 180] on link "Detalhes" at bounding box center [644, 179] width 34 height 9
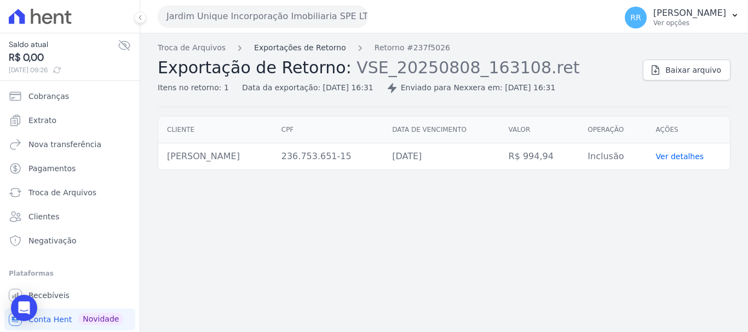
click at [315, 45] on link "Exportações de Retorno" at bounding box center [300, 48] width 92 height 12
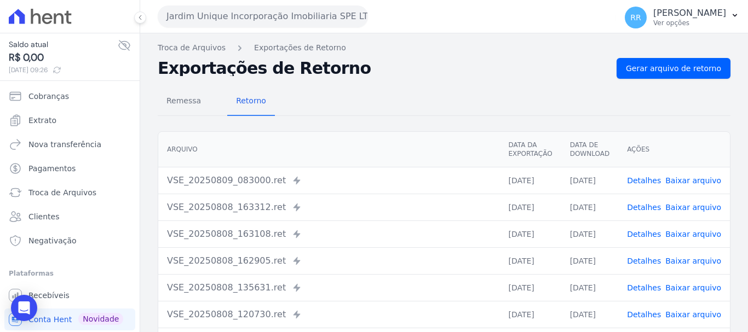
click at [641, 205] on link "Detalhes" at bounding box center [644, 207] width 34 height 9
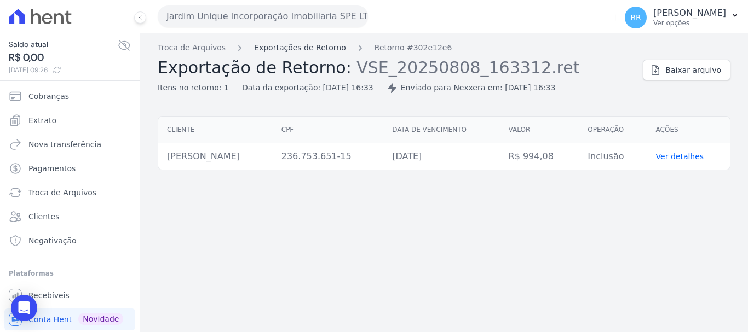
click at [277, 47] on link "Exportações de Retorno" at bounding box center [300, 48] width 92 height 12
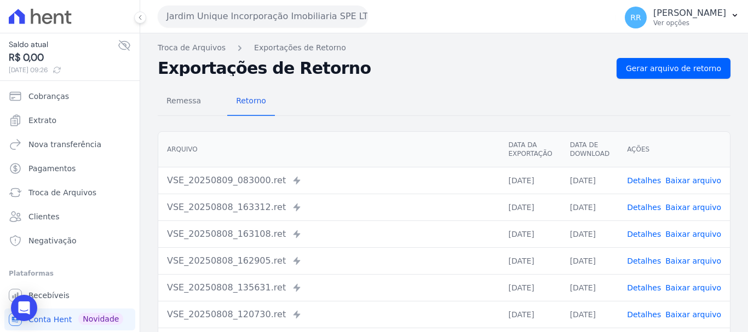
click at [641, 262] on link "Detalhes" at bounding box center [644, 261] width 34 height 9
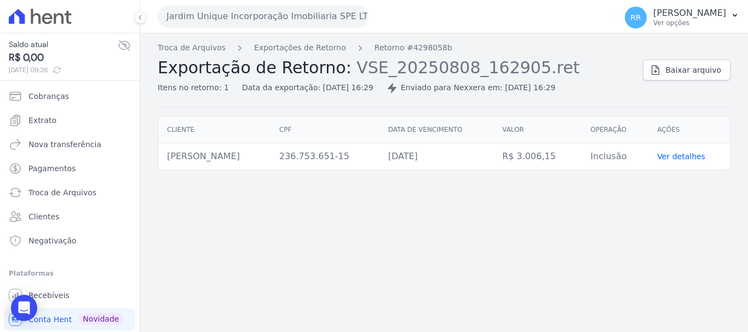
click at [300, 54] on div "Troca de Arquivos Exportações de Retorno Retorno #4298058b Exportação de Retorn…" at bounding box center [396, 67] width 477 height 51
click at [306, 47] on link "Exportações de Retorno" at bounding box center [300, 48] width 92 height 12
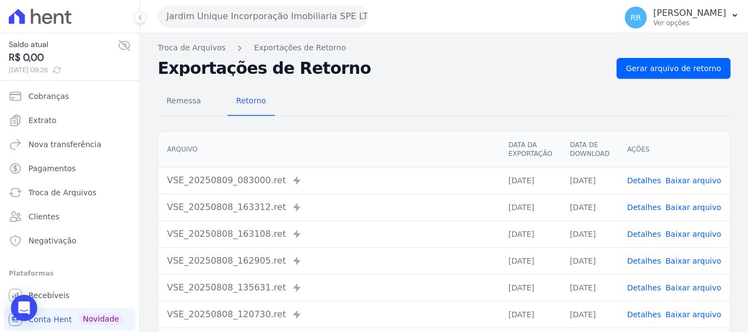
click at [647, 233] on link "Detalhes" at bounding box center [644, 234] width 34 height 9
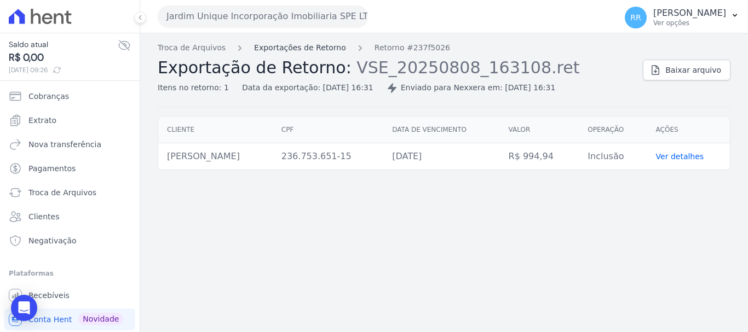
click at [274, 49] on link "Exportações de Retorno" at bounding box center [300, 48] width 92 height 12
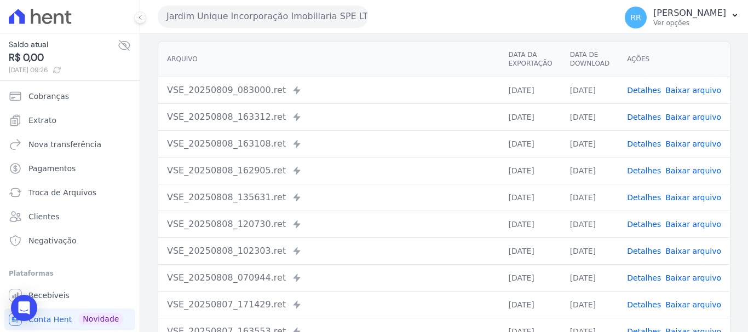
scroll to position [110, 0]
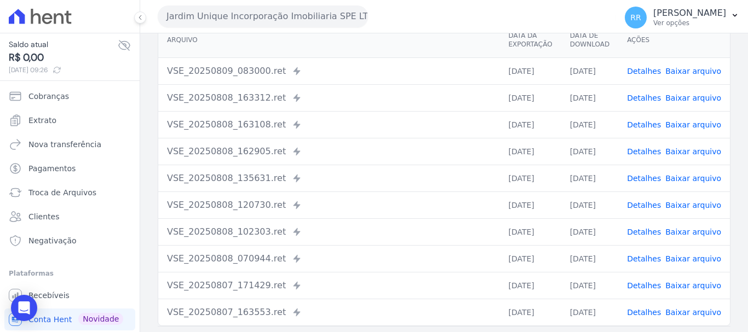
click at [648, 256] on link "Detalhes" at bounding box center [644, 259] width 34 height 9
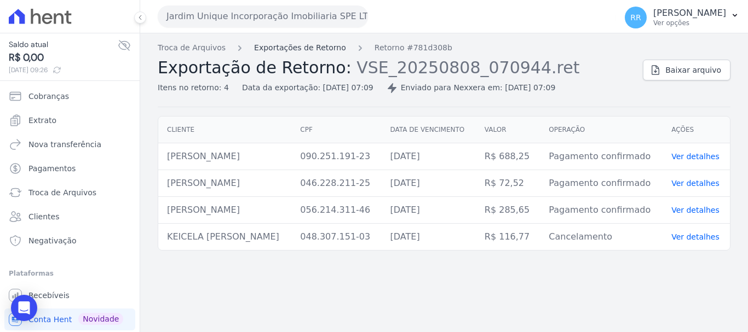
click at [285, 50] on link "Exportações de Retorno" at bounding box center [300, 48] width 92 height 12
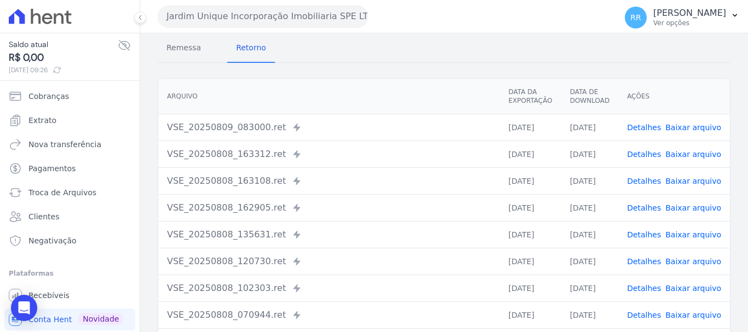
scroll to position [55, 0]
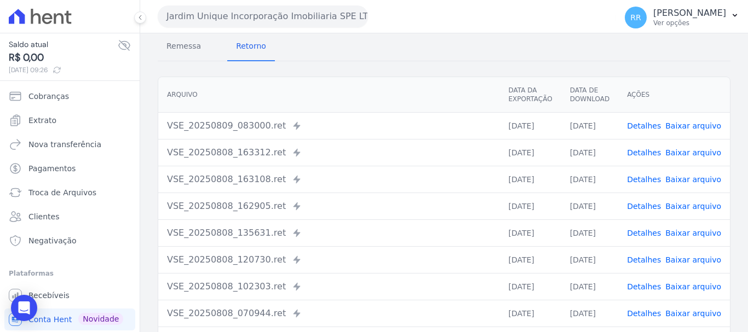
click at [644, 289] on link "Detalhes" at bounding box center [644, 287] width 34 height 9
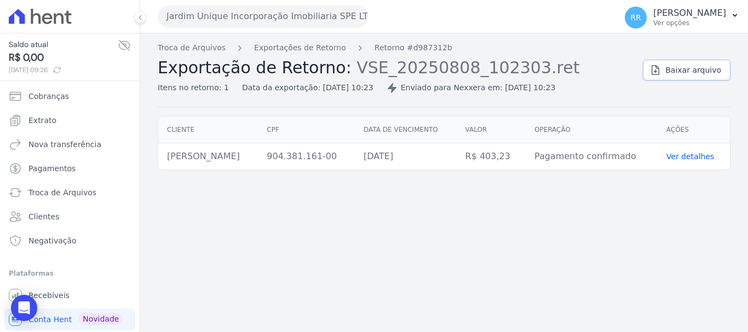
click at [680, 67] on span "Baixar arquivo" at bounding box center [693, 70] width 56 height 11
click at [206, 7] on button "Jardim Unique Incorporação Imobiliaria SPE LTDA" at bounding box center [263, 16] width 210 height 22
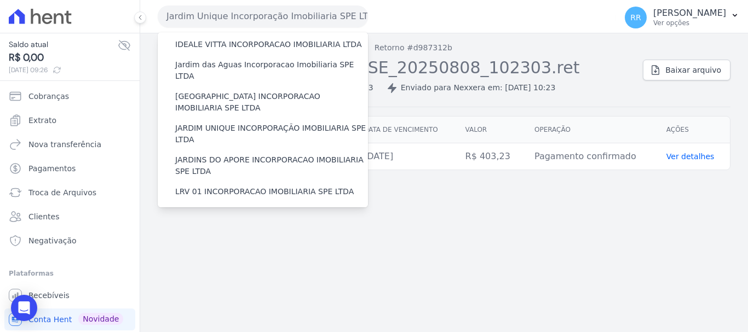
scroll to position [329, 0]
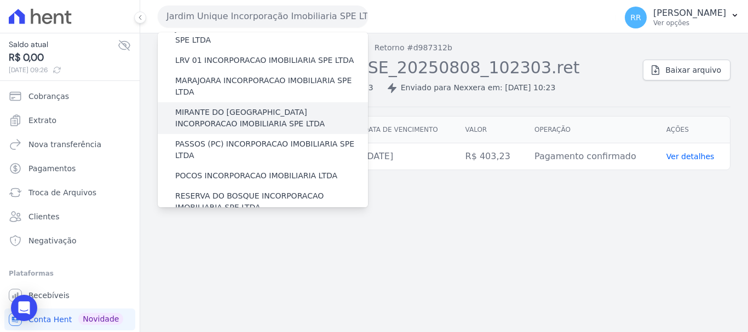
click at [217, 107] on label "MIRANTE DO [GEOGRAPHIC_DATA] INCORPORACAO IMOBILIARIA SPE LTDA" at bounding box center [271, 118] width 193 height 23
click at [0, 0] on input "MIRANTE DO [GEOGRAPHIC_DATA] INCORPORACAO IMOBILIARIA SPE LTDA" at bounding box center [0, 0] width 0 height 0
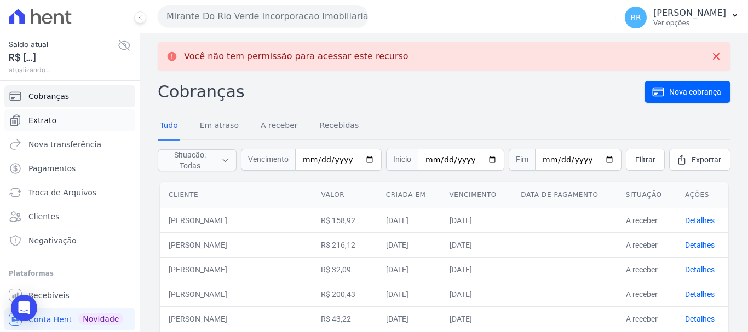
click at [53, 120] on span "Extrato" at bounding box center [42, 120] width 28 height 11
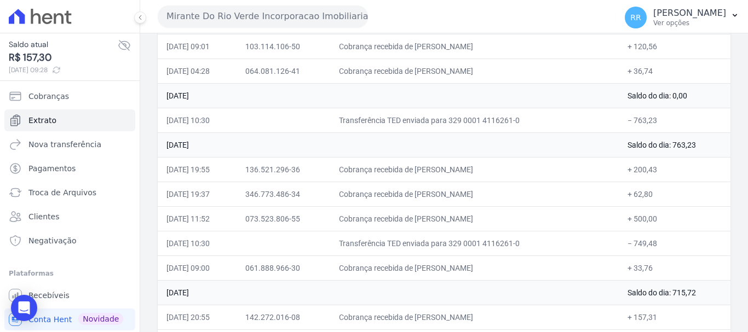
scroll to position [219, 0]
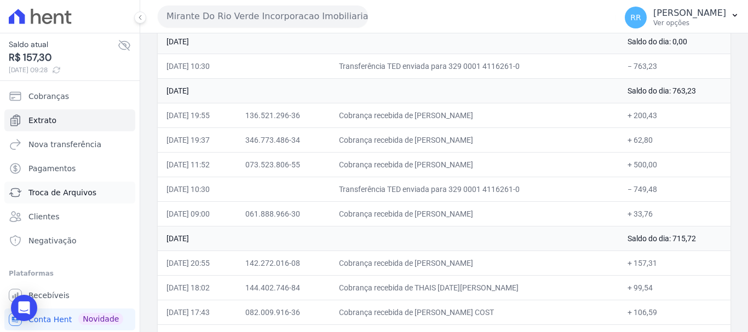
click at [51, 193] on span "Troca de Arquivos" at bounding box center [62, 192] width 68 height 11
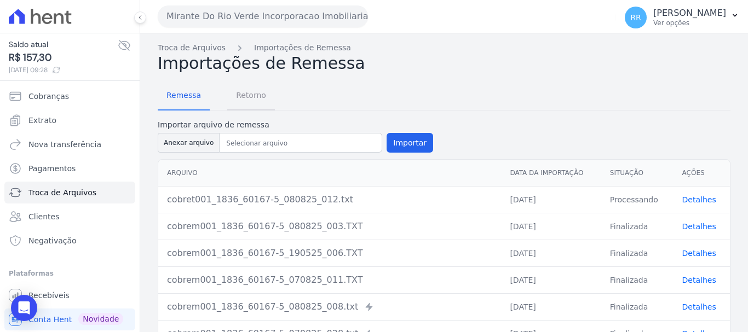
click at [250, 97] on span "Retorno" at bounding box center [251, 95] width 43 height 22
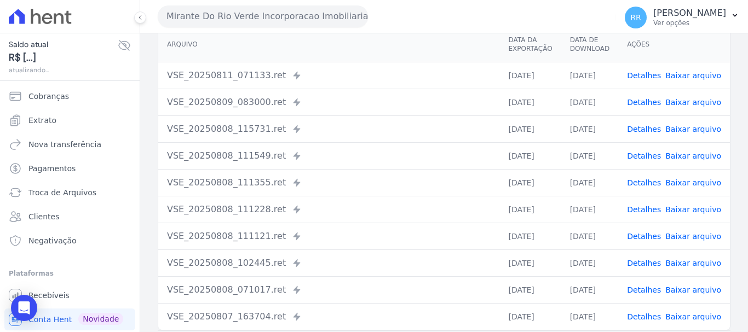
scroll to position [110, 0]
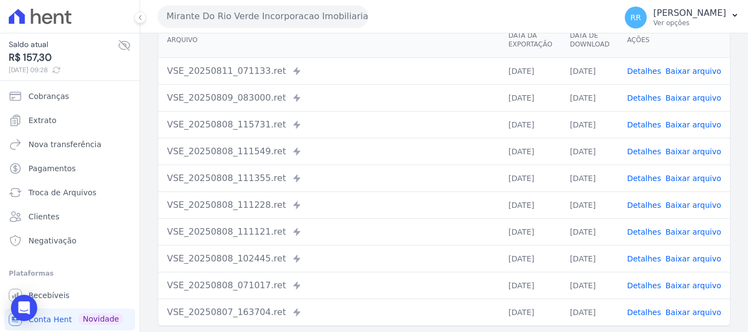
click at [648, 282] on link "Detalhes" at bounding box center [644, 286] width 34 height 9
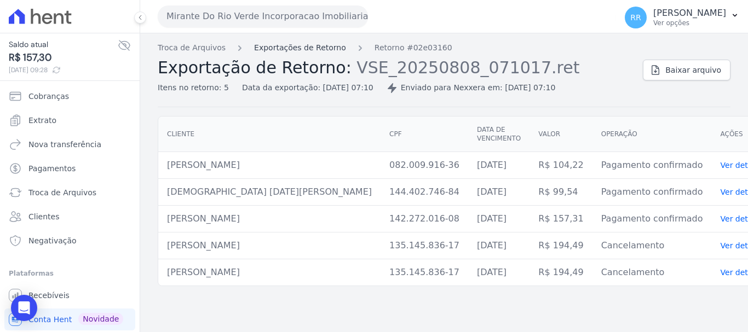
click at [305, 51] on link "Exportações de Retorno" at bounding box center [300, 48] width 92 height 12
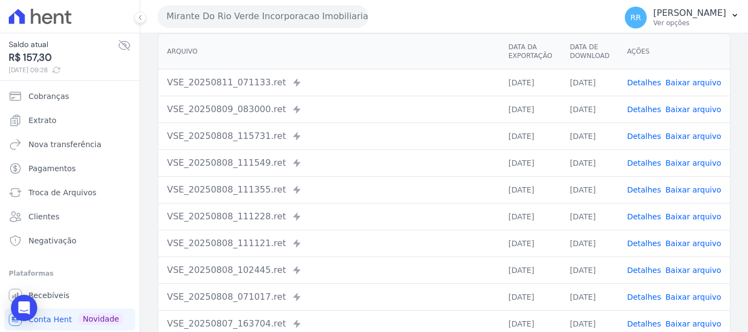
scroll to position [151, 0]
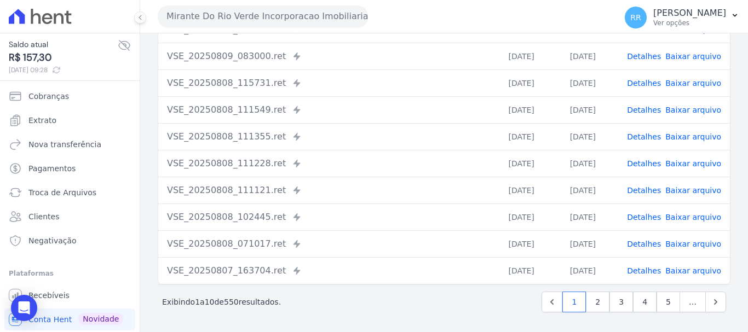
click at [656, 186] on link "Detalhes" at bounding box center [644, 190] width 34 height 9
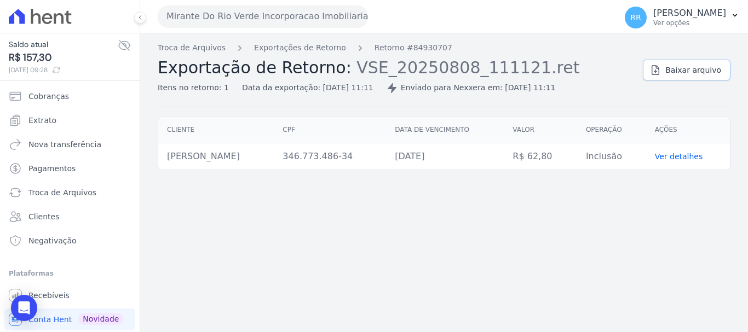
drag, startPoint x: 693, startPoint y: 67, endPoint x: 542, endPoint y: 140, distance: 167.6
click at [692, 67] on span "Baixar arquivo" at bounding box center [693, 70] width 56 height 11
click at [309, 50] on link "Exportações de Retorno" at bounding box center [300, 48] width 92 height 12
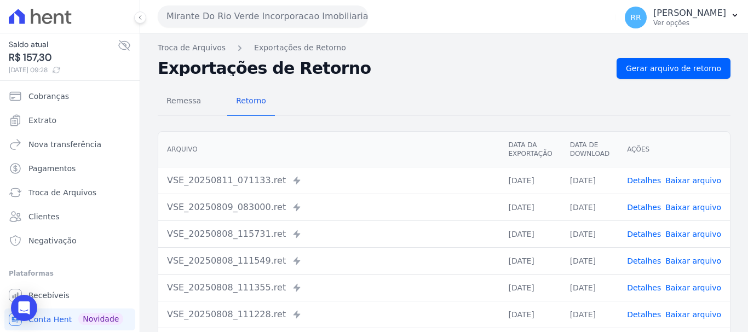
click at [440, 232] on div "VSE_20250808_115731.ret Enviado para Nexxera em: [DATE] 11:57" at bounding box center [329, 234] width 324 height 13
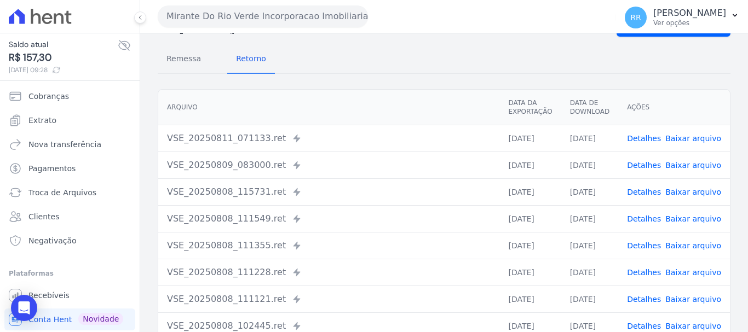
scroll to position [110, 0]
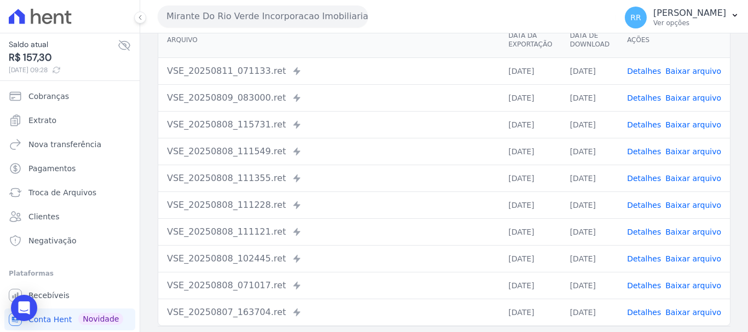
click at [642, 178] on link "Detalhes" at bounding box center [644, 178] width 34 height 9
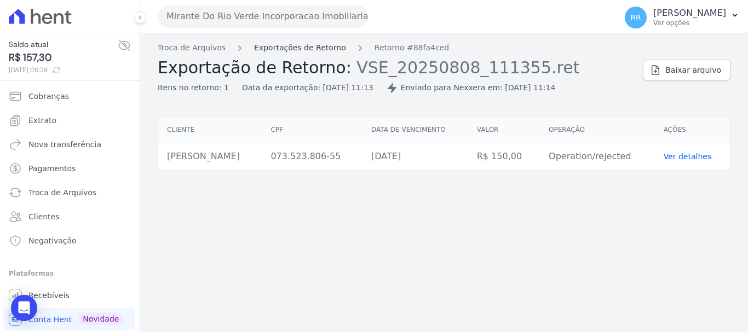
click at [320, 48] on link "Exportações de Retorno" at bounding box center [300, 48] width 92 height 12
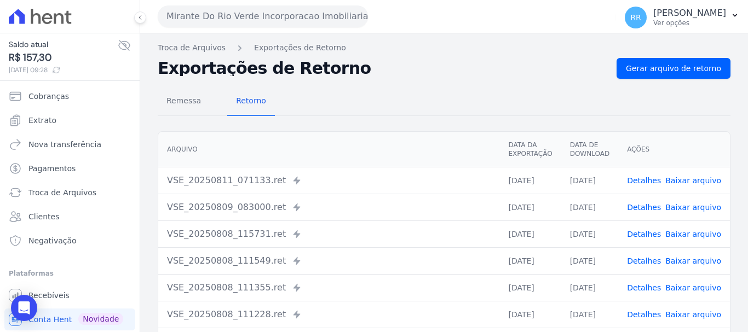
click at [639, 234] on link "Detalhes" at bounding box center [644, 234] width 34 height 9
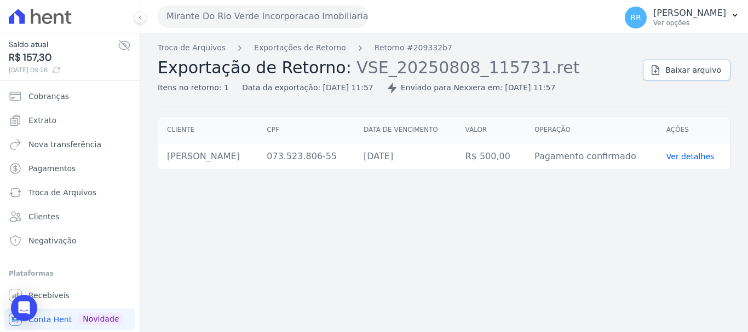
drag, startPoint x: 693, startPoint y: 77, endPoint x: 687, endPoint y: 77, distance: 5.5
click at [693, 76] on link "Baixar arquivo" at bounding box center [687, 70] width 88 height 21
click at [49, 121] on span "Extrato" at bounding box center [42, 120] width 28 height 11
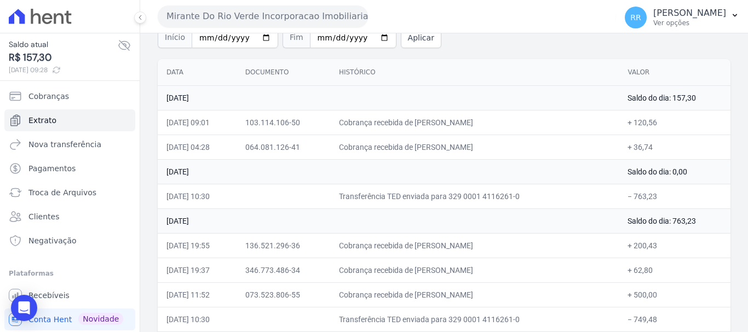
scroll to position [219, 0]
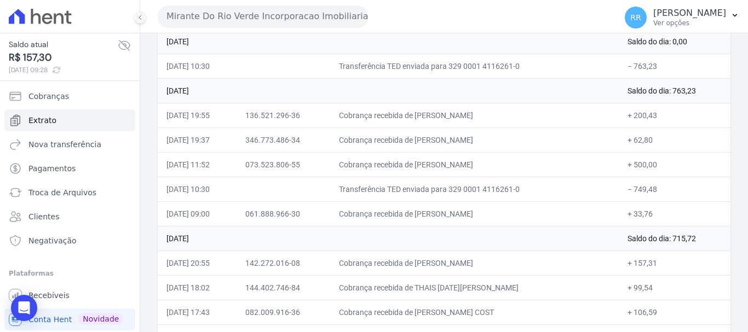
click at [327, 191] on td at bounding box center [284, 189] width 94 height 25
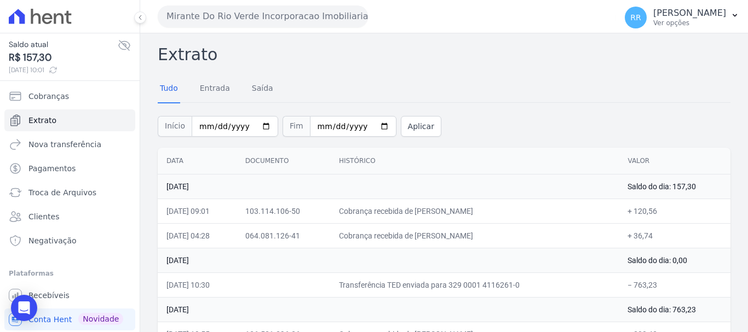
click at [422, 80] on div "Tudo Entrada Saída" at bounding box center [444, 89] width 573 height 27
